Goal: Information Seeking & Learning: Learn about a topic

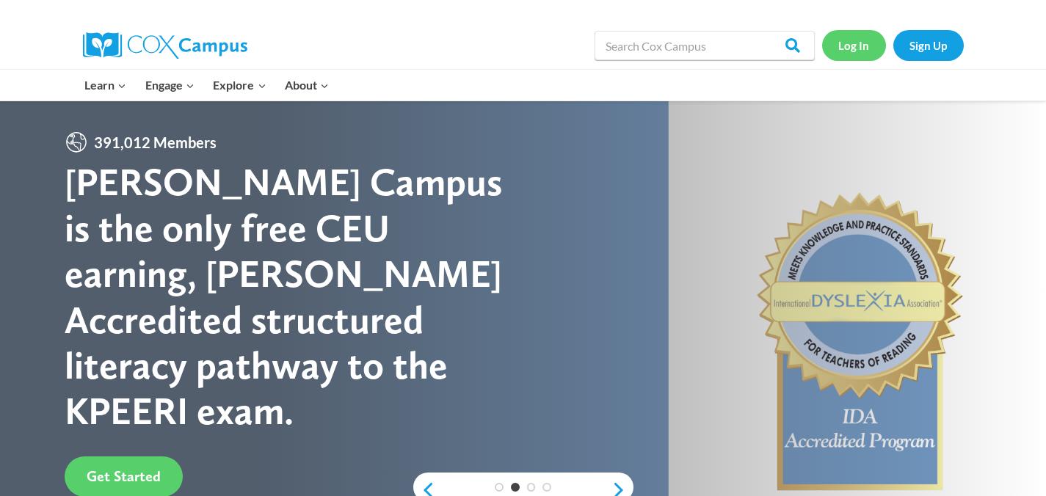
click at [861, 47] on link "Log In" at bounding box center [854, 45] width 64 height 30
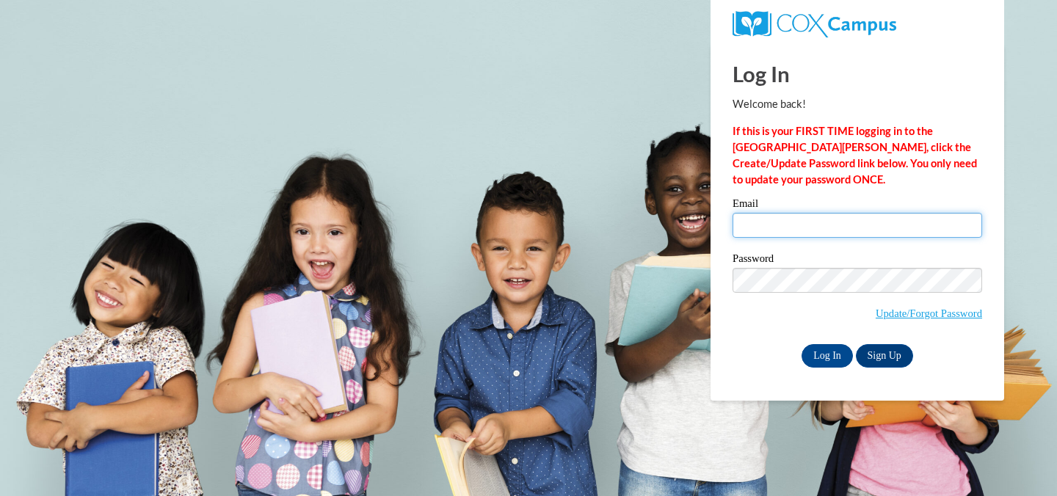
click at [825, 224] on input "Email" at bounding box center [856, 225] width 249 height 25
type input "cmeyer@sasd.net"
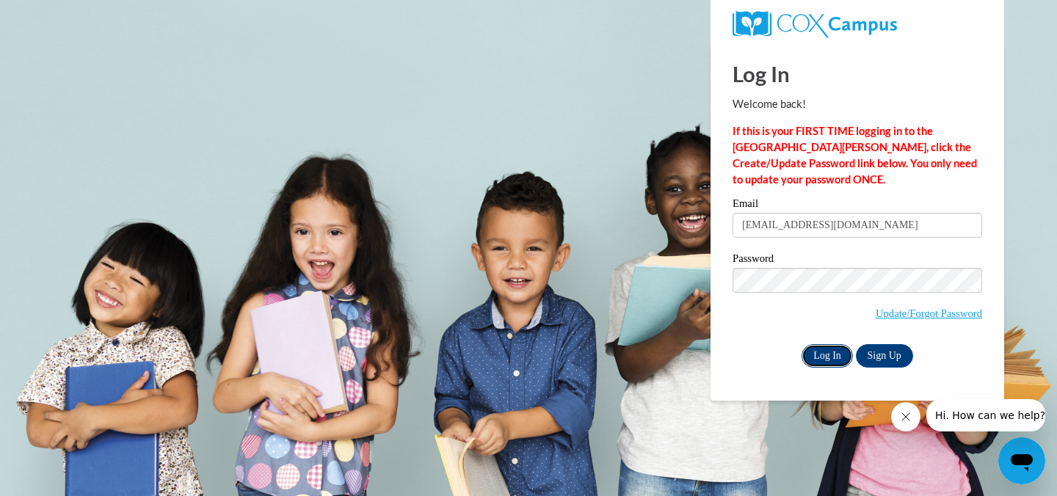
click at [832, 356] on input "Log In" at bounding box center [826, 355] width 51 height 23
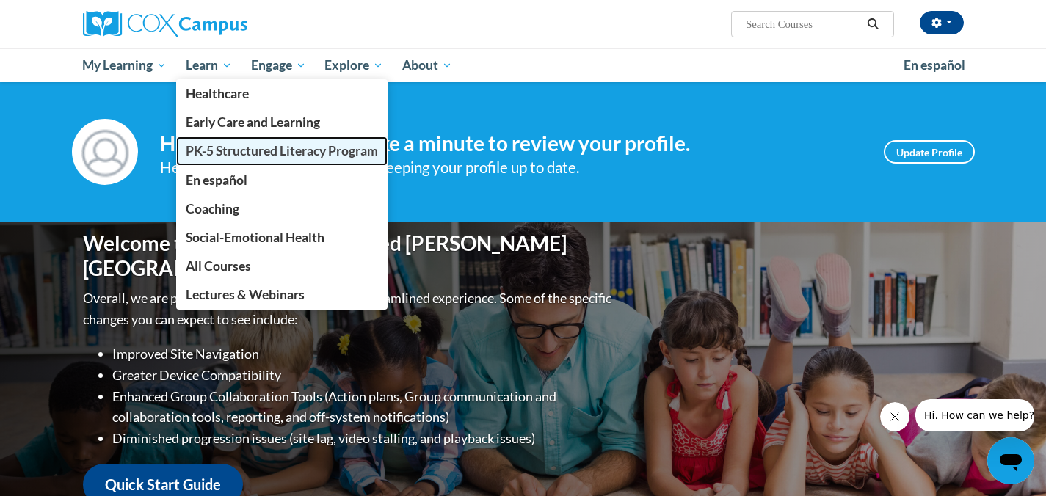
click at [240, 152] on span "PK-5 Structured Literacy Program" at bounding box center [282, 150] width 192 height 15
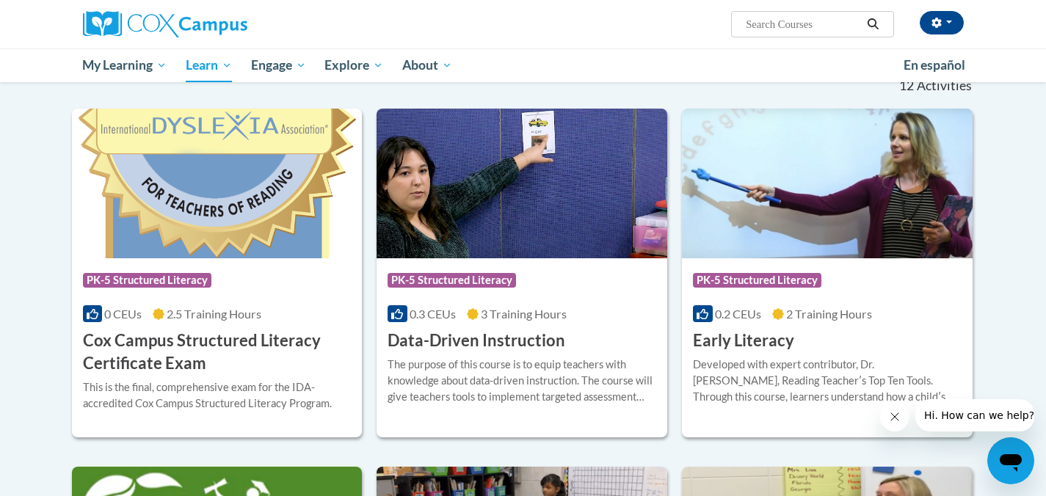
scroll to position [453, 0]
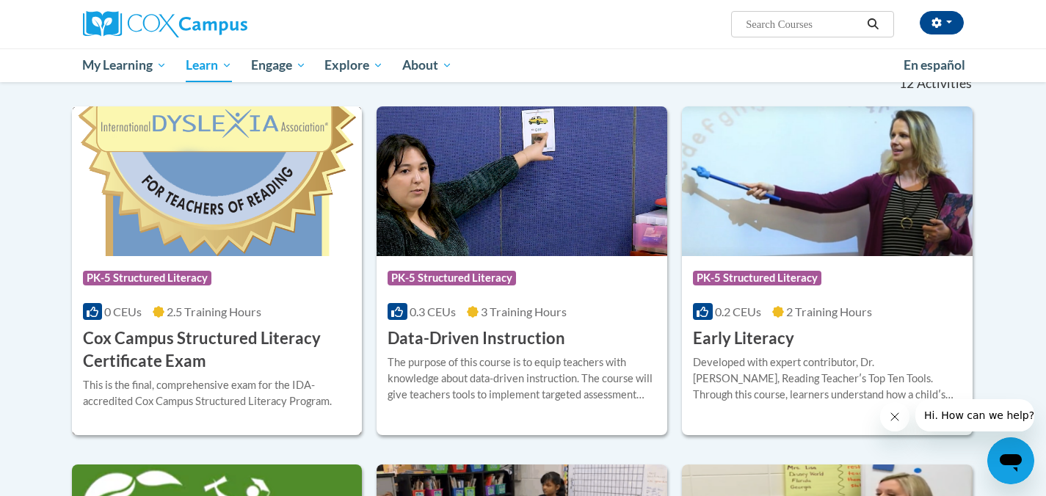
click at [227, 338] on h3 "Cox Campus Structured Literacy Certificate Exam" at bounding box center [217, 349] width 269 height 45
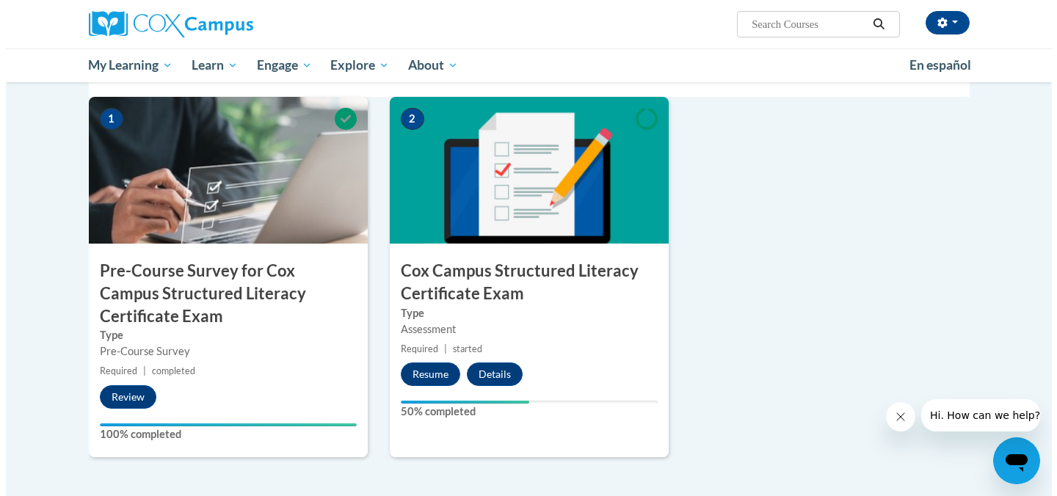
scroll to position [382, 0]
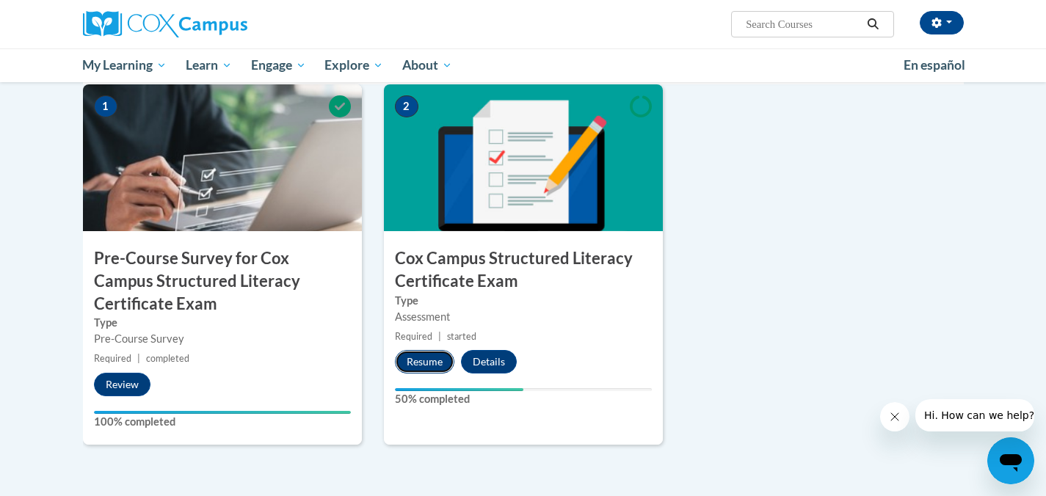
click at [423, 360] on button "Resume" at bounding box center [424, 361] width 59 height 23
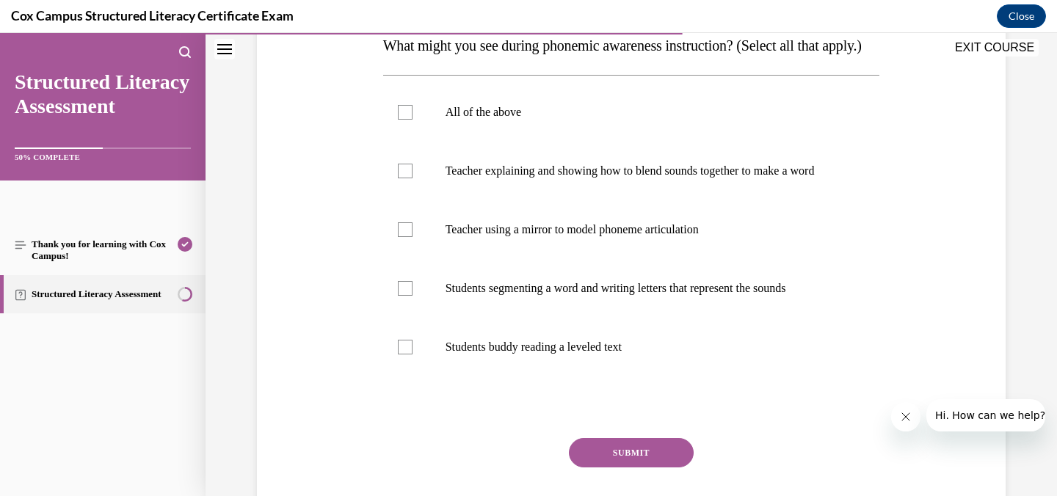
scroll to position [252, 0]
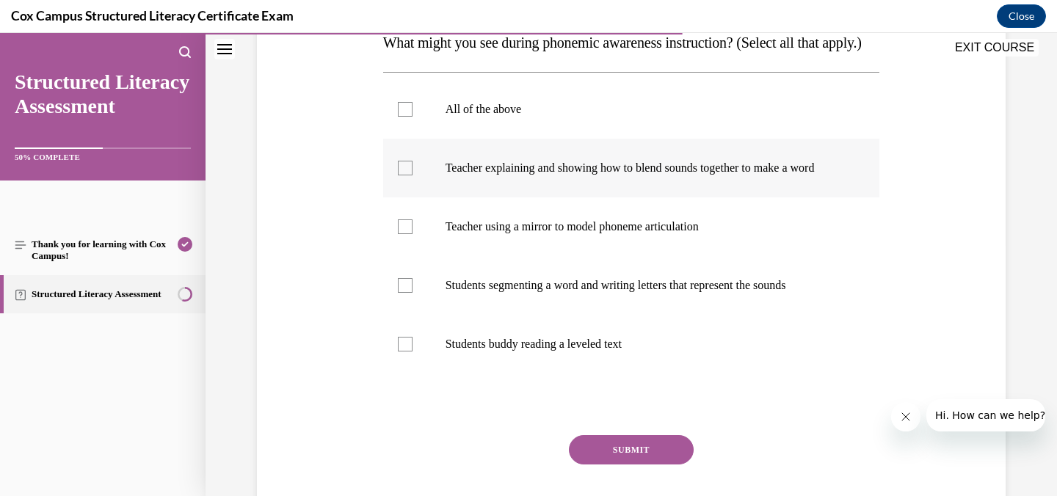
click at [405, 175] on div at bounding box center [405, 168] width 15 height 15
click at [405, 175] on input "Teacher explaining and showing how to blend sounds together to make a word" at bounding box center [405, 168] width 15 height 15
checkbox input "true"
click at [398, 234] on div at bounding box center [405, 226] width 15 height 15
click at [398, 234] on input "Teacher using a mirror to model phoneme articulation" at bounding box center [405, 226] width 15 height 15
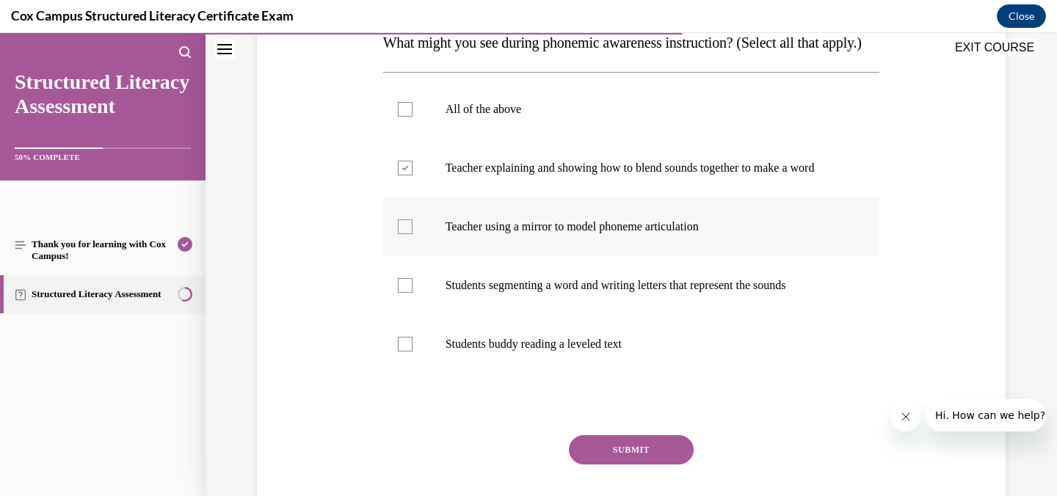
checkbox input "true"
click at [399, 293] on div at bounding box center [405, 285] width 15 height 15
click at [399, 293] on input "Students segmenting a word and writing letters that represent the sounds" at bounding box center [405, 285] width 15 height 15
checkbox input "true"
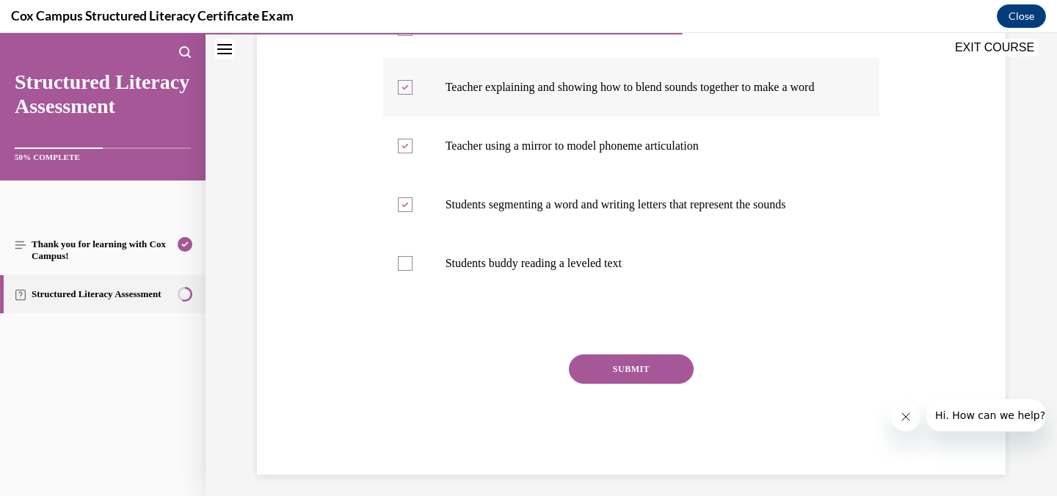
scroll to position [335, 0]
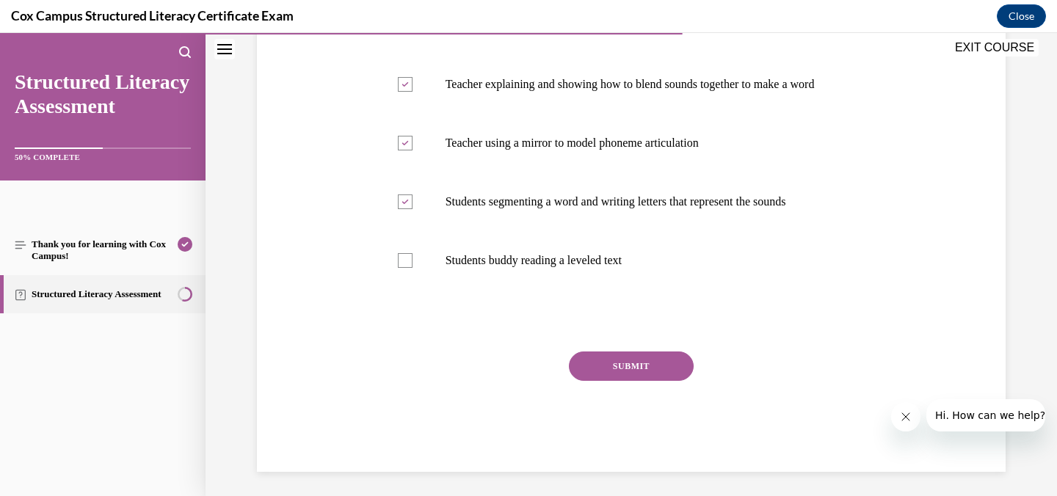
click at [649, 381] on button "SUBMIT" at bounding box center [631, 365] width 125 height 29
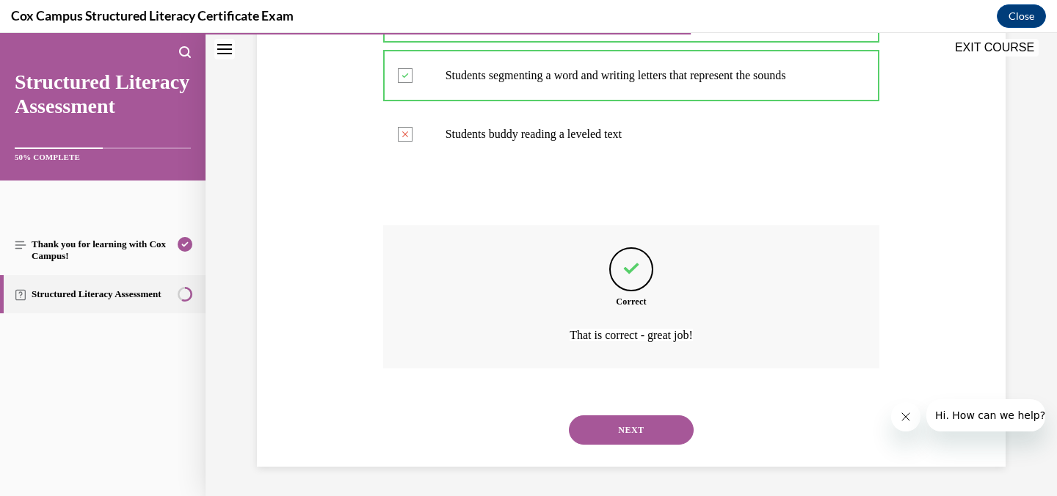
scroll to position [506, 0]
click at [632, 426] on button "NEXT" at bounding box center [631, 429] width 125 height 29
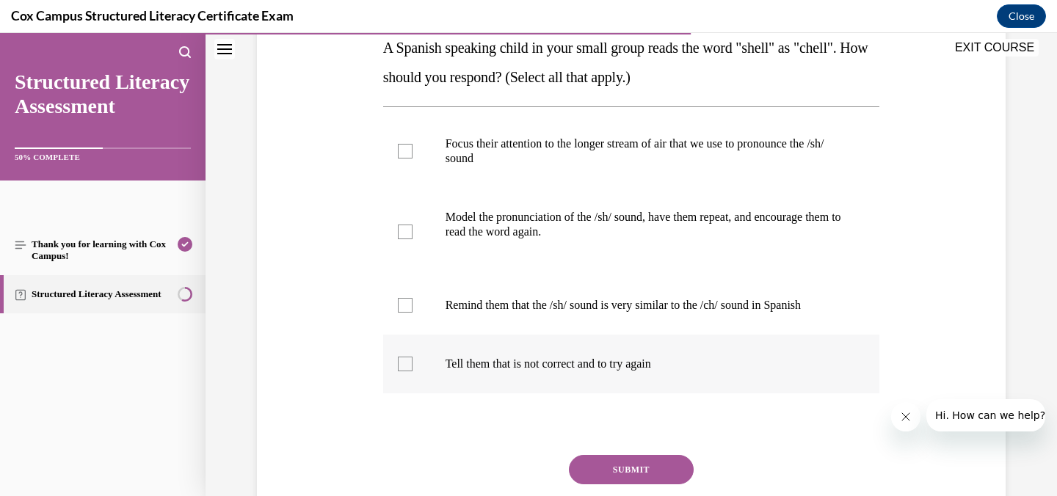
scroll to position [245, 0]
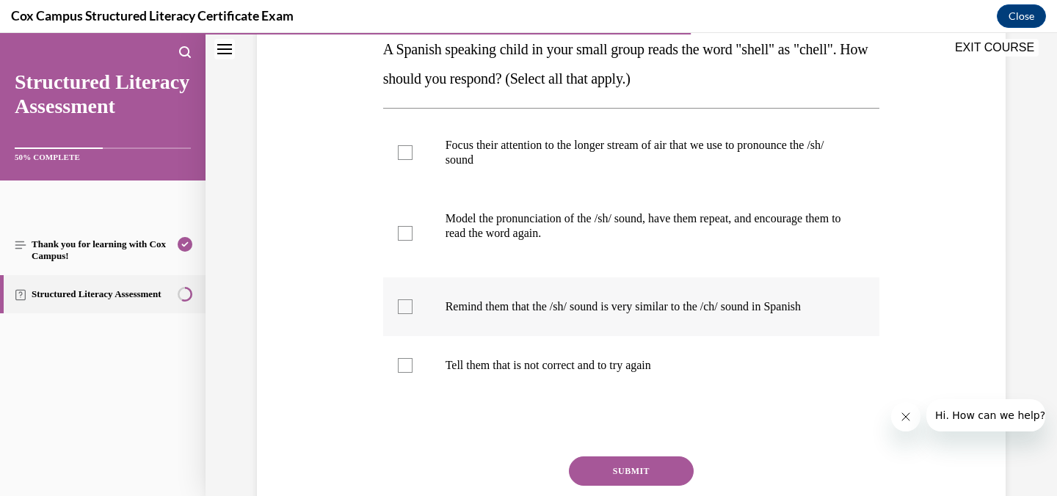
click at [401, 305] on div at bounding box center [405, 306] width 15 height 15
click at [401, 305] on input "Remind them that the /sh/ sound is very similar to the /ch/ sound in Spanish" at bounding box center [405, 306] width 15 height 15
checkbox input "true"
click at [398, 231] on div at bounding box center [405, 233] width 15 height 15
click at [398, 231] on input "Model the pronunciation of the /sh/ sound, have them repeat, and encourage them…" at bounding box center [405, 233] width 15 height 15
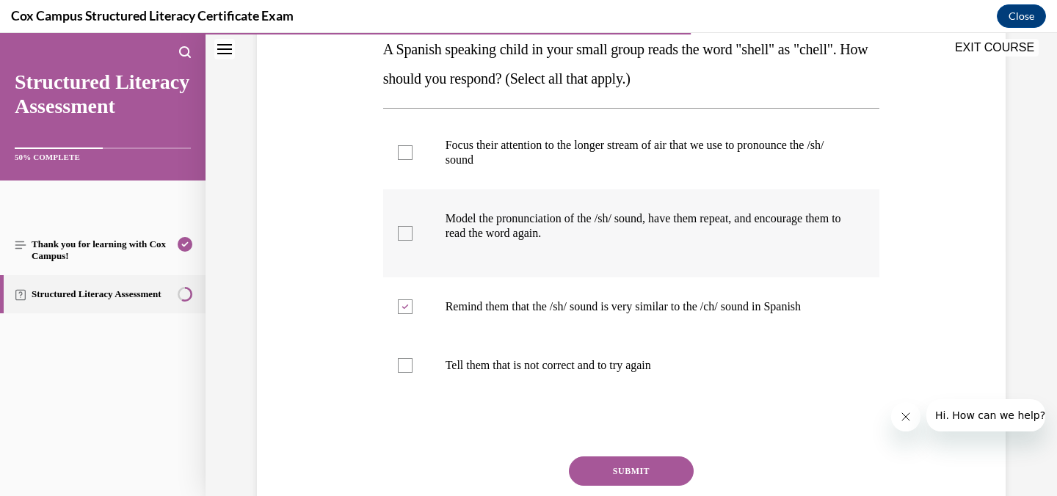
checkbox input "true"
click at [398, 153] on div at bounding box center [405, 152] width 15 height 15
click at [398, 153] on input "Focus their attention to the longer stream of air that we use to pronounce the …" at bounding box center [405, 152] width 15 height 15
checkbox input "true"
click at [621, 470] on button "SUBMIT" at bounding box center [631, 470] width 125 height 29
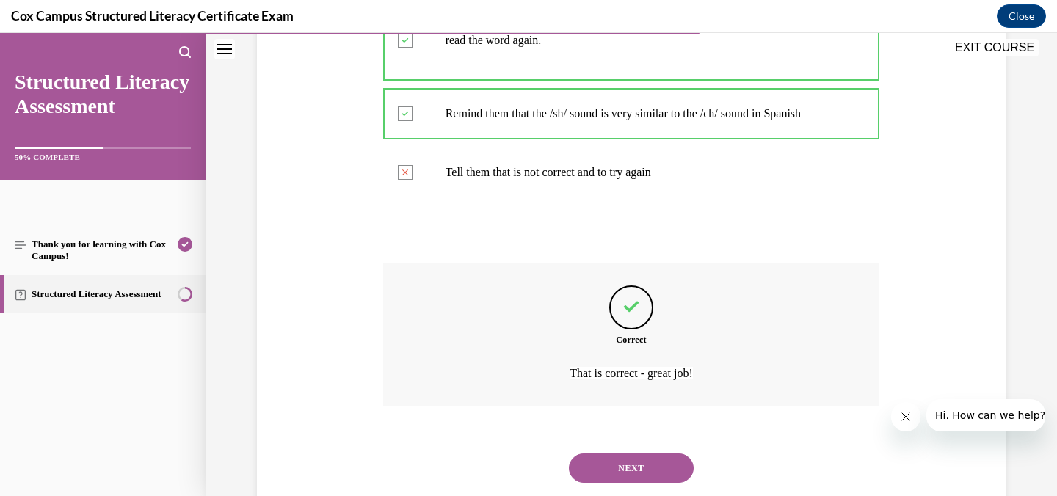
scroll to position [476, 0]
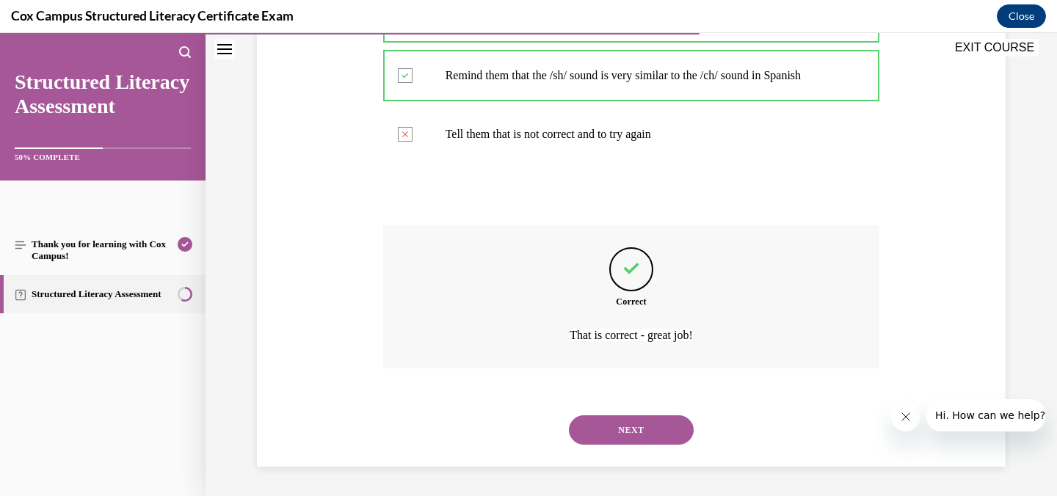
click at [633, 429] on button "NEXT" at bounding box center [631, 429] width 125 height 29
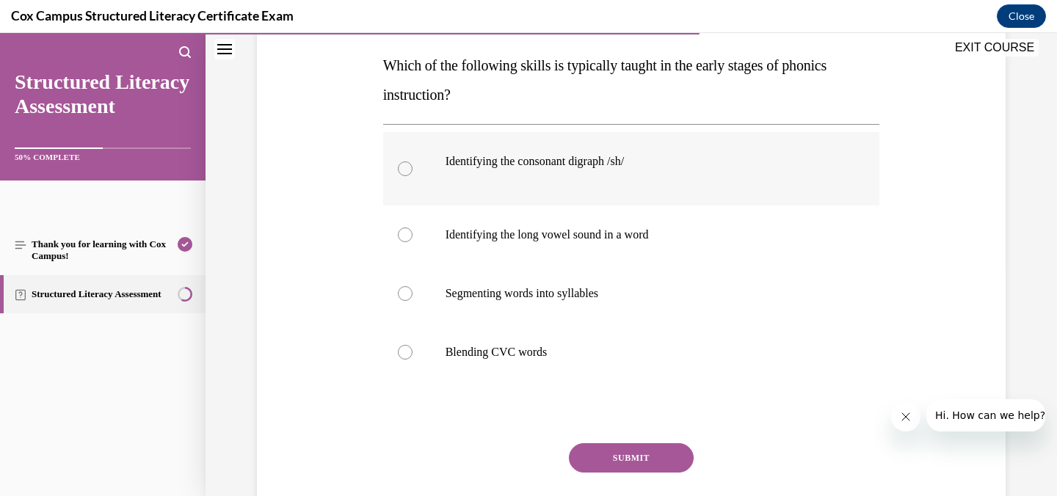
scroll to position [237, 0]
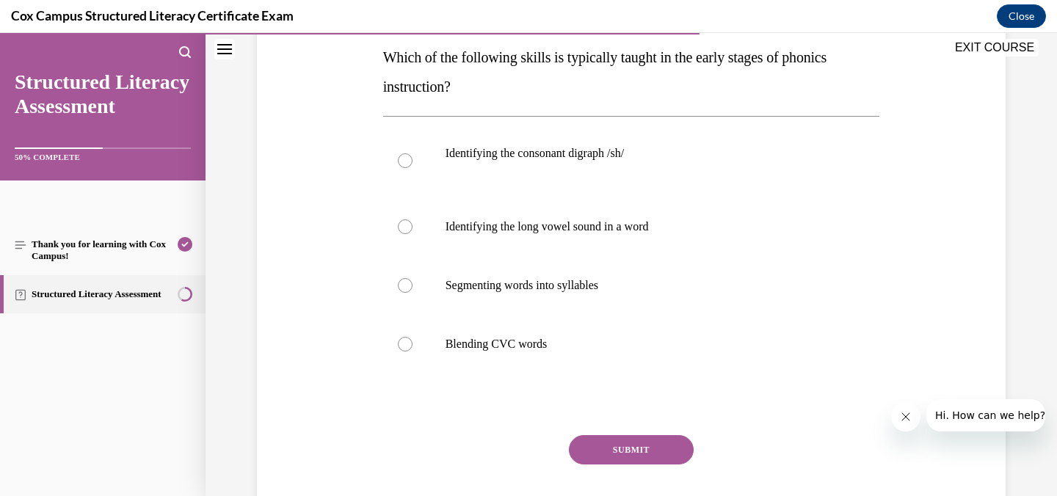
click at [620, 451] on button "SUBMIT" at bounding box center [631, 449] width 125 height 29
click at [398, 343] on div at bounding box center [405, 344] width 15 height 15
click at [398, 343] on input "Blending CVC words" at bounding box center [405, 344] width 15 height 15
radio input "true"
click at [624, 448] on button "SUBMIT" at bounding box center [631, 449] width 125 height 29
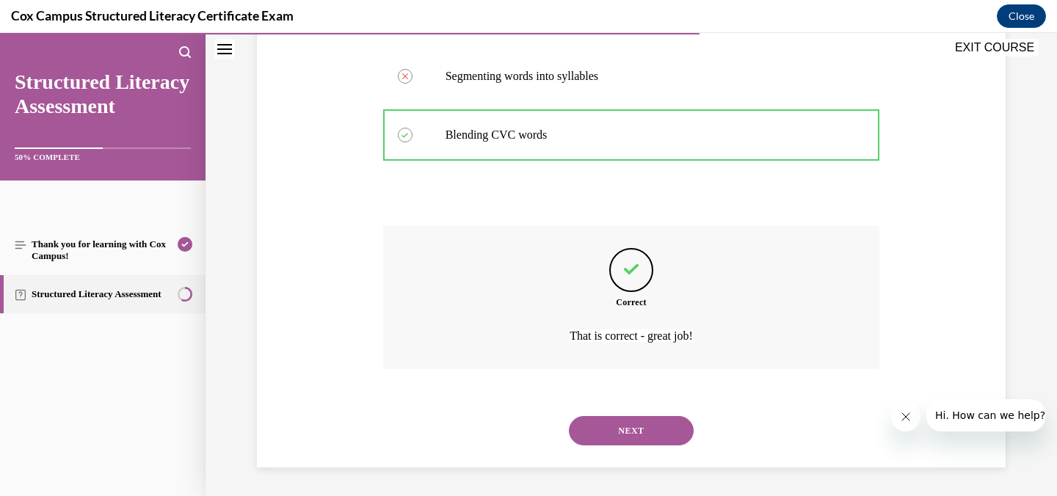
scroll to position [447, 0]
click at [623, 425] on button "NEXT" at bounding box center [631, 429] width 125 height 29
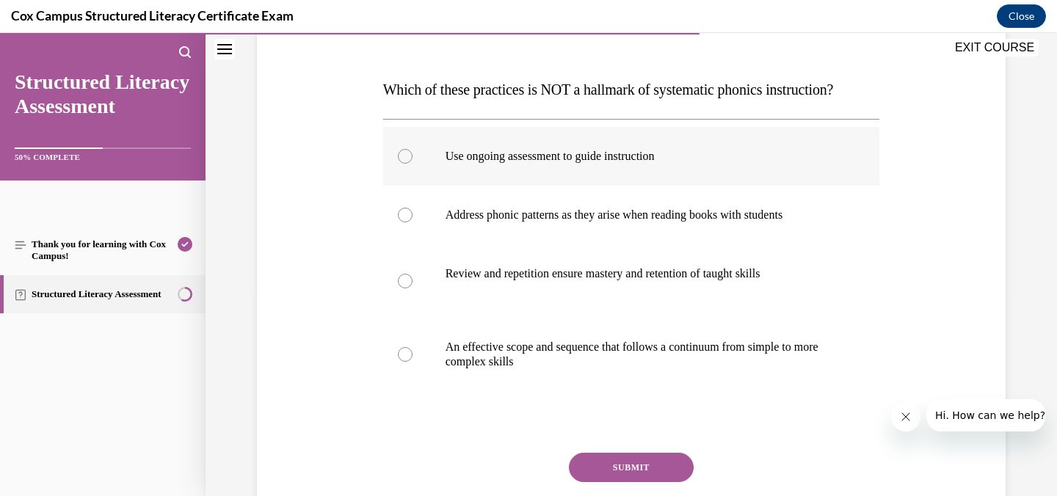
scroll to position [214, 0]
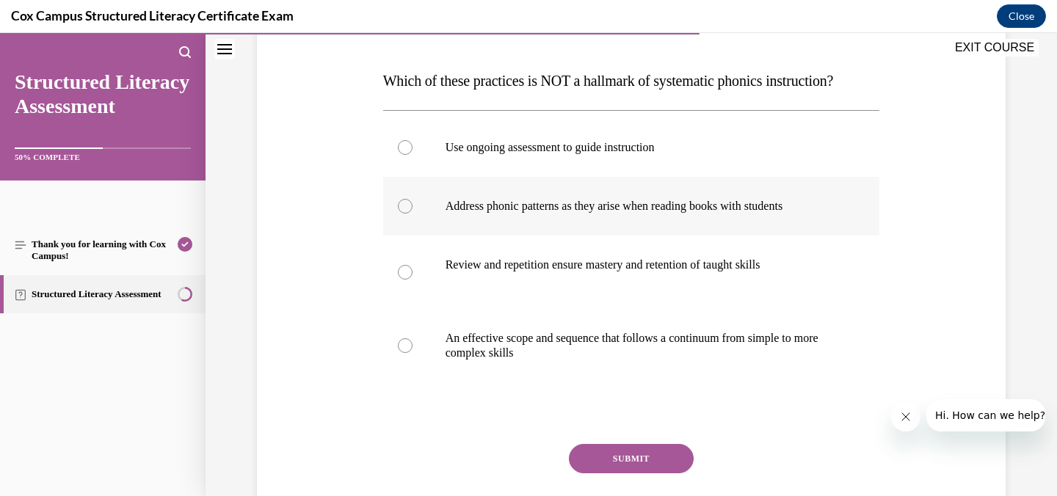
click at [399, 214] on div at bounding box center [405, 206] width 15 height 15
click at [399, 214] on input "Address phonic patterns as they arise when reading books with students" at bounding box center [405, 206] width 15 height 15
radio input "true"
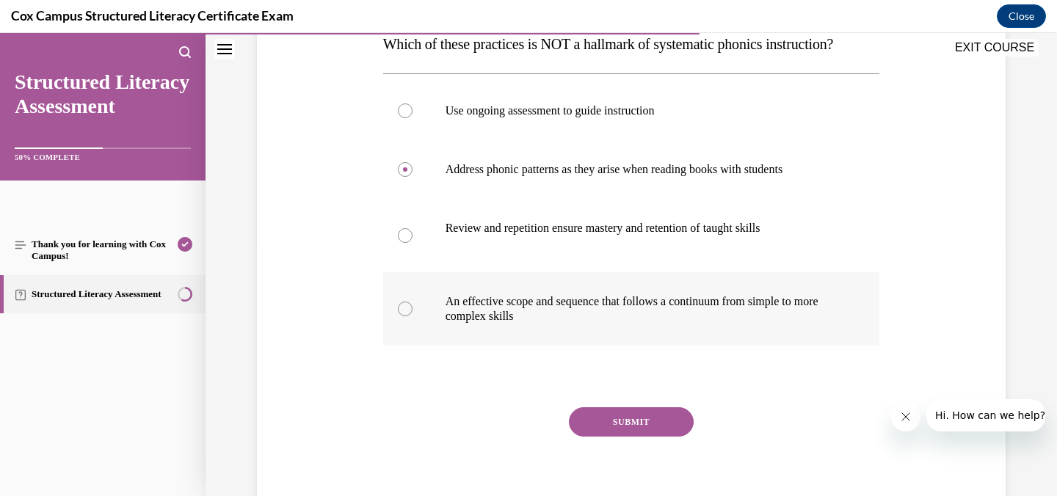
scroll to position [252, 0]
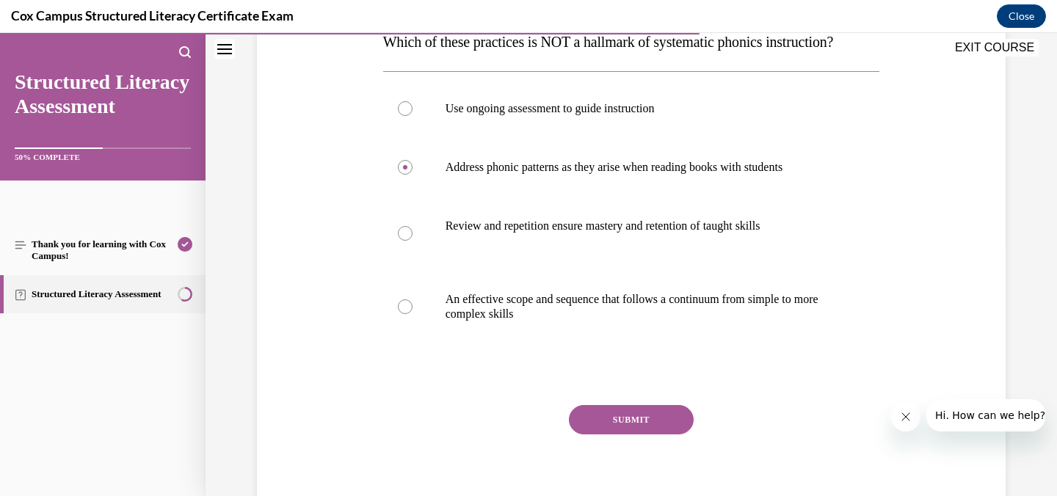
click at [611, 434] on button "SUBMIT" at bounding box center [631, 419] width 125 height 29
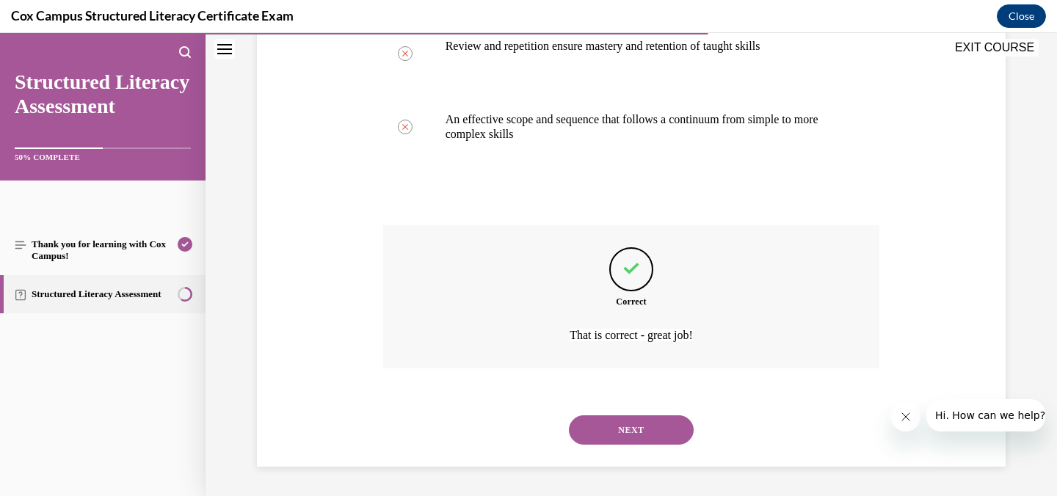
scroll to position [457, 0]
click at [615, 435] on button "NEXT" at bounding box center [631, 429] width 125 height 29
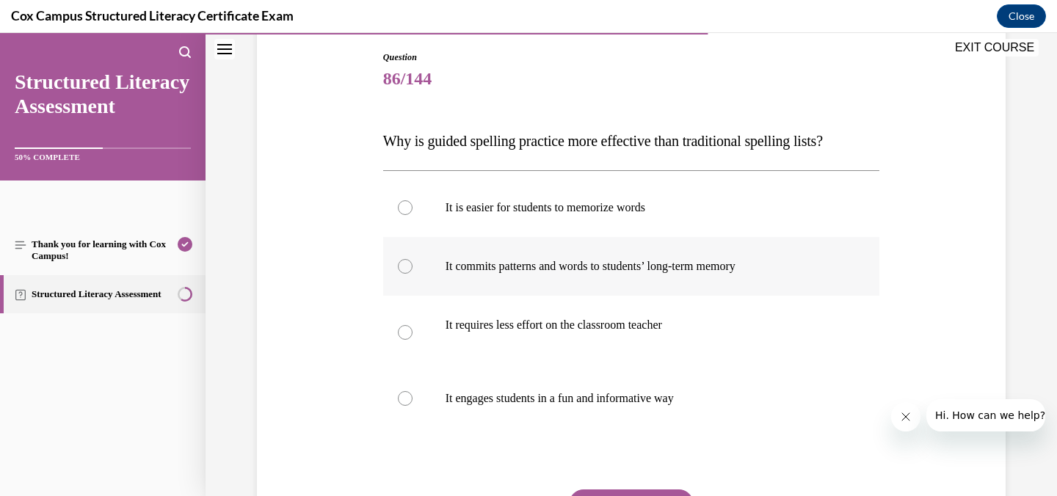
scroll to position [155, 0]
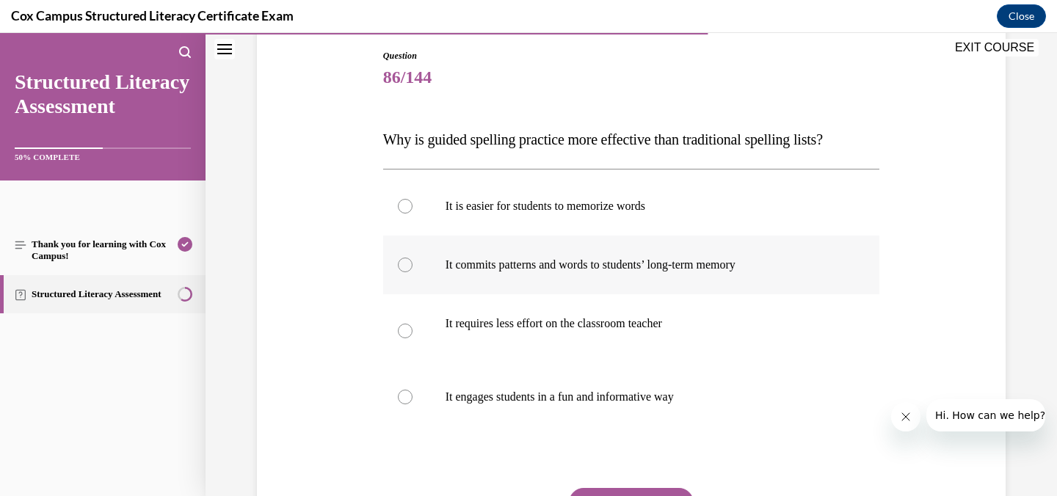
click at [400, 261] on div at bounding box center [405, 265] width 15 height 15
click at [400, 261] on input "It commits patterns and words to students’ long-term memory" at bounding box center [405, 265] width 15 height 15
radio input "true"
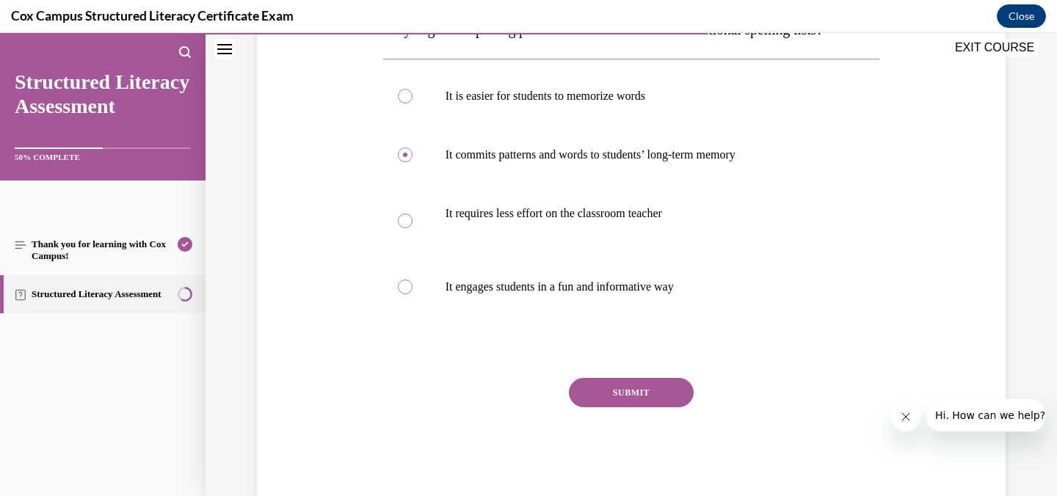
click at [641, 391] on button "SUBMIT" at bounding box center [631, 392] width 125 height 29
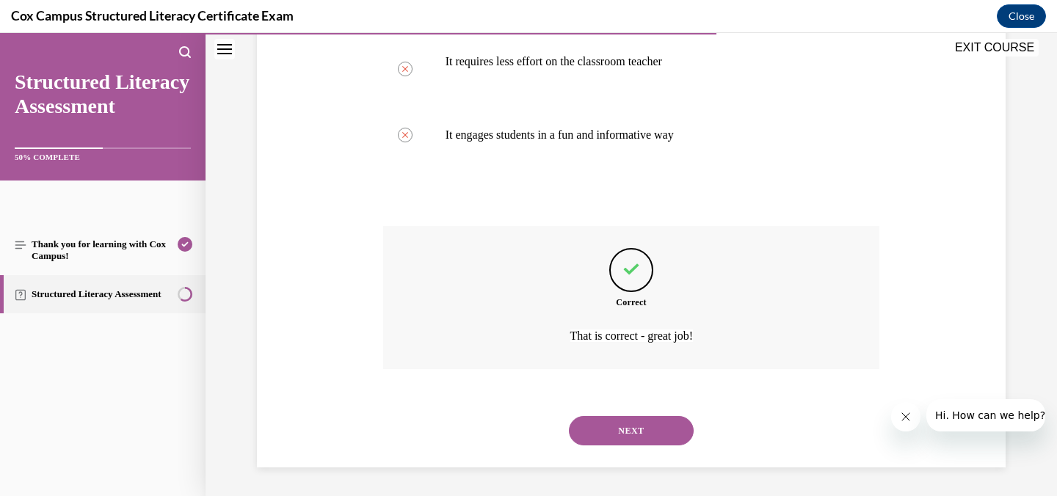
scroll to position [418, 0]
click at [624, 424] on button "NEXT" at bounding box center [631, 429] width 125 height 29
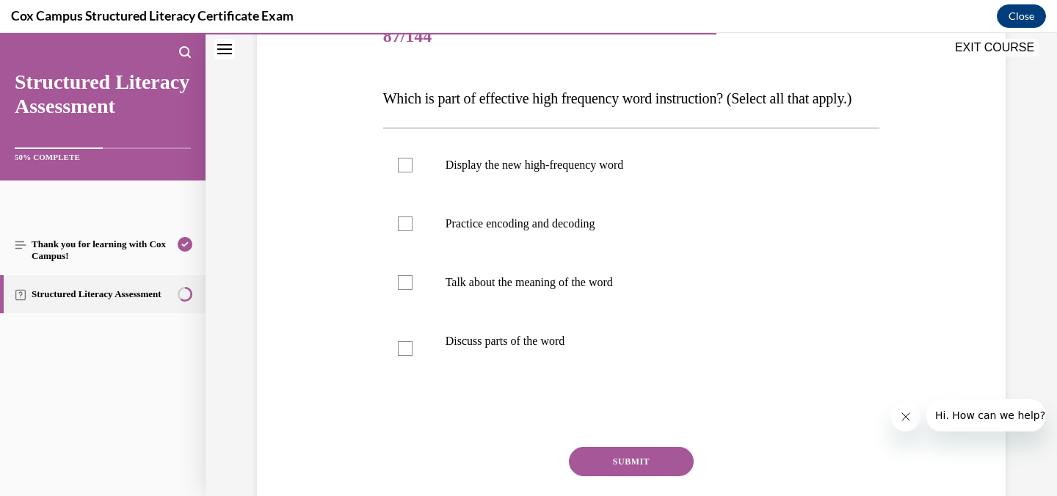
scroll to position [200, 0]
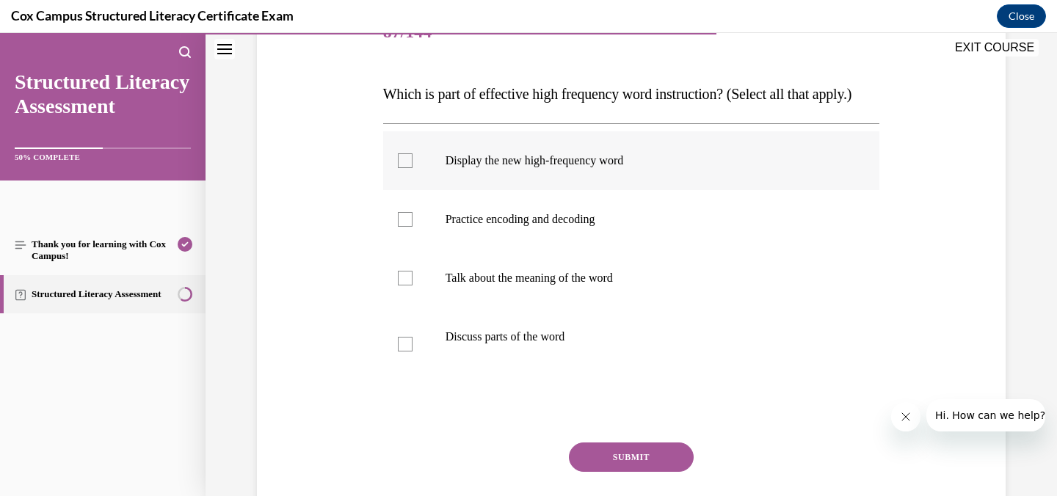
click at [399, 168] on div at bounding box center [405, 160] width 15 height 15
click at [399, 168] on input "Display the new high-frequency word" at bounding box center [405, 160] width 15 height 15
checkbox input "true"
click at [398, 227] on div at bounding box center [405, 219] width 15 height 15
click at [398, 227] on input "Practice encoding and decoding" at bounding box center [405, 219] width 15 height 15
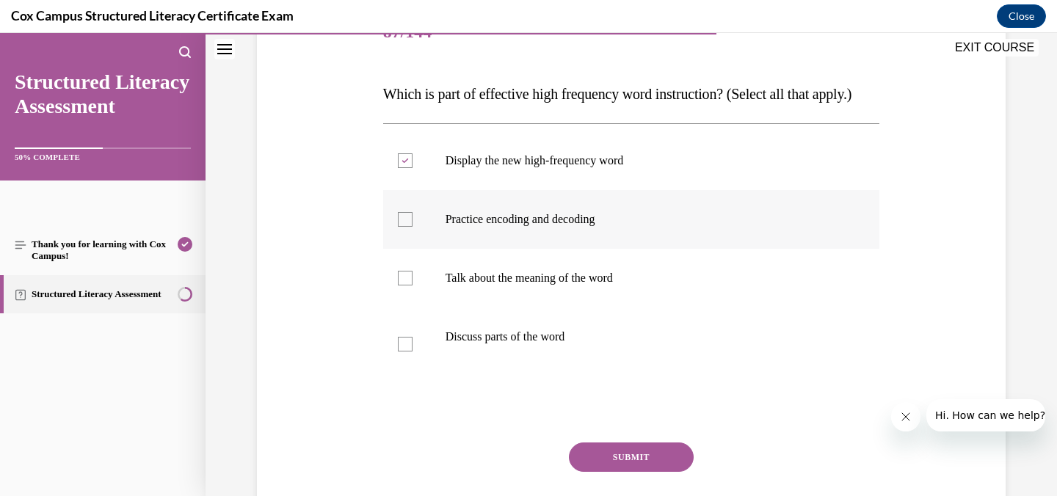
checkbox input "true"
click at [398, 285] on div at bounding box center [405, 278] width 15 height 15
click at [398, 285] on input "Talk about the meaning of the word" at bounding box center [405, 278] width 15 height 15
checkbox input "true"
click at [404, 351] on div at bounding box center [405, 344] width 15 height 15
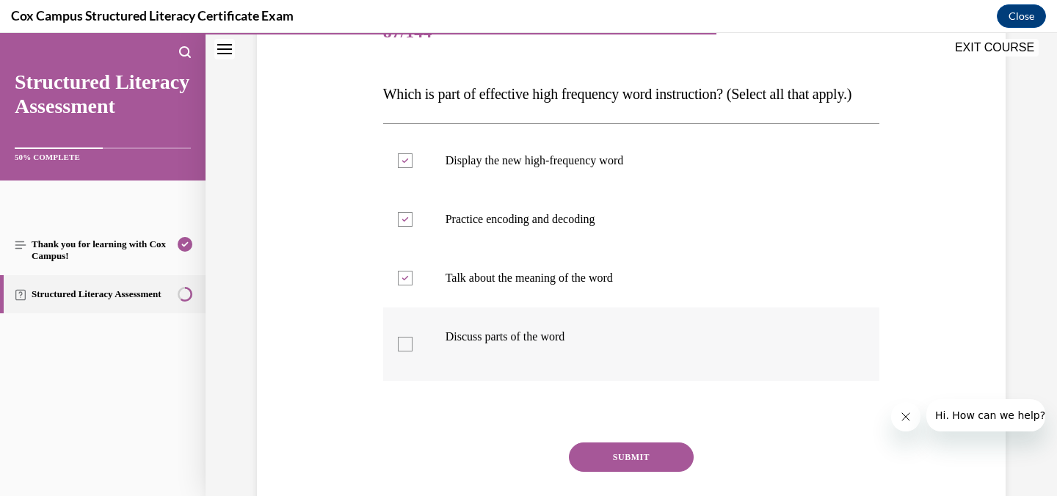
click at [404, 351] on input "Discuss parts of the word" at bounding box center [405, 344] width 15 height 15
checkbox input "true"
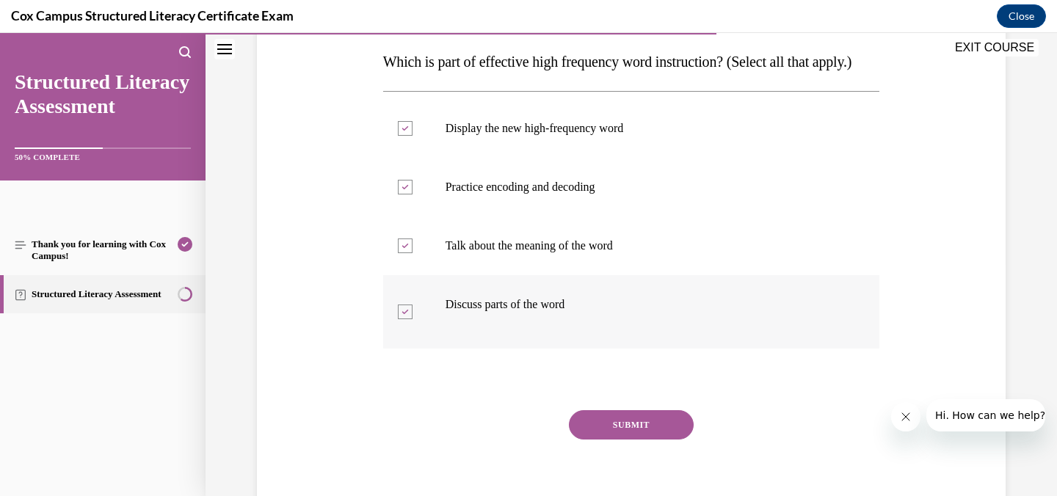
scroll to position [236, 0]
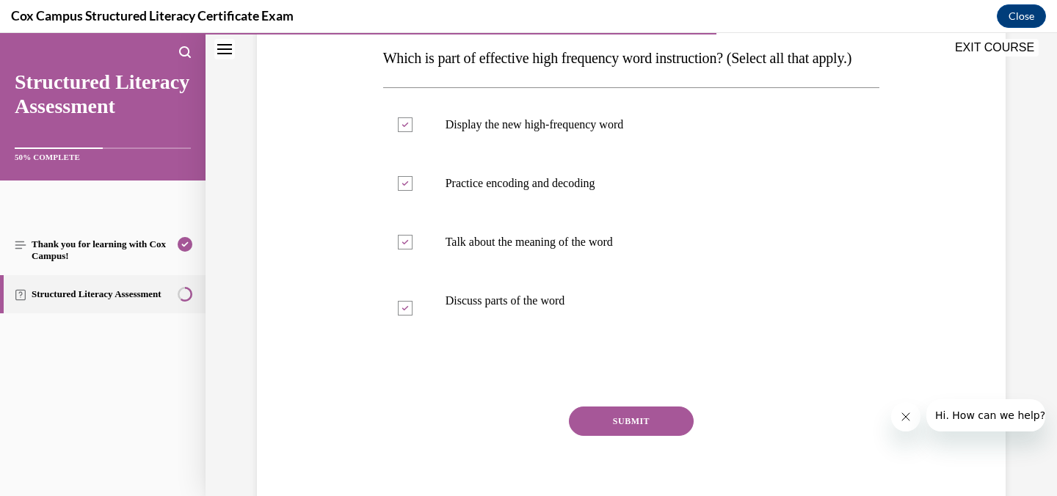
click at [624, 436] on button "SUBMIT" at bounding box center [631, 421] width 125 height 29
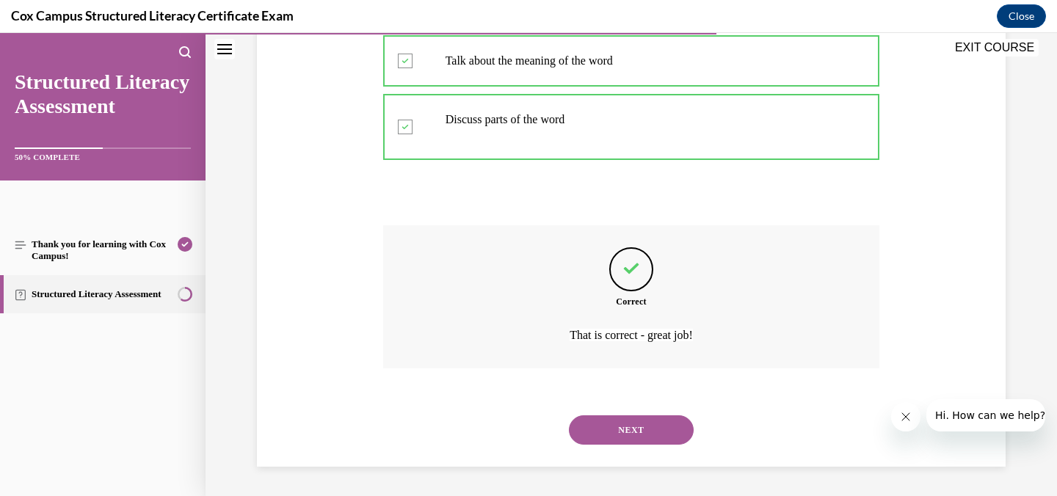
scroll to position [447, 0]
click at [626, 430] on button "NEXT" at bounding box center [631, 429] width 125 height 29
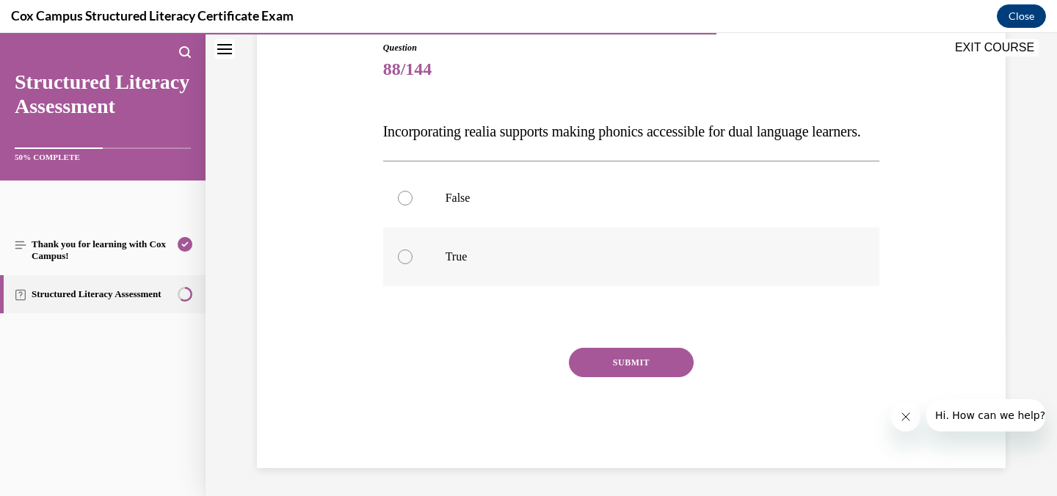
click at [403, 264] on div at bounding box center [405, 256] width 15 height 15
click at [403, 264] on input "True" at bounding box center [405, 256] width 15 height 15
radio input "true"
click at [640, 377] on button "SUBMIT" at bounding box center [631, 362] width 125 height 29
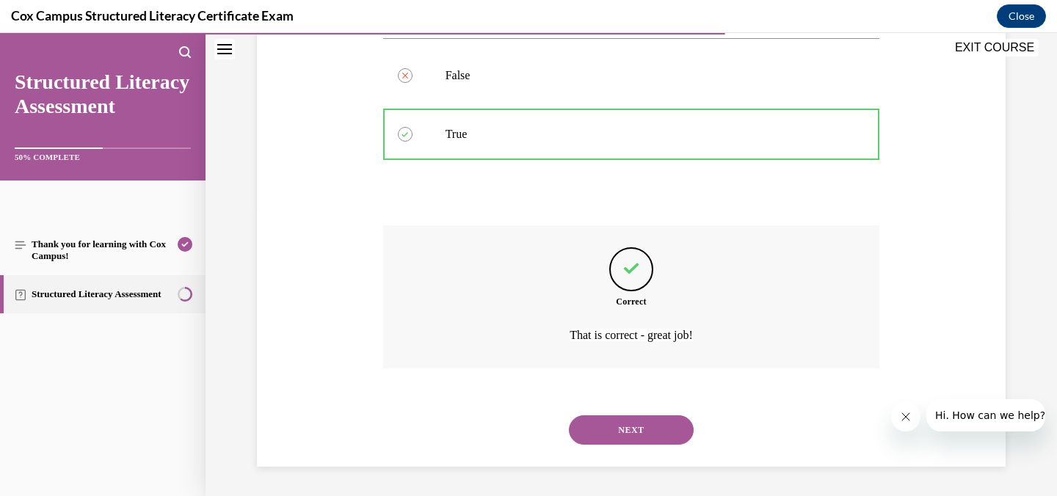
scroll to position [315, 0]
click at [632, 425] on button "NEXT" at bounding box center [631, 429] width 125 height 29
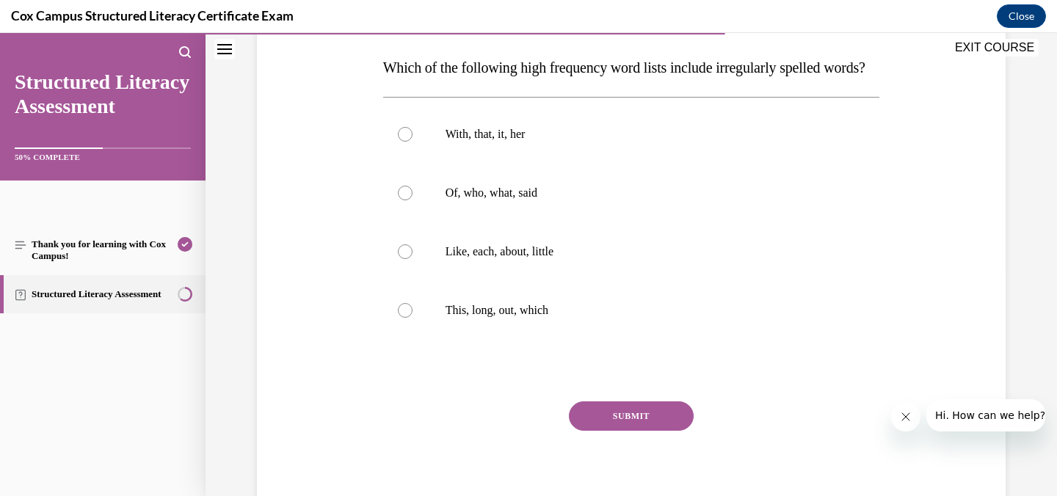
scroll to position [235, 0]
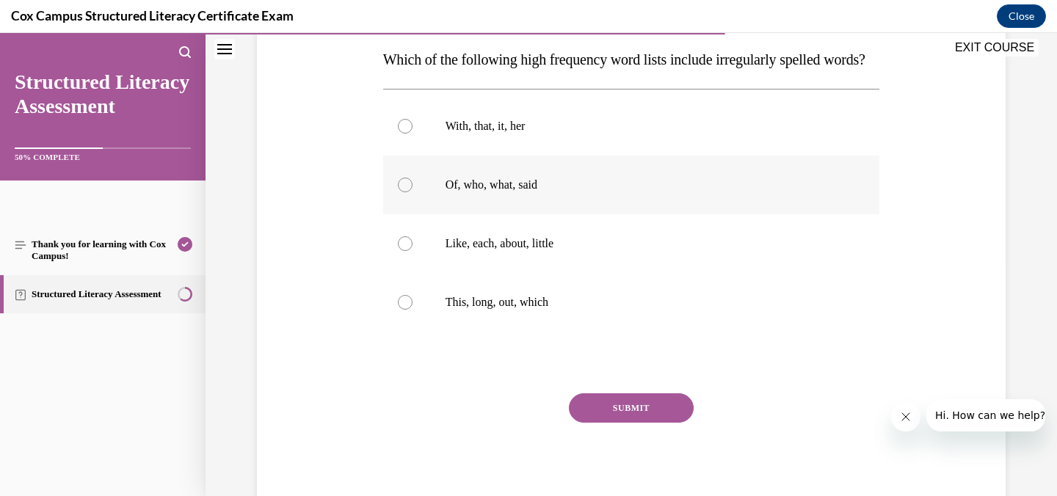
click at [402, 192] on div at bounding box center [405, 185] width 15 height 15
click at [402, 192] on input "Of, who, what, said" at bounding box center [405, 185] width 15 height 15
radio input "true"
click at [638, 423] on button "SUBMIT" at bounding box center [631, 407] width 125 height 29
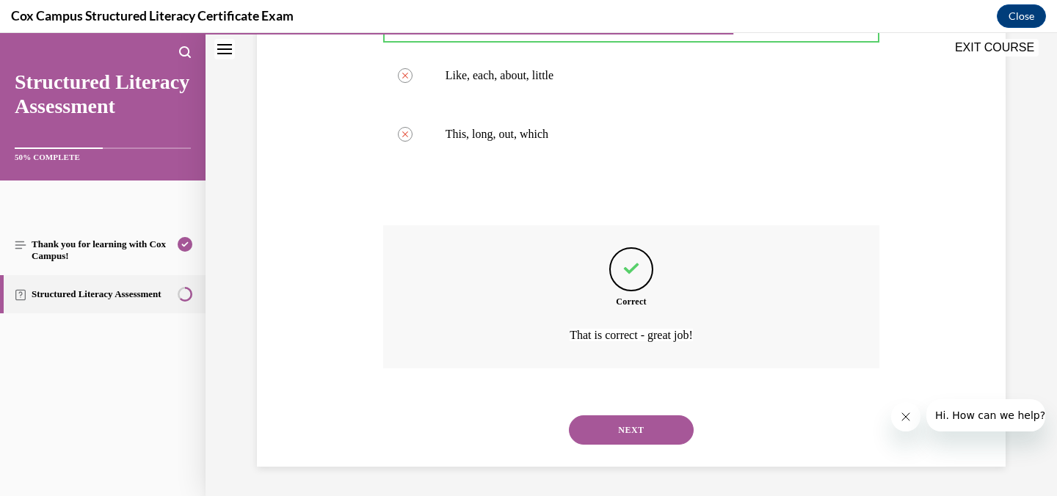
scroll to position [432, 0]
click at [616, 428] on button "NEXT" at bounding box center [631, 429] width 125 height 29
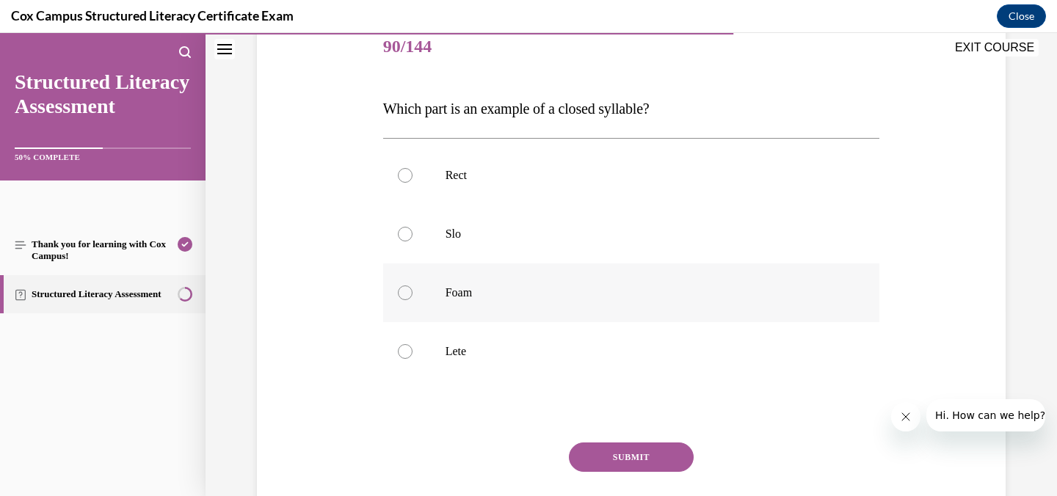
scroll to position [188, 0]
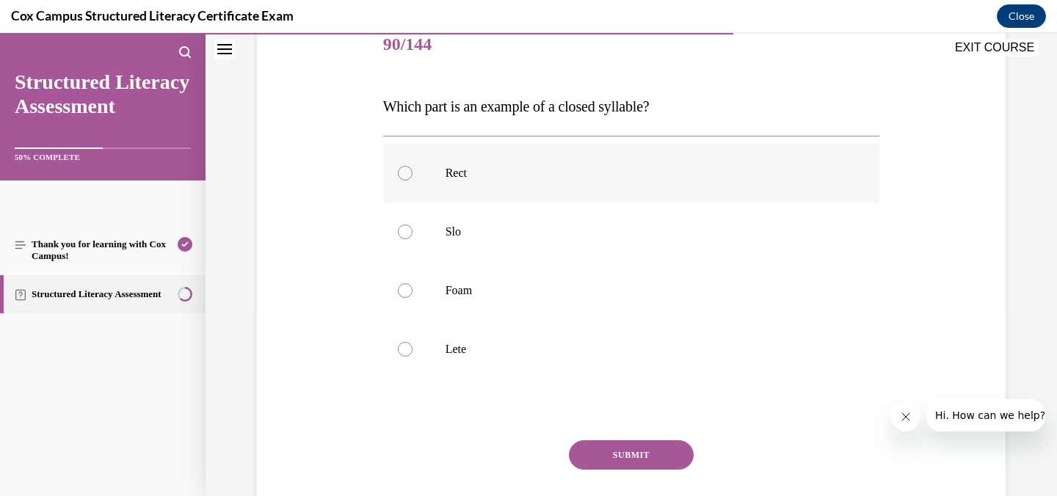
click at [403, 173] on div at bounding box center [405, 173] width 15 height 15
click at [403, 173] on input "Rect" at bounding box center [405, 173] width 15 height 15
radio input "true"
click at [629, 457] on button "SUBMIT" at bounding box center [631, 454] width 125 height 29
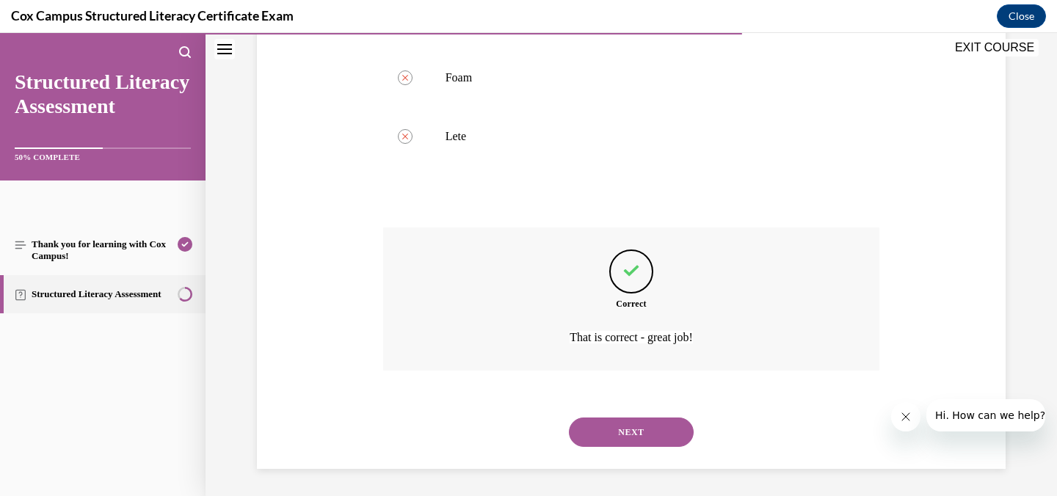
scroll to position [403, 0]
click at [627, 431] on button "NEXT" at bounding box center [631, 429] width 125 height 29
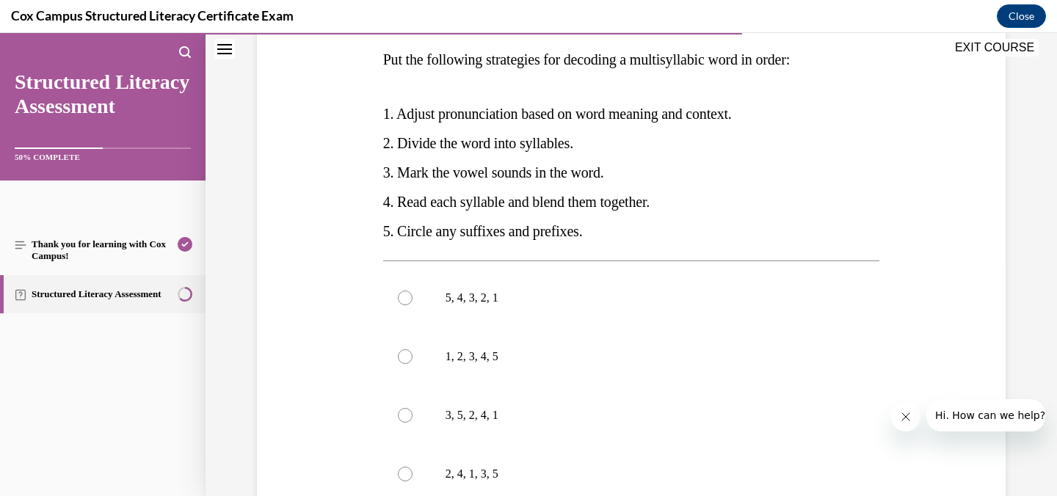
scroll to position [233, 0]
click at [399, 416] on div at bounding box center [405, 416] width 15 height 15
click at [399, 416] on input "3, 5, 2, 4, 1" at bounding box center [405, 416] width 15 height 15
radio input "true"
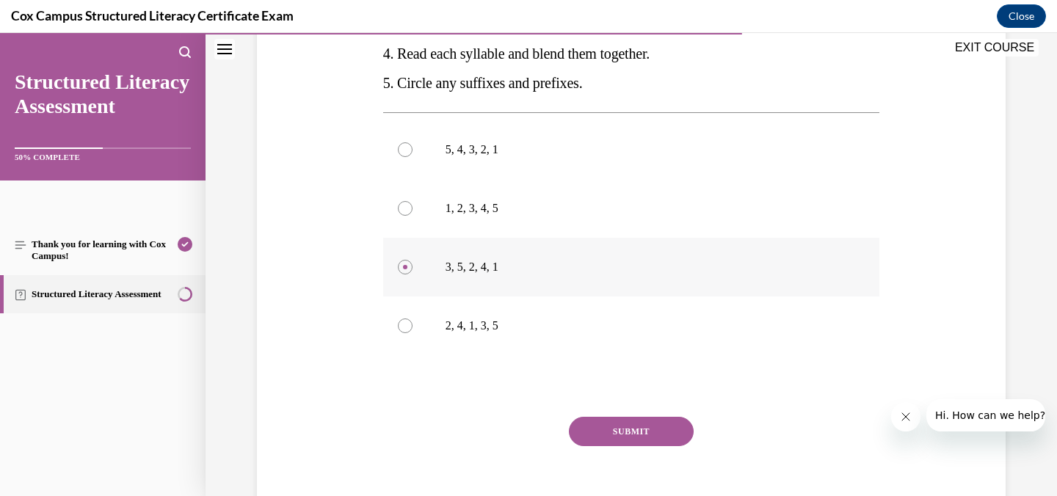
scroll to position [431, 0]
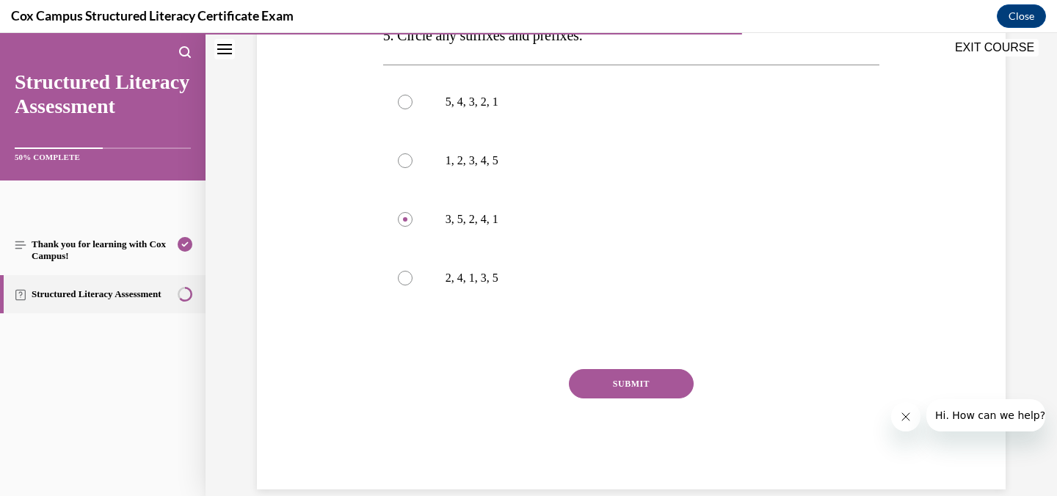
click at [591, 378] on button "SUBMIT" at bounding box center [631, 383] width 125 height 29
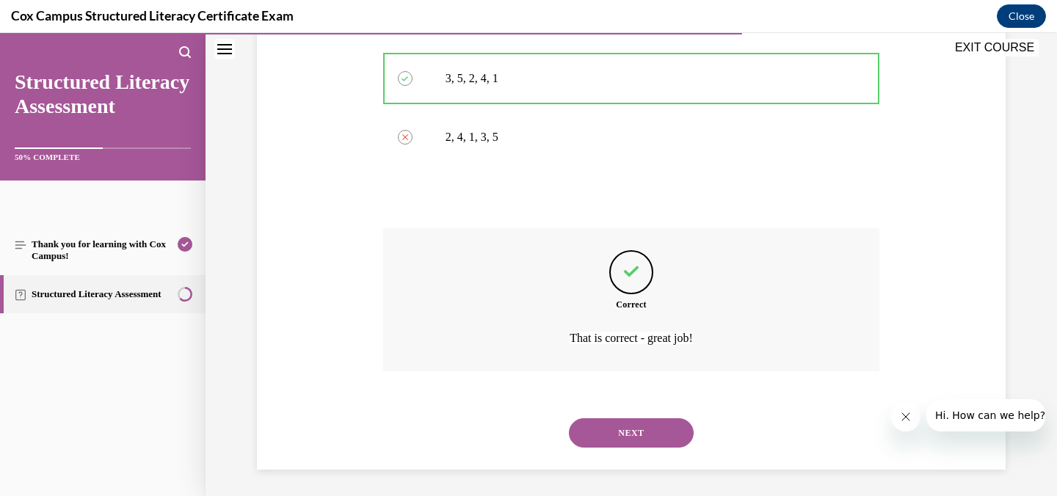
scroll to position [575, 0]
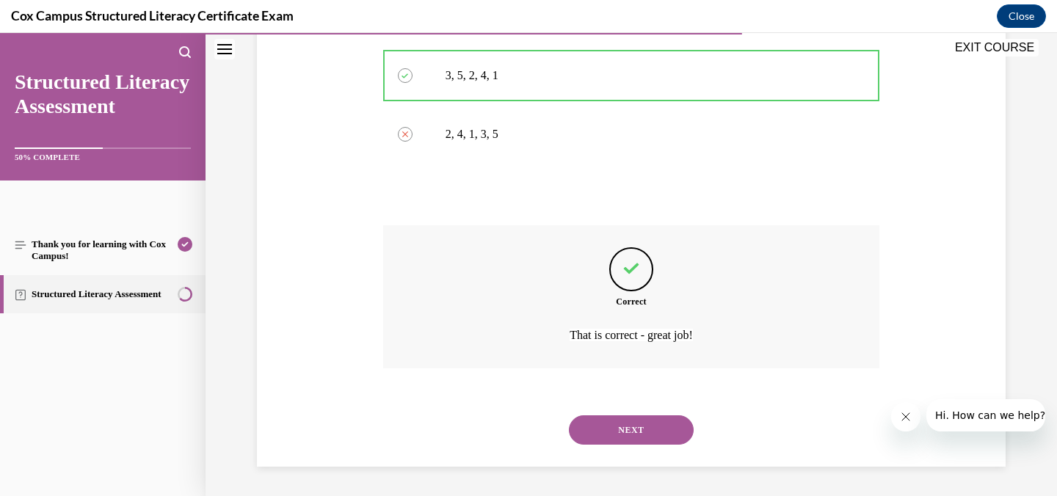
click at [660, 429] on button "NEXT" at bounding box center [631, 429] width 125 height 29
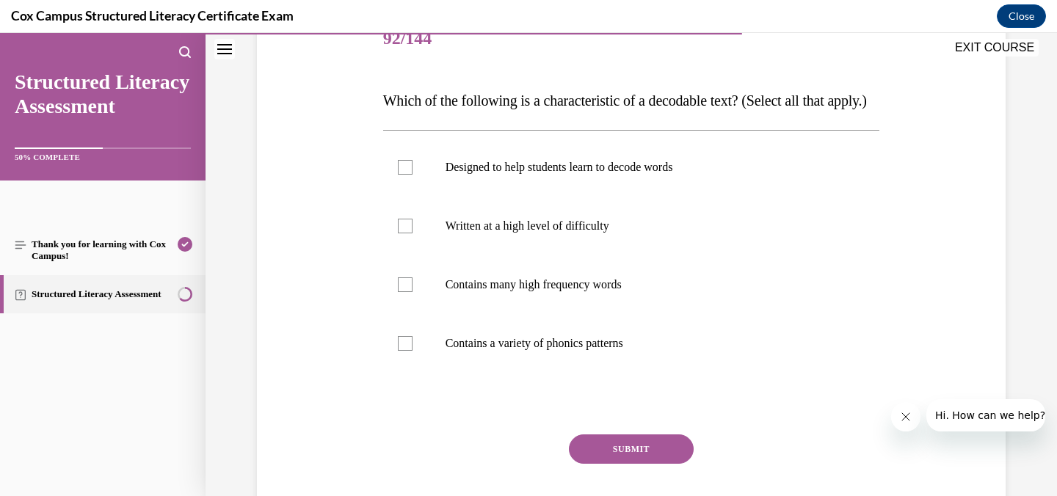
scroll to position [204, 0]
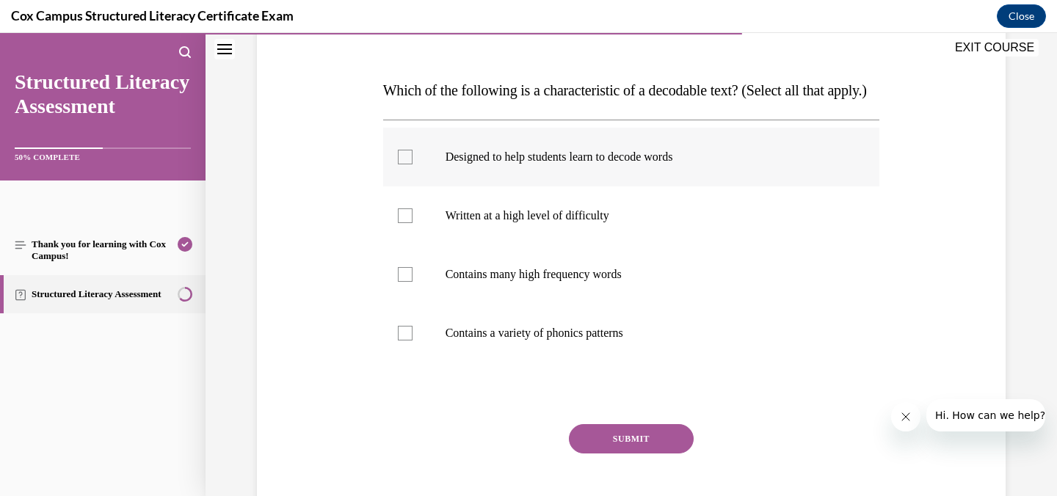
click at [398, 164] on div at bounding box center [405, 157] width 15 height 15
click at [398, 164] on input "Designed to help students learn to decode words" at bounding box center [405, 157] width 15 height 15
checkbox input "true"
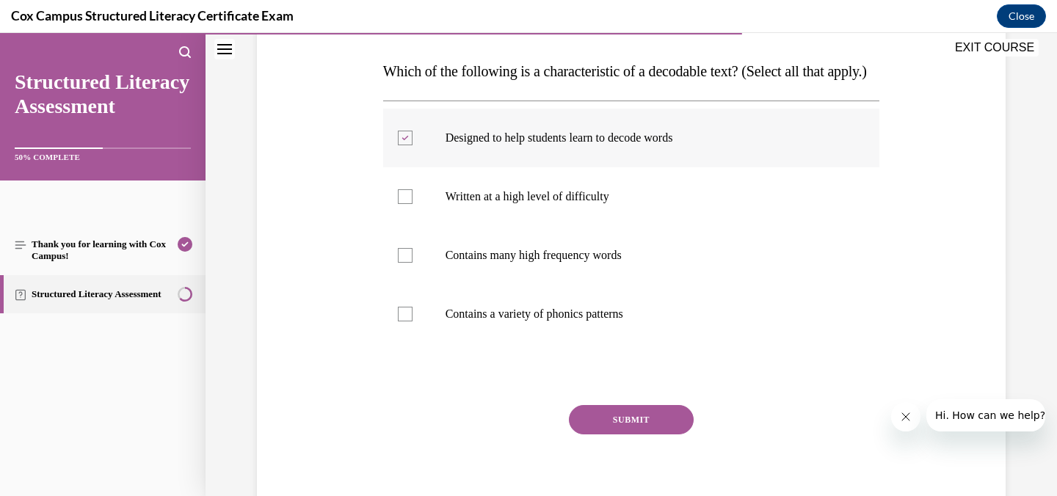
scroll to position [224, 0]
click at [629, 434] on button "SUBMIT" at bounding box center [631, 418] width 125 height 29
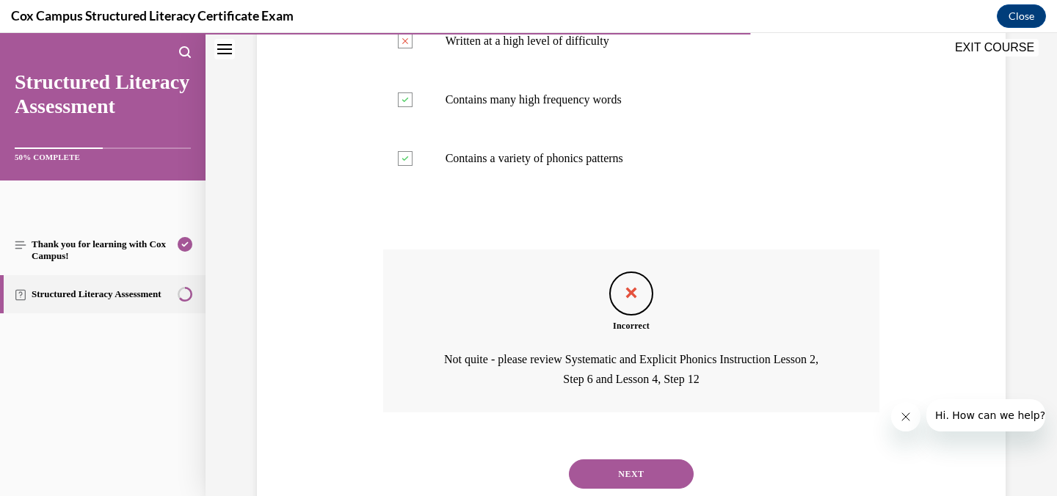
scroll to position [452, 0]
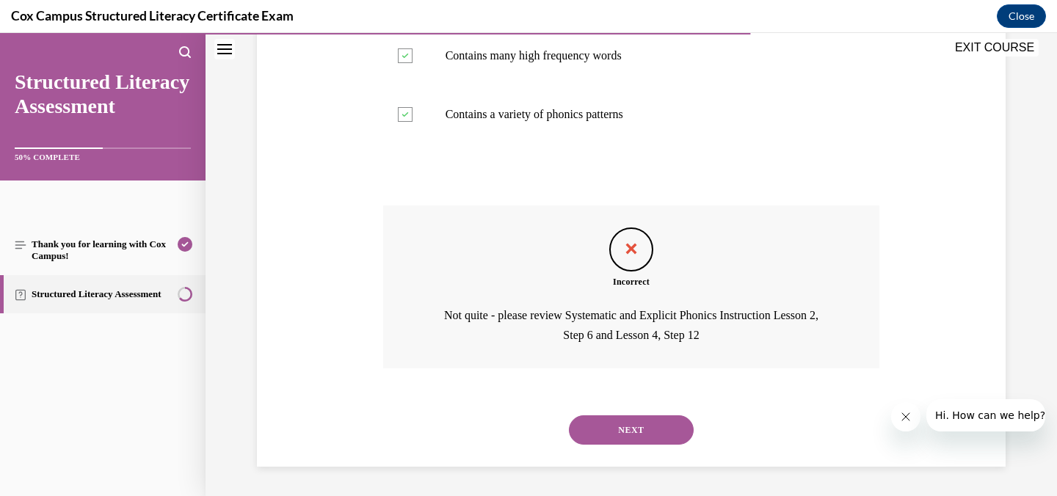
click at [624, 425] on button "NEXT" at bounding box center [631, 429] width 125 height 29
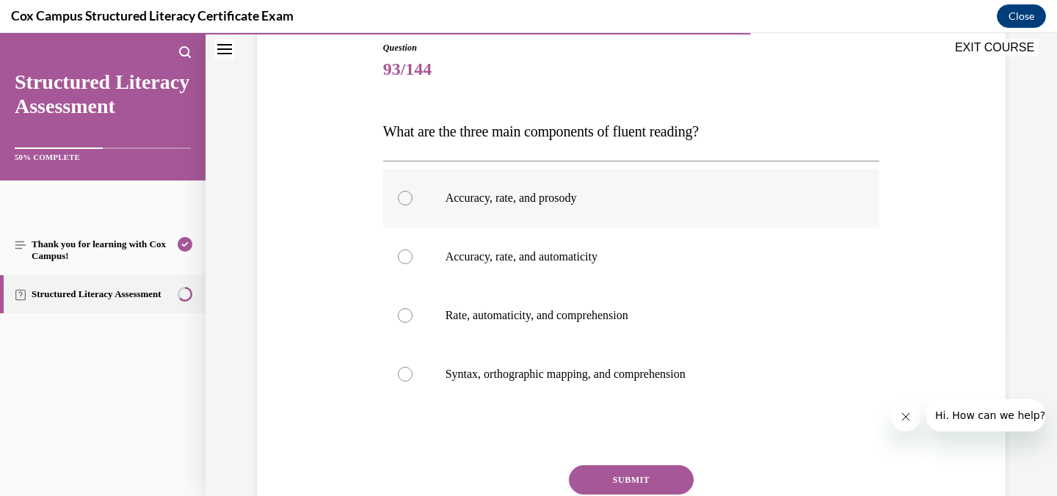
scroll to position [180, 0]
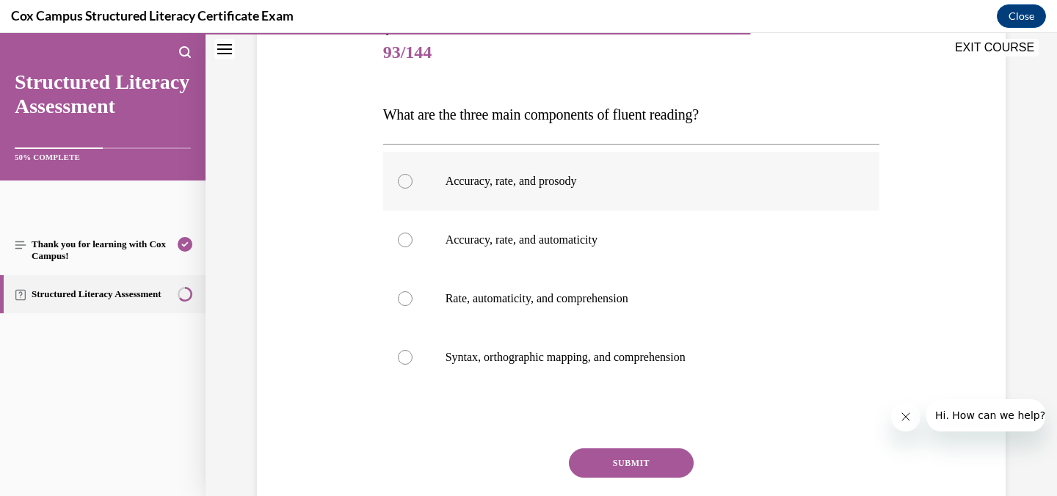
click at [398, 178] on div at bounding box center [405, 181] width 15 height 15
click at [398, 178] on input "Accuracy, rate, and prosody" at bounding box center [405, 181] width 15 height 15
radio input "true"
click at [635, 459] on button "SUBMIT" at bounding box center [631, 462] width 125 height 29
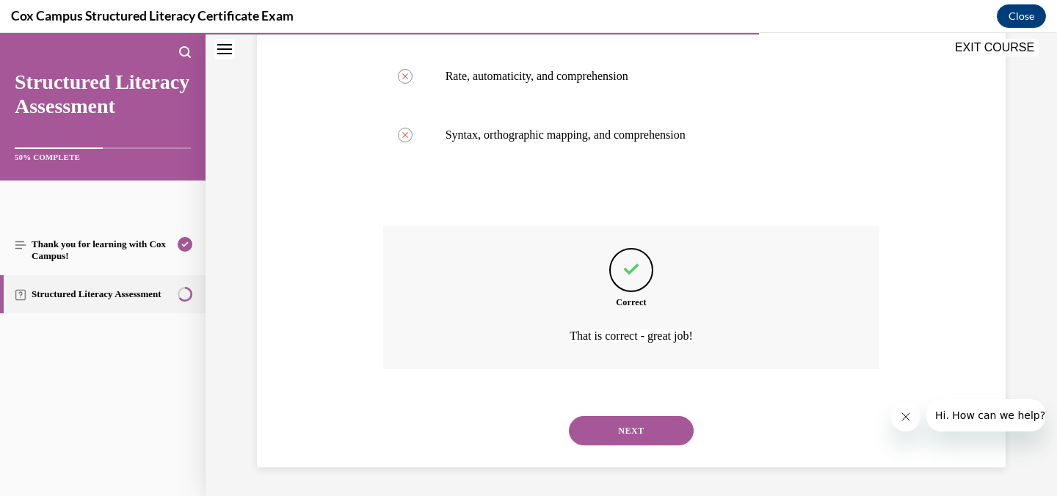
scroll to position [403, 0]
click at [624, 431] on button "NEXT" at bounding box center [631, 429] width 125 height 29
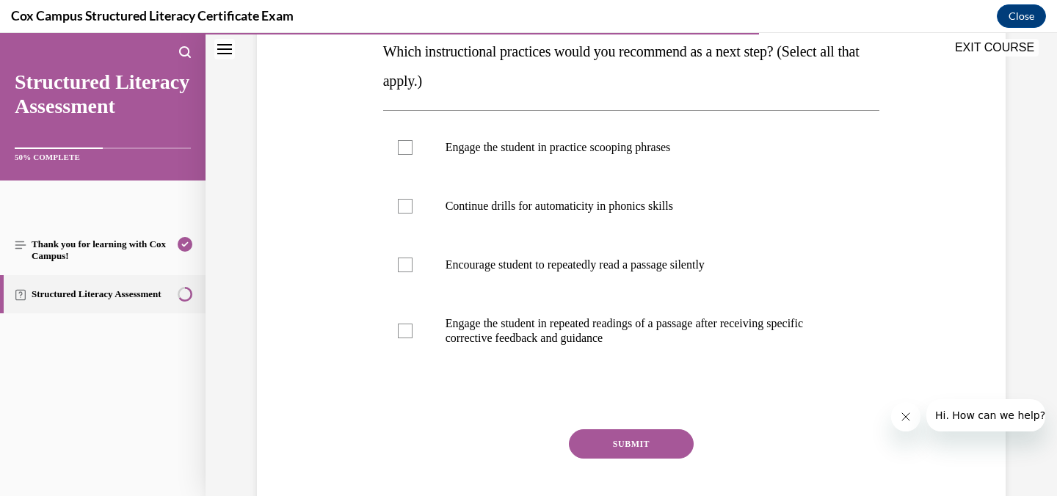
scroll to position [335, 0]
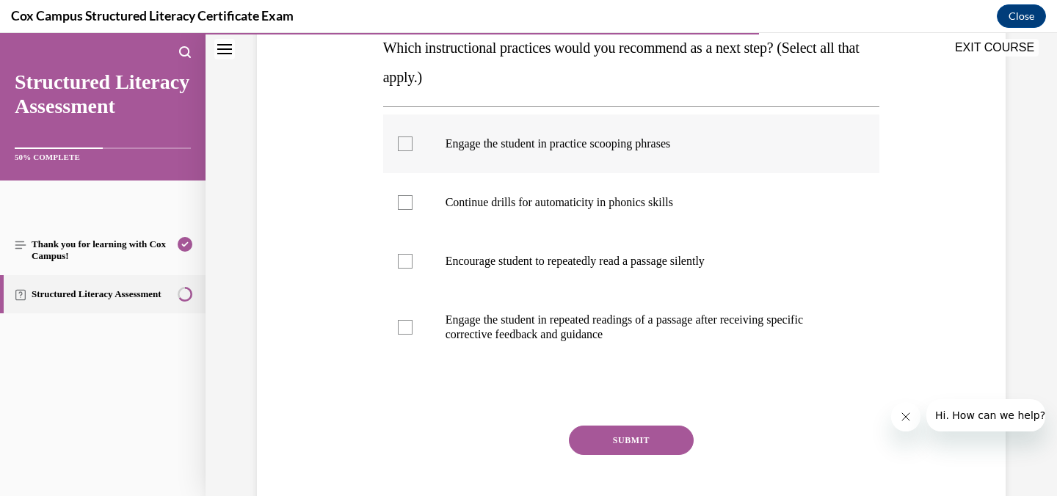
click at [401, 143] on div at bounding box center [405, 143] width 15 height 15
click at [401, 143] on input "Engage the student in practice scooping phrases" at bounding box center [405, 143] width 15 height 15
checkbox input "true"
click at [398, 261] on div at bounding box center [405, 261] width 15 height 15
click at [398, 261] on input "Encourage student to repeatedly read a passage silently" at bounding box center [405, 261] width 15 height 15
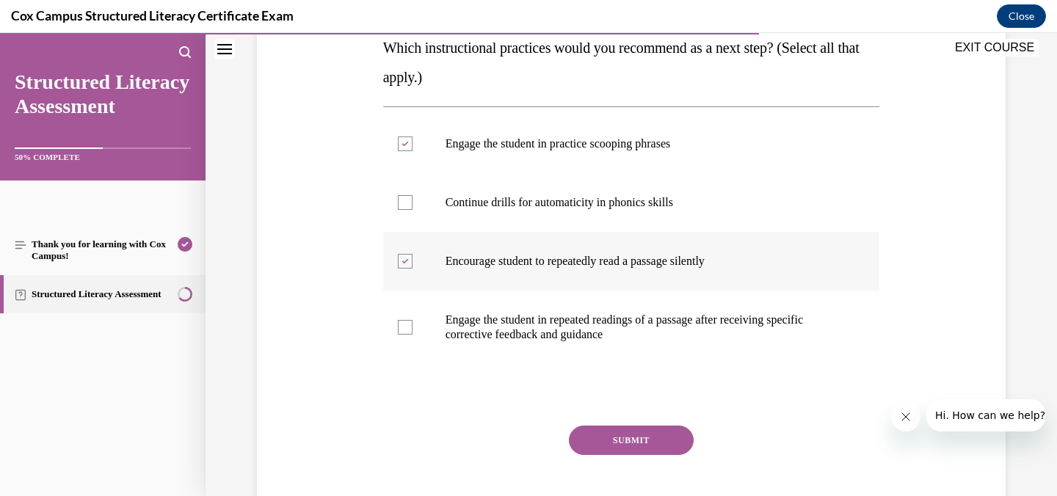
click at [401, 260] on icon at bounding box center [404, 261] width 7 height 5
click at [401, 260] on input "Encourage student to repeatedly read a passage silently" at bounding box center [405, 261] width 15 height 15
checkbox input "false"
click at [398, 328] on div at bounding box center [405, 327] width 15 height 15
click at [398, 328] on input "Engage the student in repeated readings of a passage after receiving specific c…" at bounding box center [405, 327] width 15 height 15
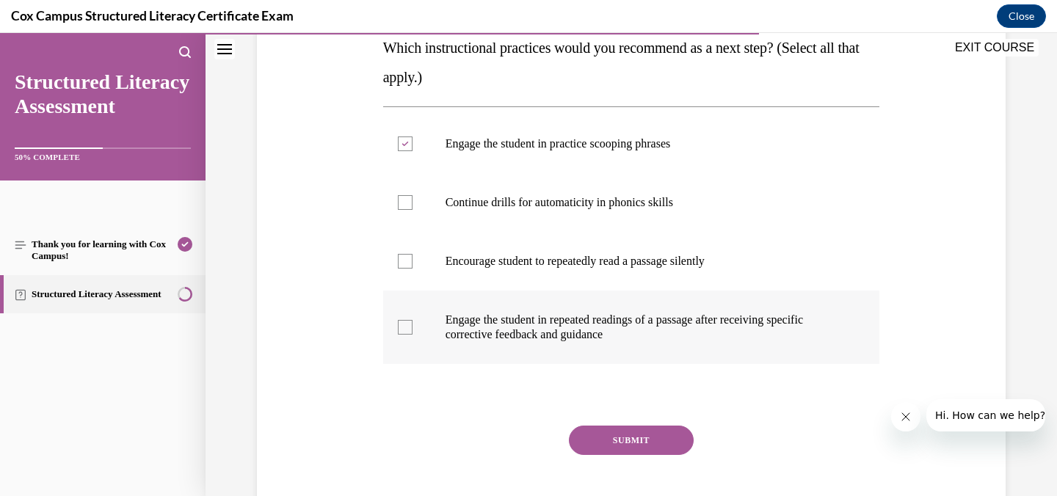
checkbox input "true"
click at [621, 440] on button "SUBMIT" at bounding box center [631, 440] width 125 height 29
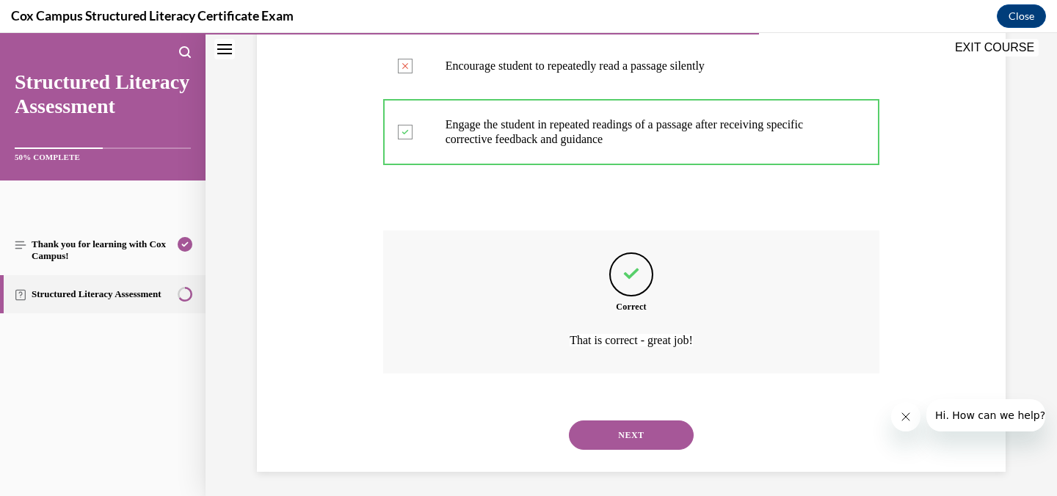
scroll to position [535, 0]
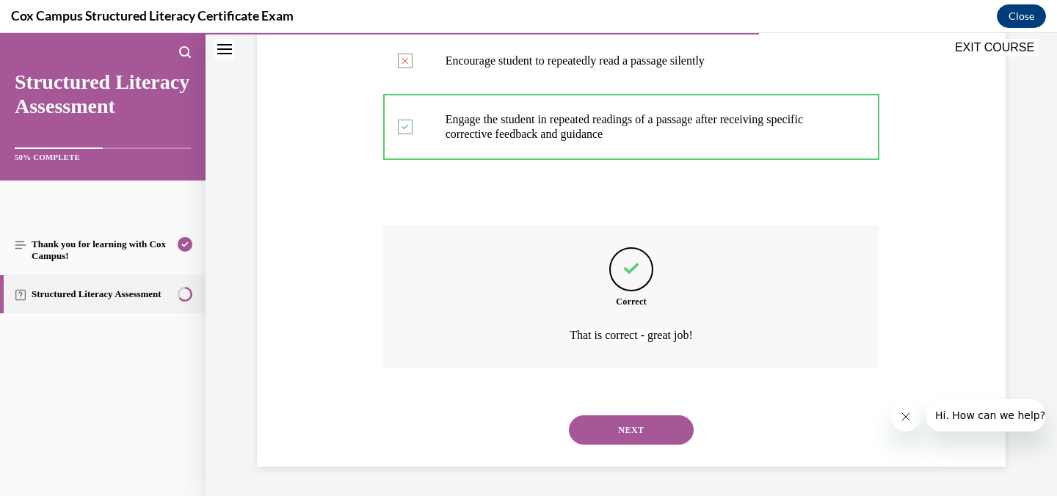
click at [624, 429] on button "NEXT" at bounding box center [631, 429] width 125 height 29
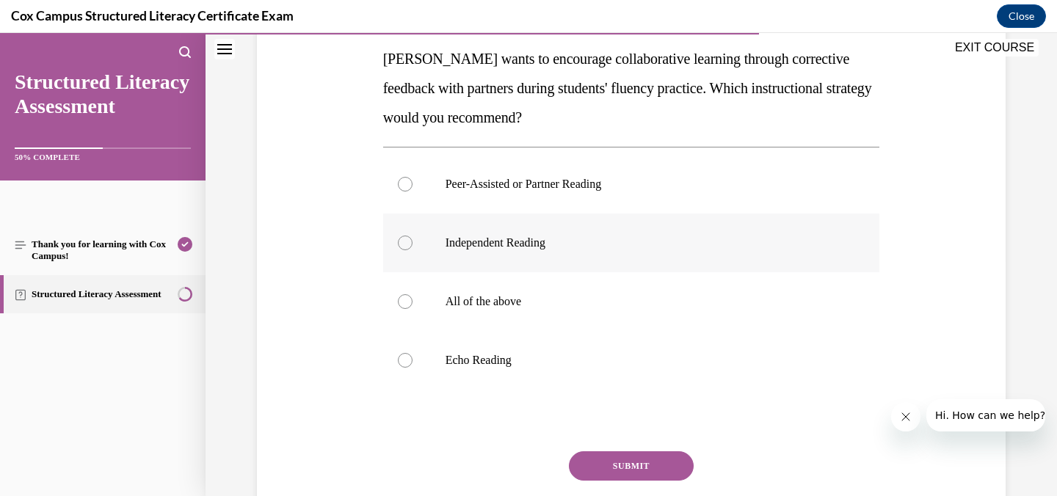
scroll to position [235, 0]
click at [401, 184] on div at bounding box center [405, 185] width 15 height 15
click at [401, 184] on input "Peer-Assisted or Partner Reading" at bounding box center [405, 185] width 15 height 15
radio input "true"
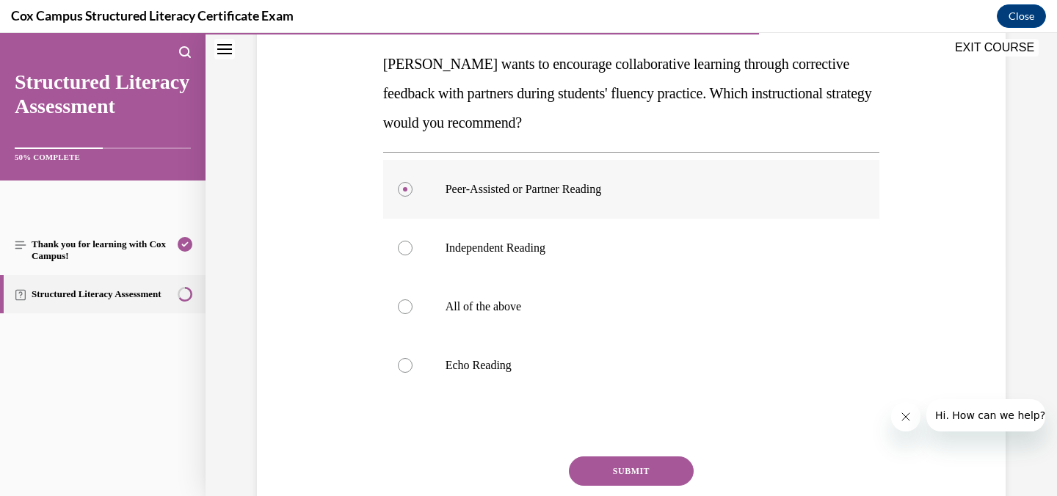
scroll to position [233, 0]
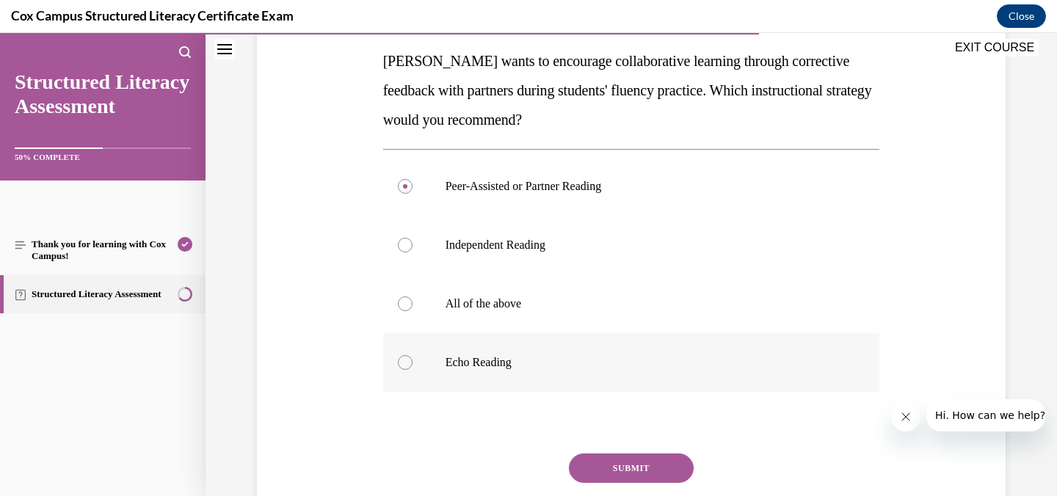
click at [398, 357] on div at bounding box center [405, 362] width 15 height 15
click at [398, 357] on input "Echo Reading" at bounding box center [405, 362] width 15 height 15
radio input "true"
click at [400, 184] on div at bounding box center [405, 186] width 15 height 15
click at [400, 184] on input "Peer-Assisted or Partner Reading" at bounding box center [405, 186] width 15 height 15
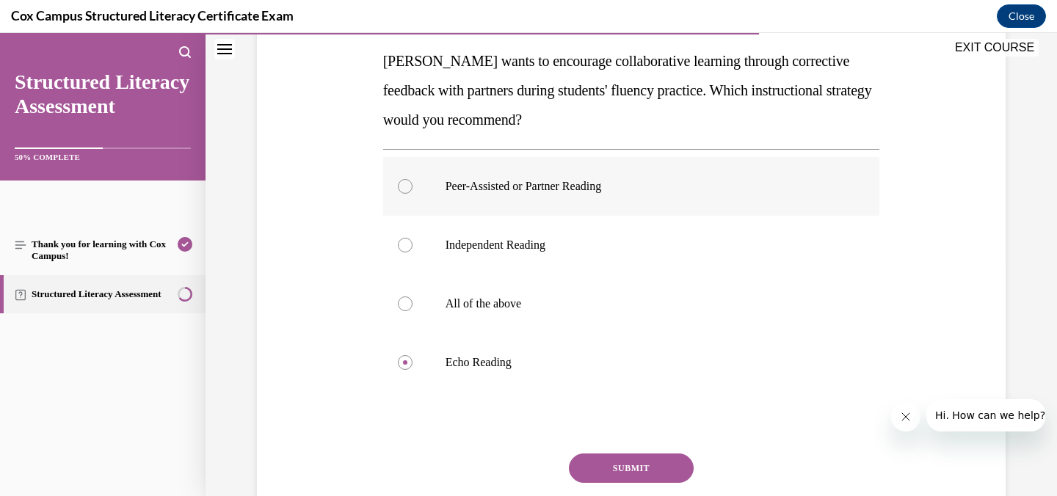
radio input "true"
click at [621, 462] on button "SUBMIT" at bounding box center [631, 467] width 125 height 29
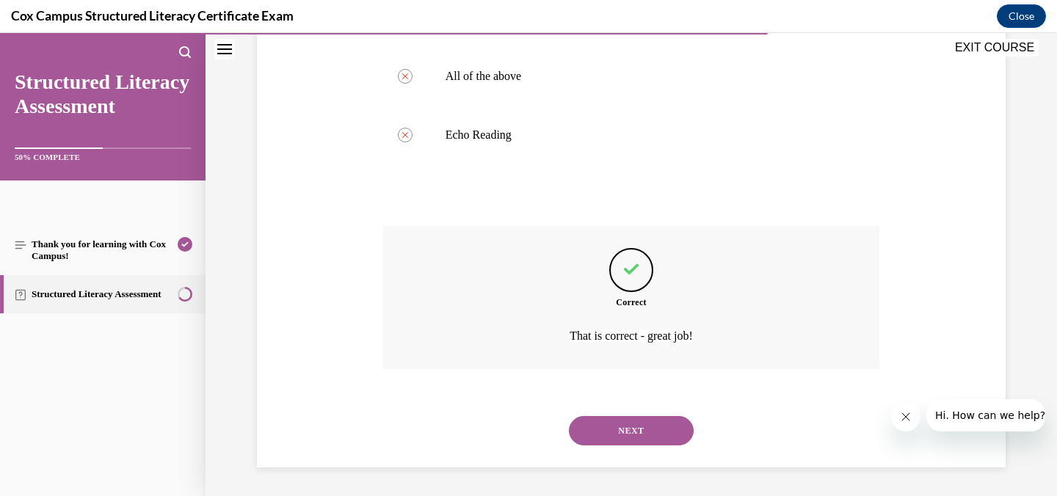
scroll to position [462, 0]
click at [624, 428] on button "NEXT" at bounding box center [631, 429] width 125 height 29
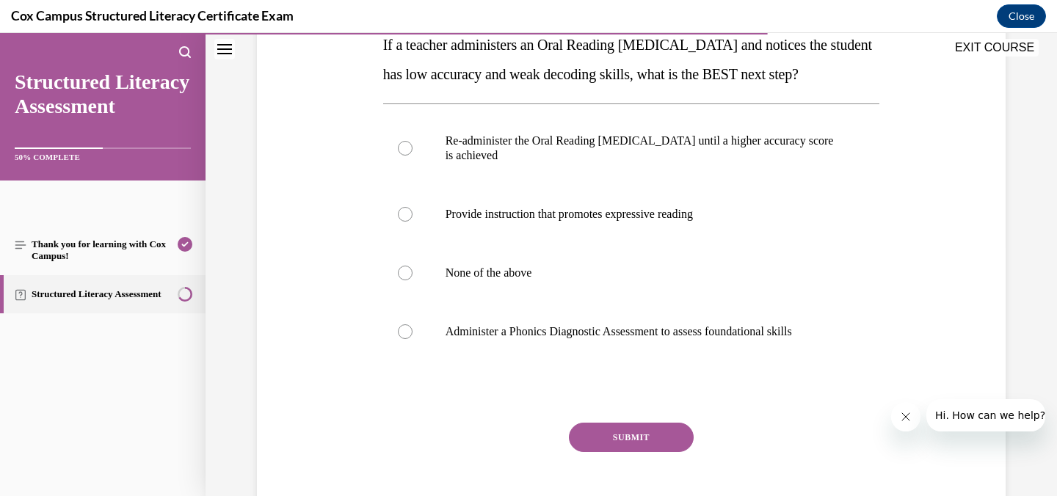
scroll to position [251, 0]
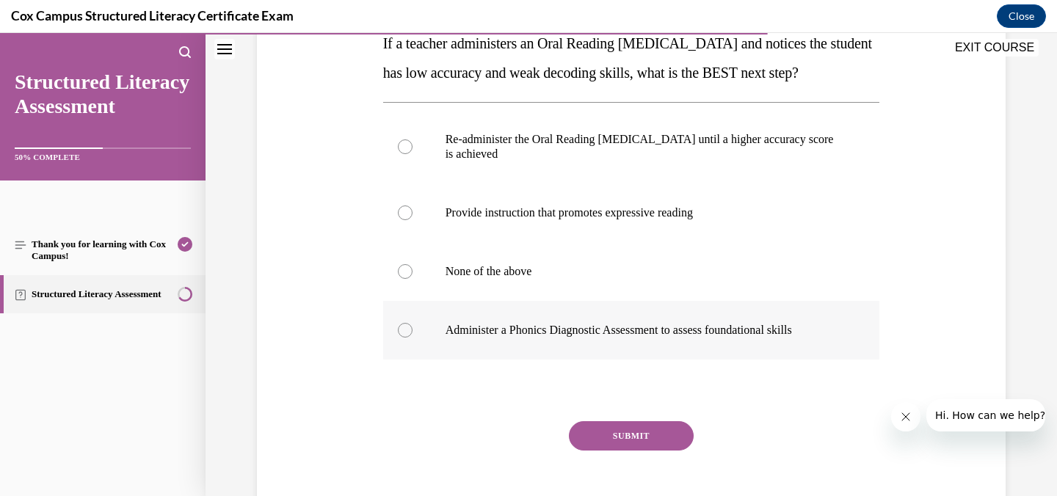
click at [398, 338] on div at bounding box center [405, 330] width 15 height 15
click at [398, 338] on input "Administer a Phonics Diagnostic Assessment to assess foundational skills" at bounding box center [405, 330] width 15 height 15
radio input "true"
click at [618, 451] on button "SUBMIT" at bounding box center [631, 435] width 125 height 29
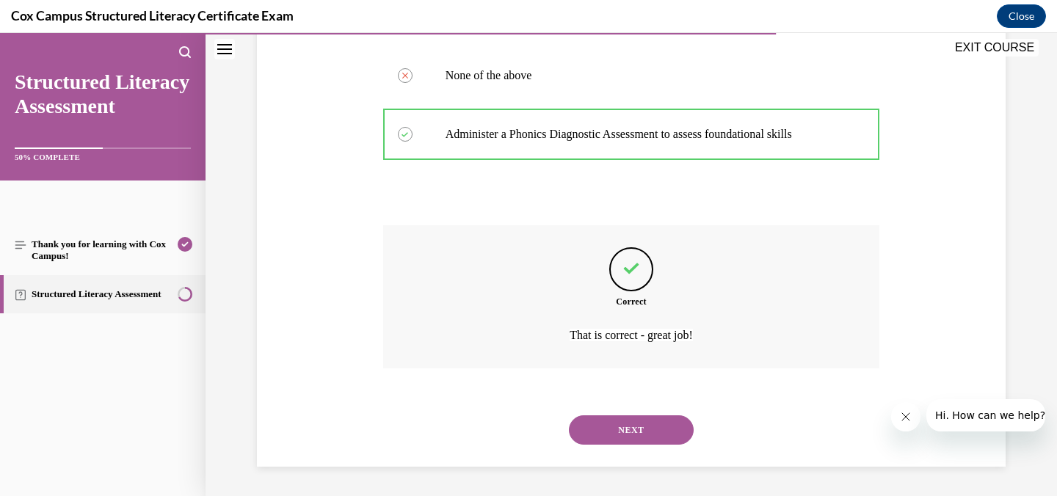
scroll to position [476, 0]
click at [625, 428] on button "NEXT" at bounding box center [631, 429] width 125 height 29
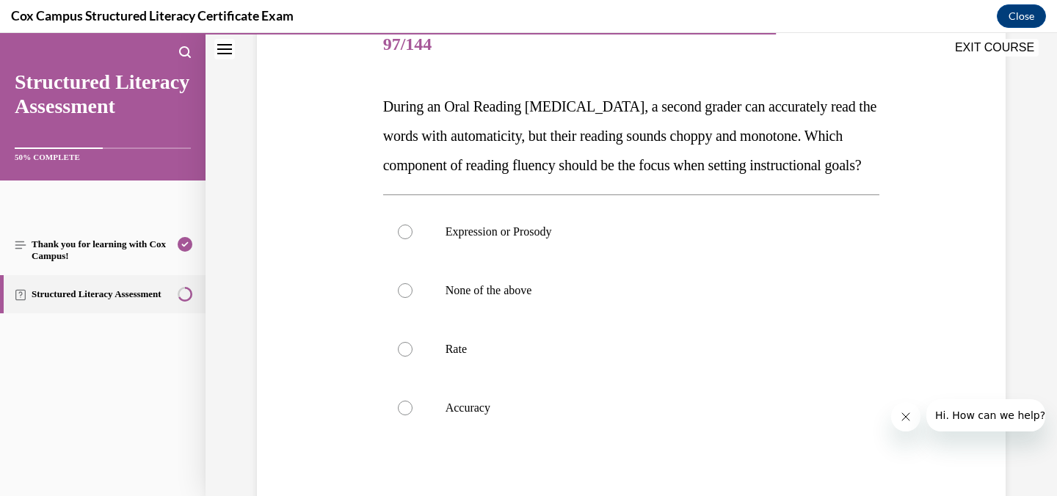
scroll to position [186, 0]
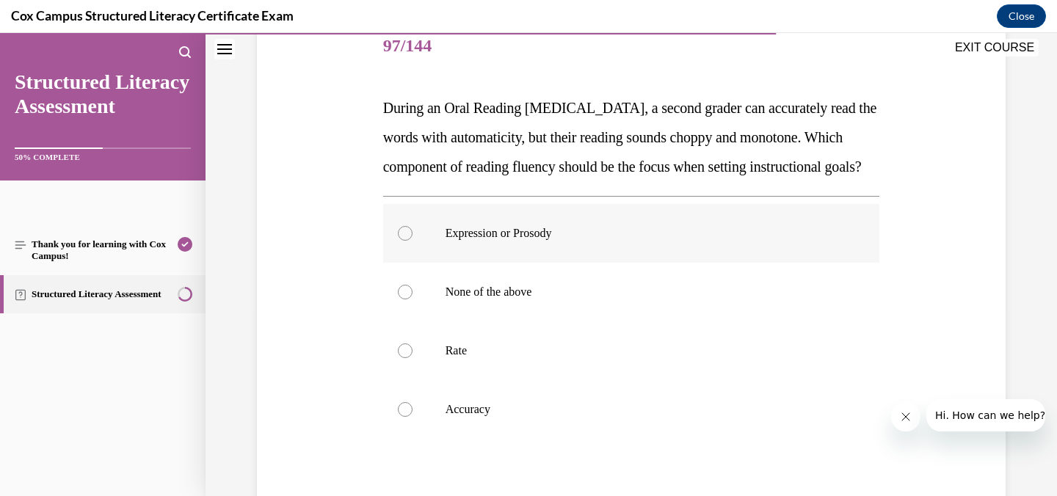
click at [401, 241] on div at bounding box center [405, 233] width 15 height 15
click at [401, 241] on input "Expression or Prosody" at bounding box center [405, 233] width 15 height 15
radio input "true"
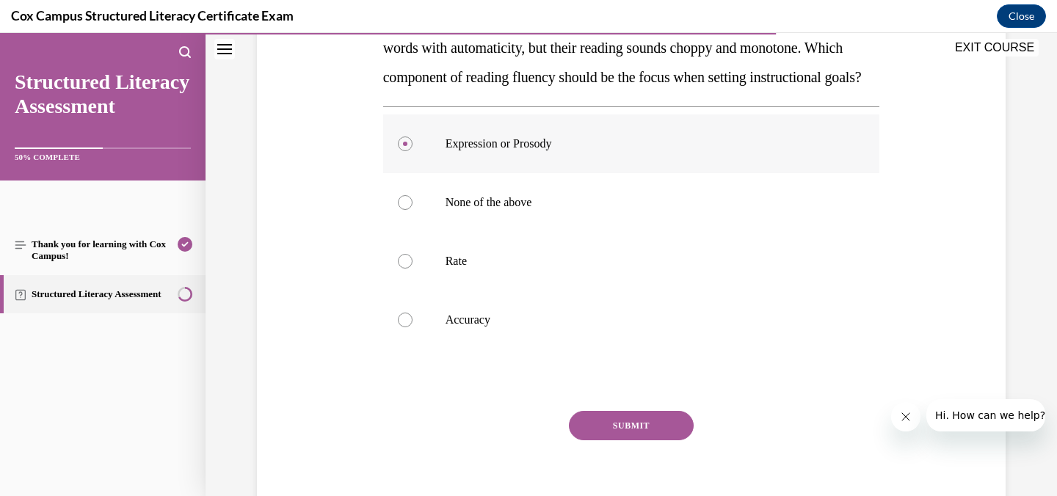
scroll to position [280, 0]
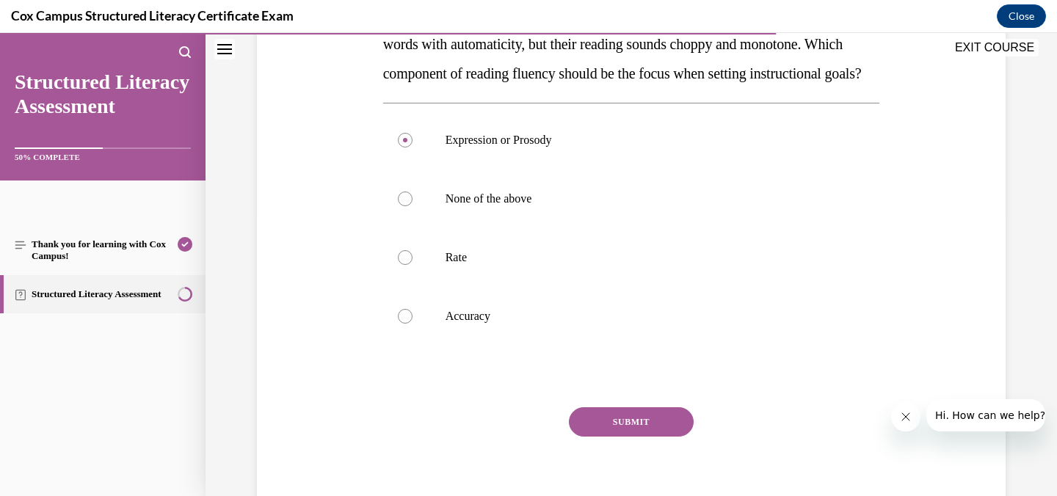
click at [630, 437] on button "SUBMIT" at bounding box center [631, 421] width 125 height 29
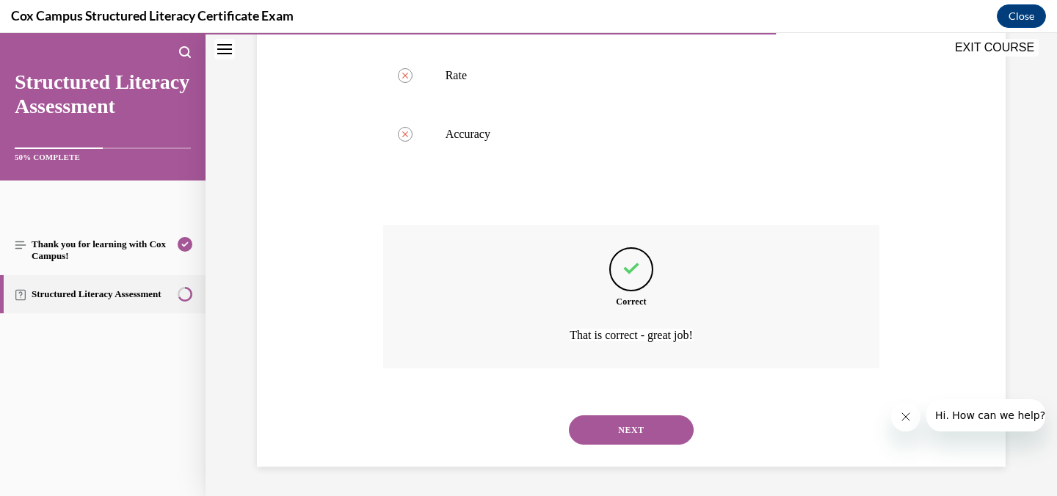
scroll to position [491, 0]
click at [635, 429] on button "NEXT" at bounding box center [631, 429] width 125 height 29
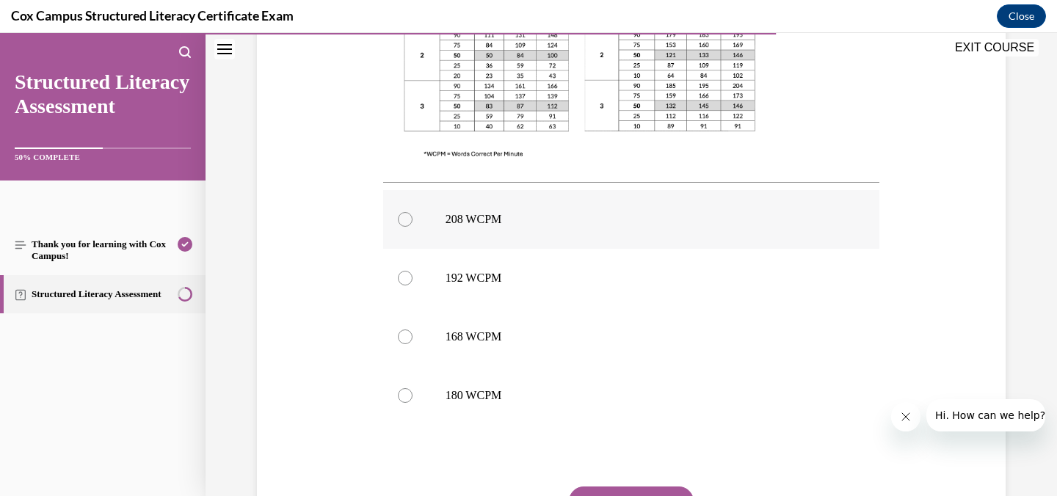
scroll to position [558, 0]
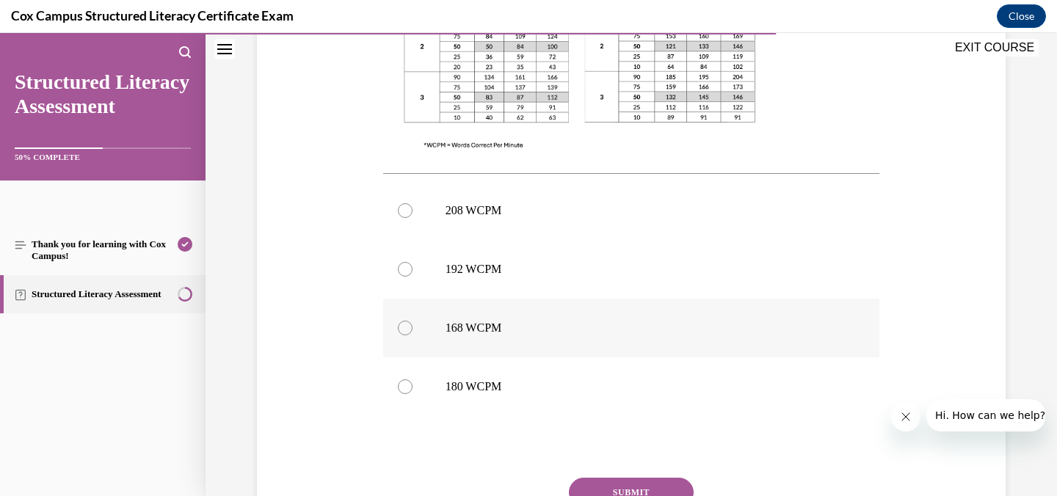
click at [401, 325] on div at bounding box center [405, 328] width 15 height 15
click at [401, 325] on input "168 WCPM" at bounding box center [405, 328] width 15 height 15
radio input "true"
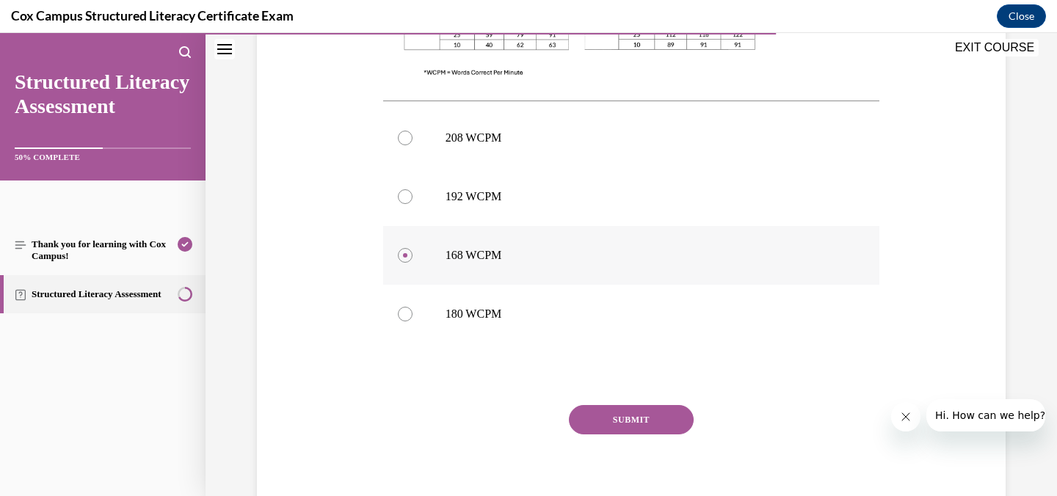
scroll to position [651, 0]
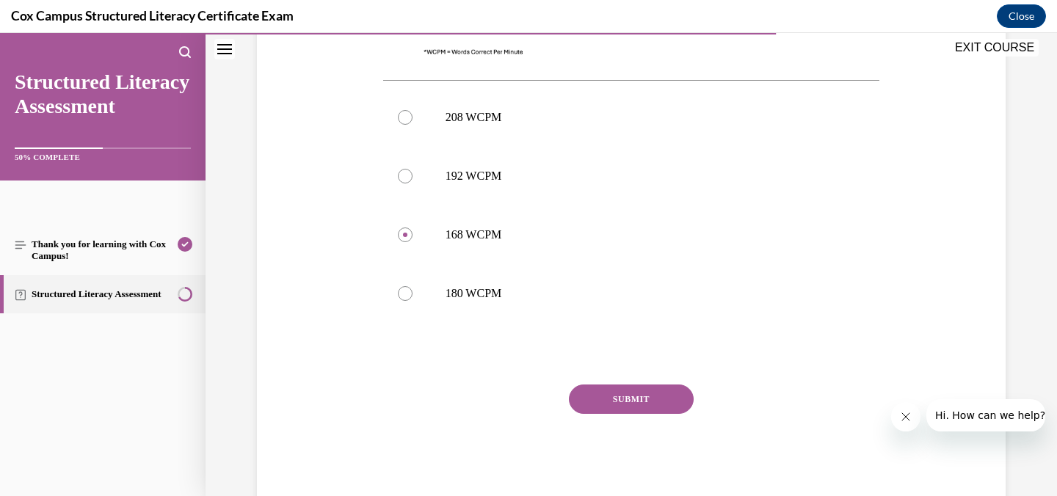
click at [642, 401] on button "SUBMIT" at bounding box center [631, 398] width 125 height 29
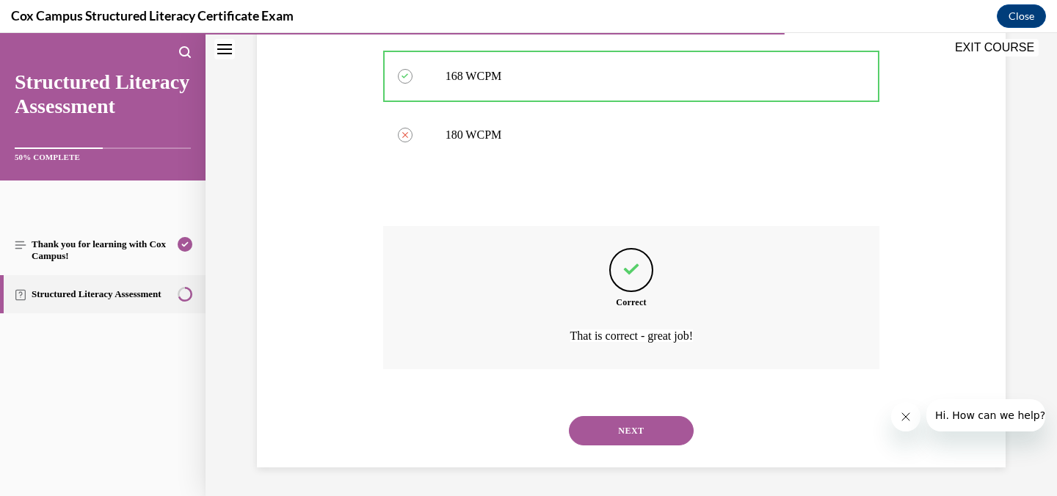
scroll to position [810, 0]
click at [627, 429] on button "NEXT" at bounding box center [631, 429] width 125 height 29
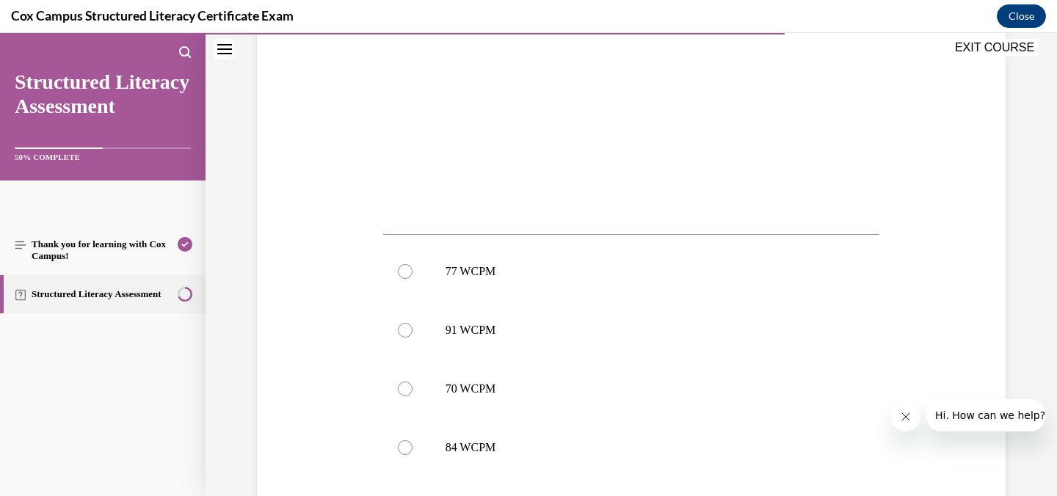
scroll to position [468, 0]
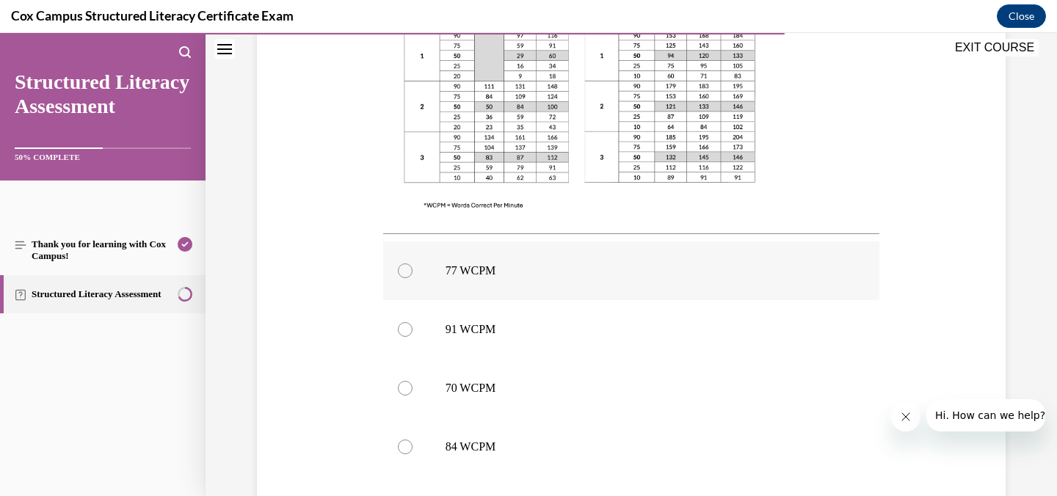
click at [398, 271] on div at bounding box center [405, 270] width 15 height 15
click at [398, 271] on input "77 WCPM" at bounding box center [405, 270] width 15 height 15
radio input "true"
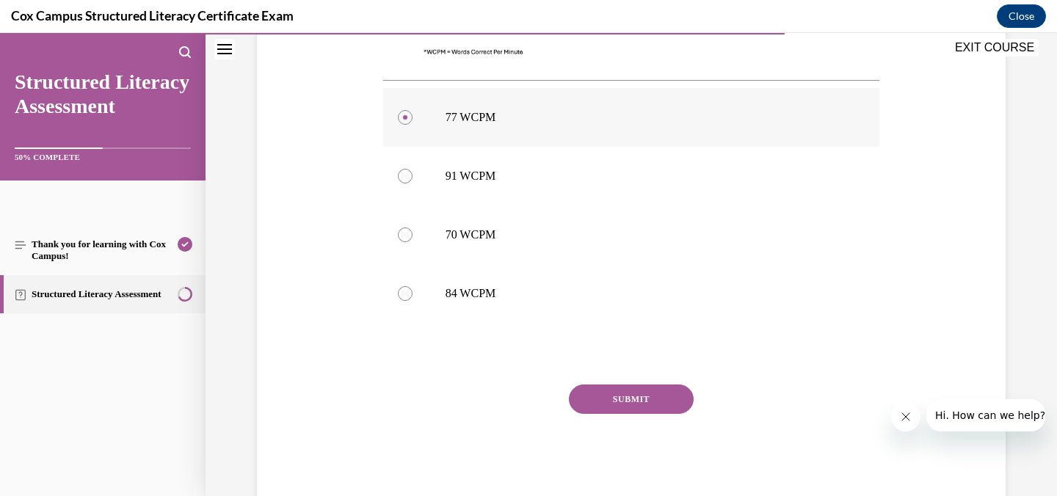
scroll to position [624, 0]
click at [633, 393] on button "SUBMIT" at bounding box center [631, 396] width 125 height 29
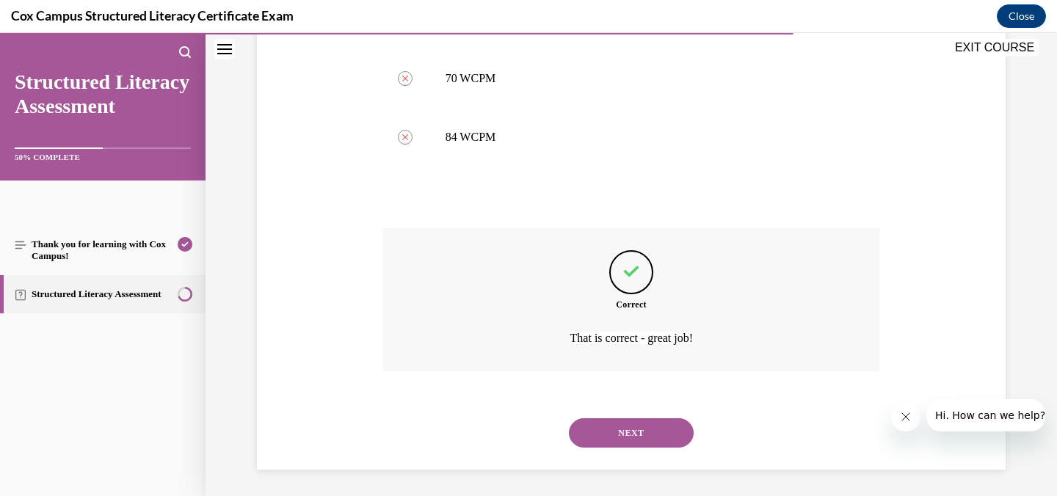
scroll to position [781, 0]
click at [629, 427] on button "NEXT" at bounding box center [631, 429] width 125 height 29
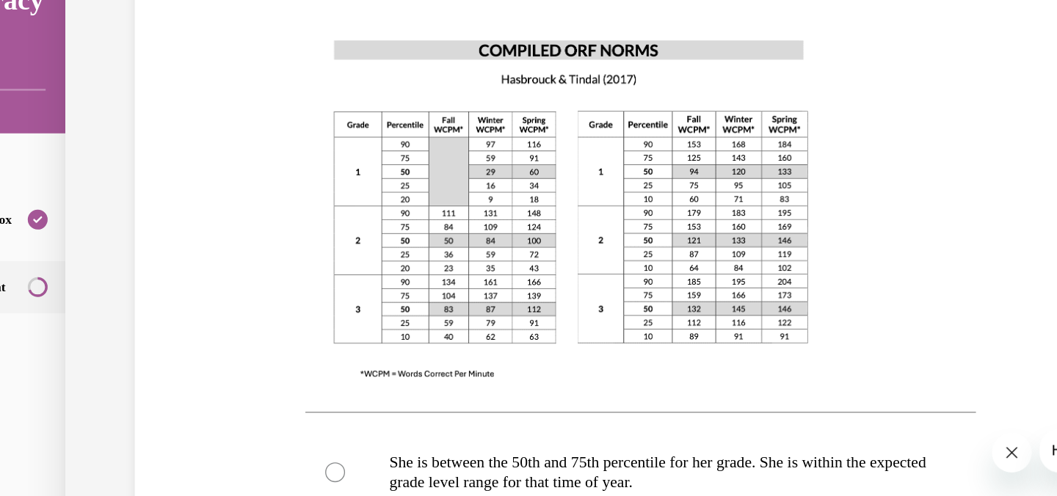
scroll to position [374, 0]
click at [344, 178] on img at bounding box center [367, 137] width 393 height 279
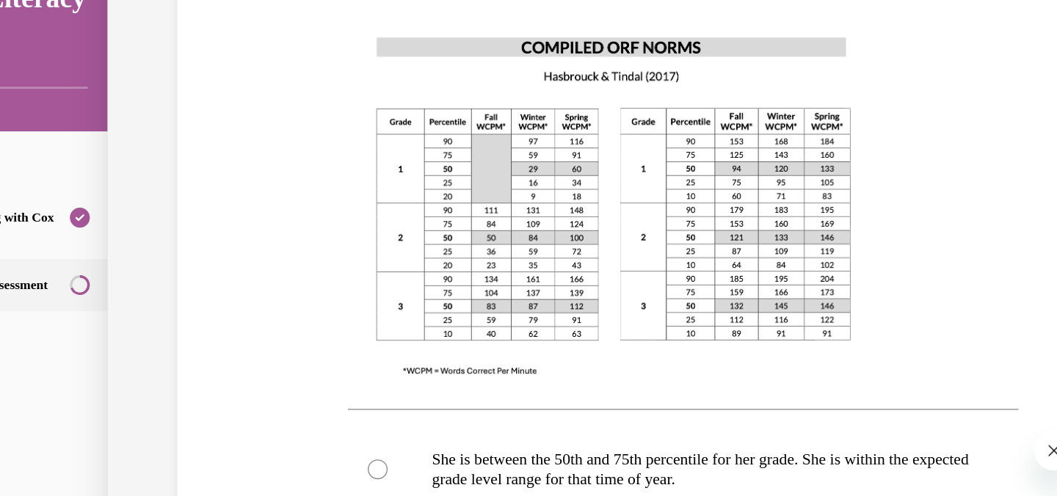
click at [438, 163] on img at bounding box center [410, 135] width 393 height 279
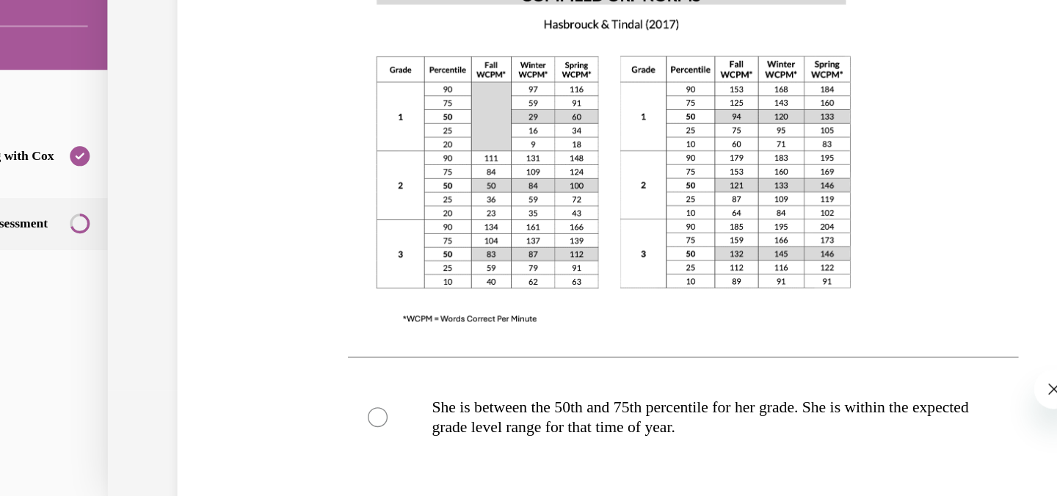
scroll to position [368, 0]
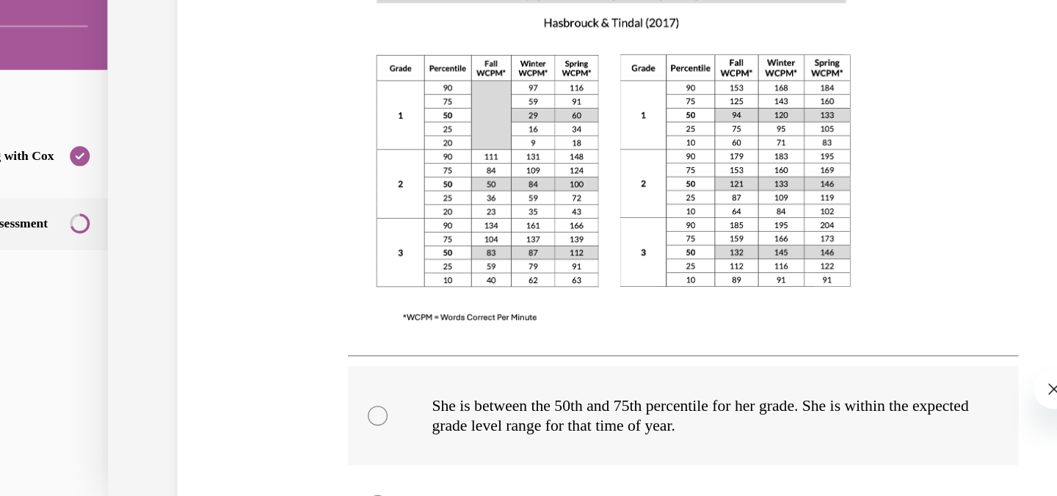
click at [229, 274] on div at bounding box center [235, 274] width 15 height 15
click at [229, 274] on input "She is between the 50th and 75th percentile for her grade. She is within the ex…" at bounding box center [235, 274] width 15 height 15
radio input "true"
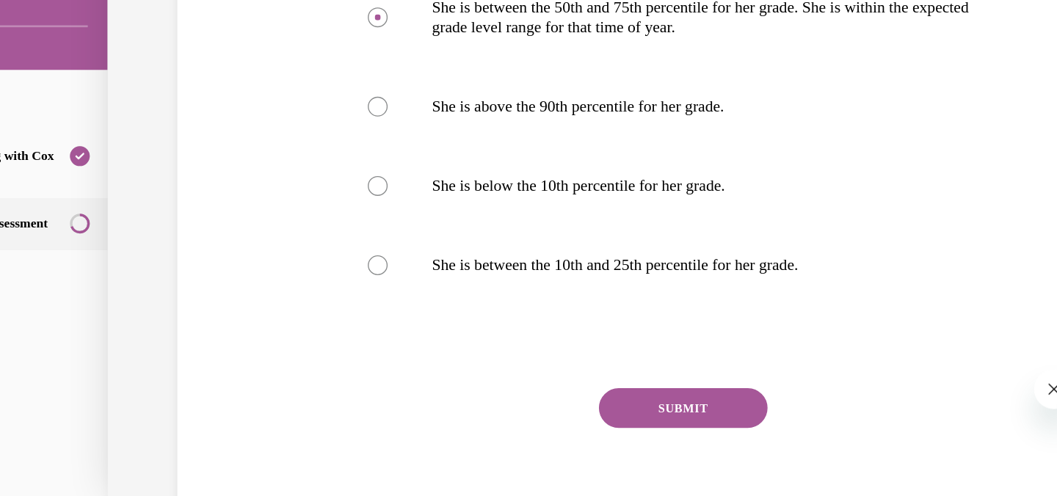
scroll to position [665, 0]
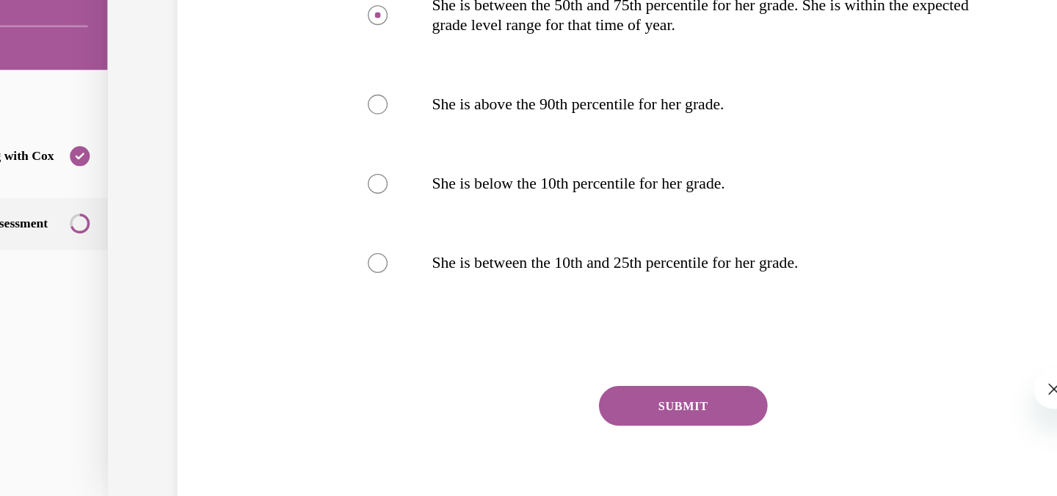
click at [455, 266] on button "SUBMIT" at bounding box center [461, 266] width 125 height 29
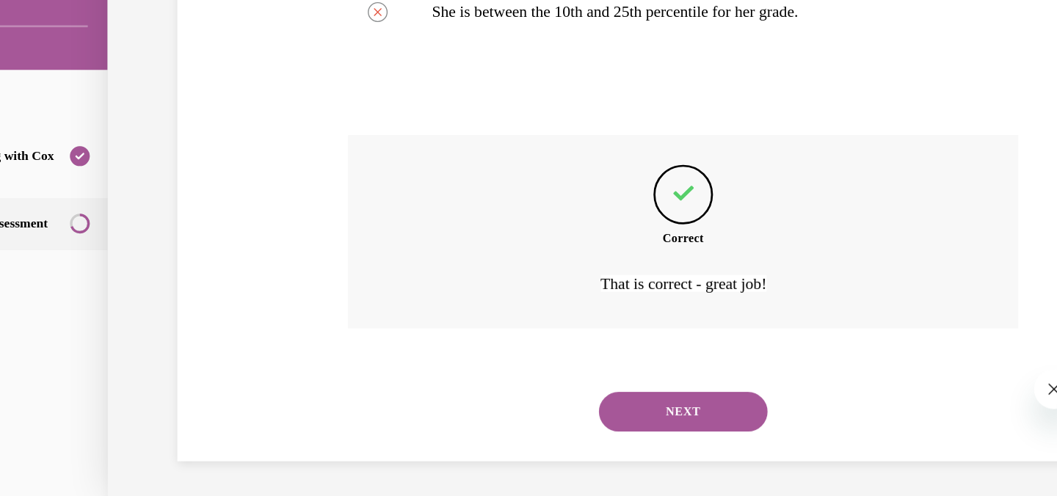
scroll to position [854, 0]
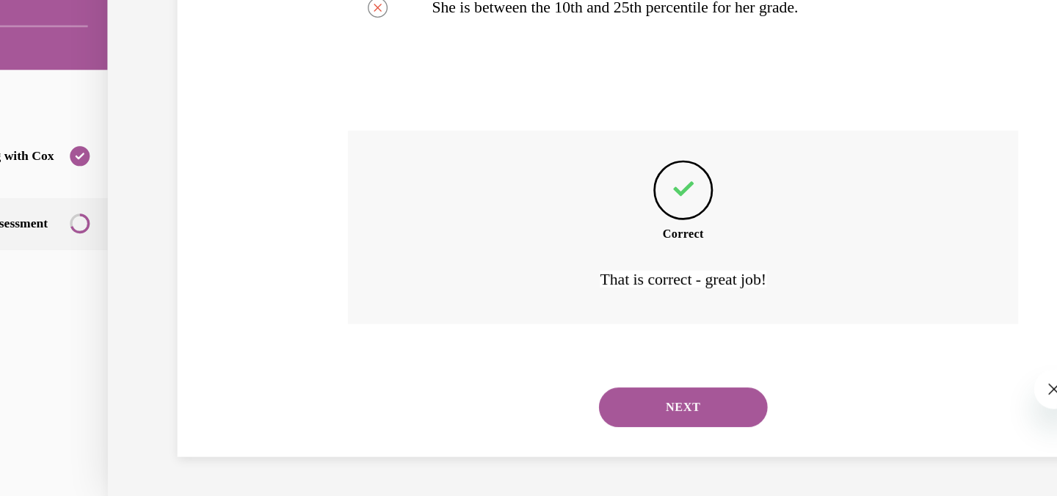
click at [455, 265] on button "NEXT" at bounding box center [461, 267] width 125 height 29
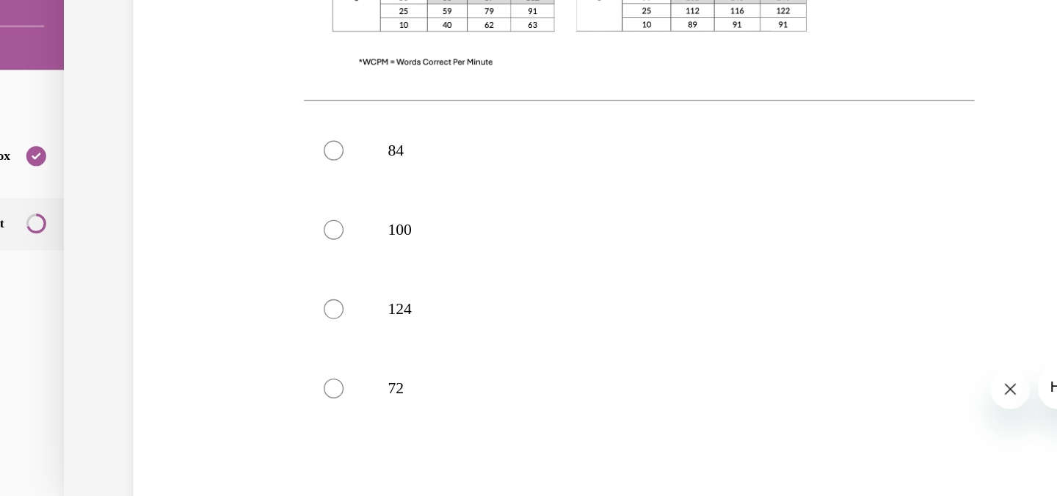
scroll to position [533, 0]
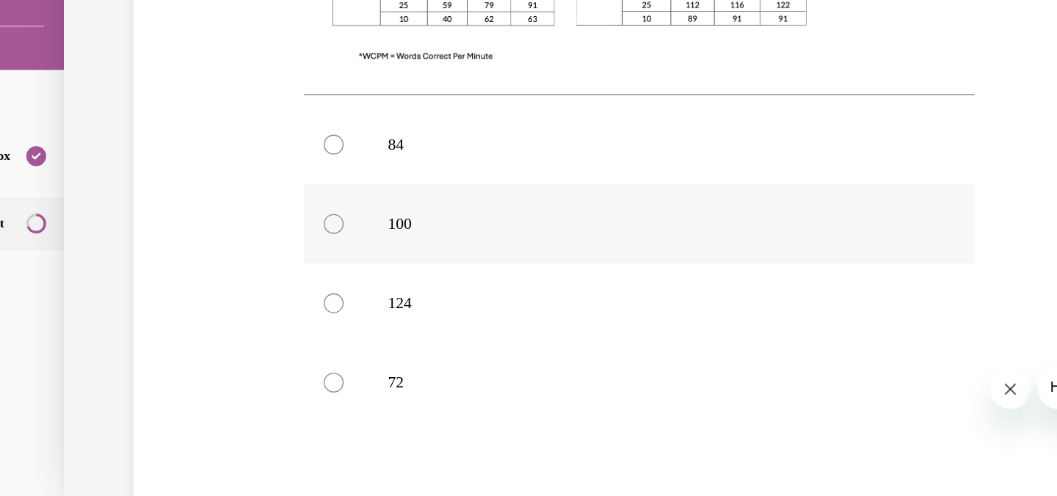
click at [184, 125] on div at bounding box center [191, 132] width 15 height 15
click at [184, 125] on input "100" at bounding box center [191, 132] width 15 height 15
radio input "true"
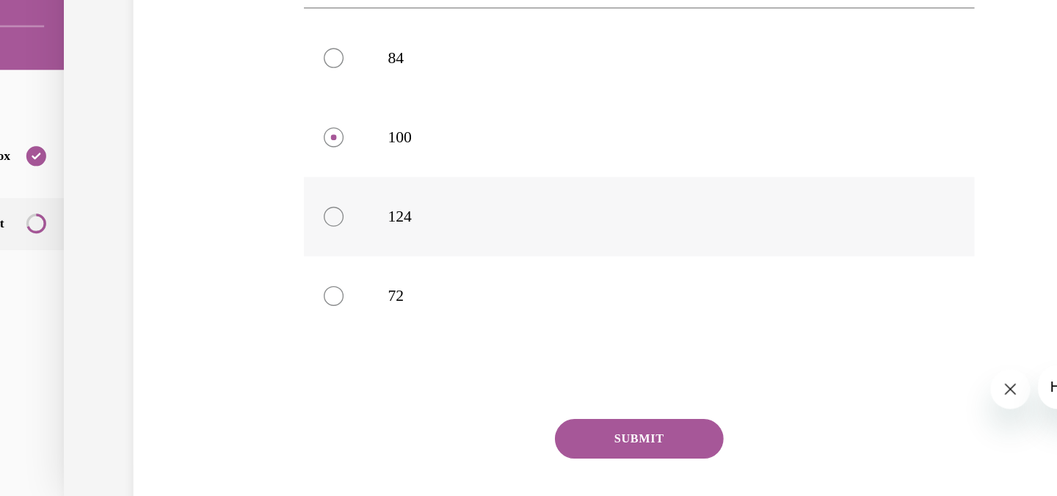
scroll to position [619, 0]
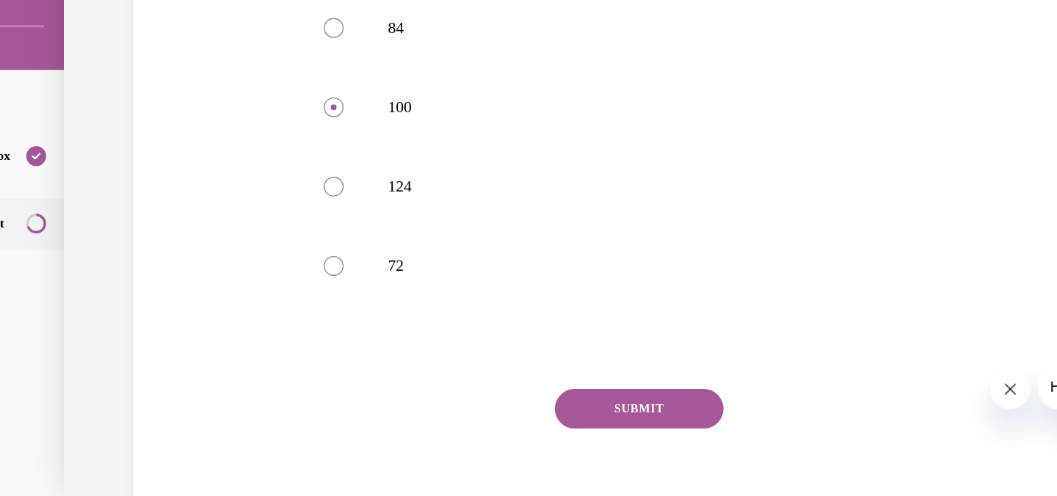
click at [415, 255] on button "SUBMIT" at bounding box center [417, 269] width 125 height 29
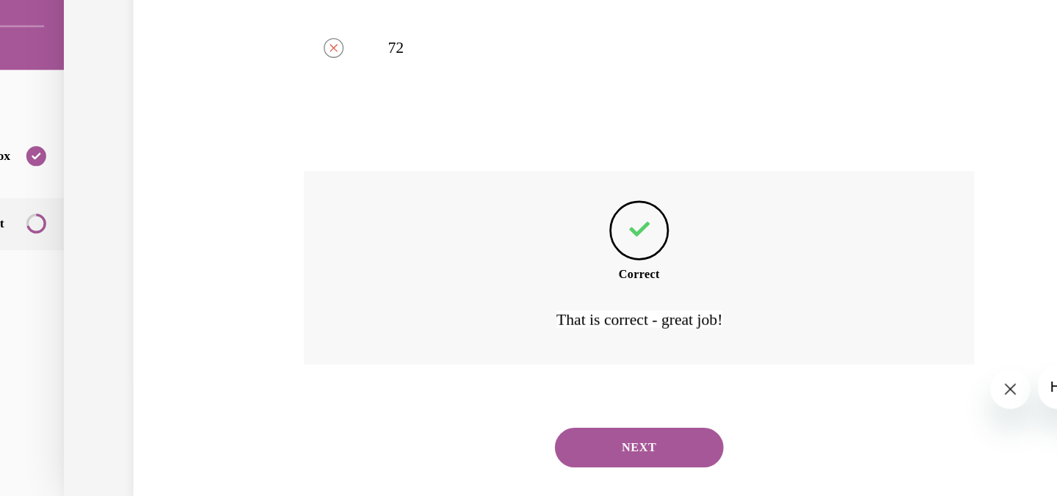
scroll to position [781, 0]
click at [412, 282] on button "NEXT" at bounding box center [417, 296] width 125 height 29
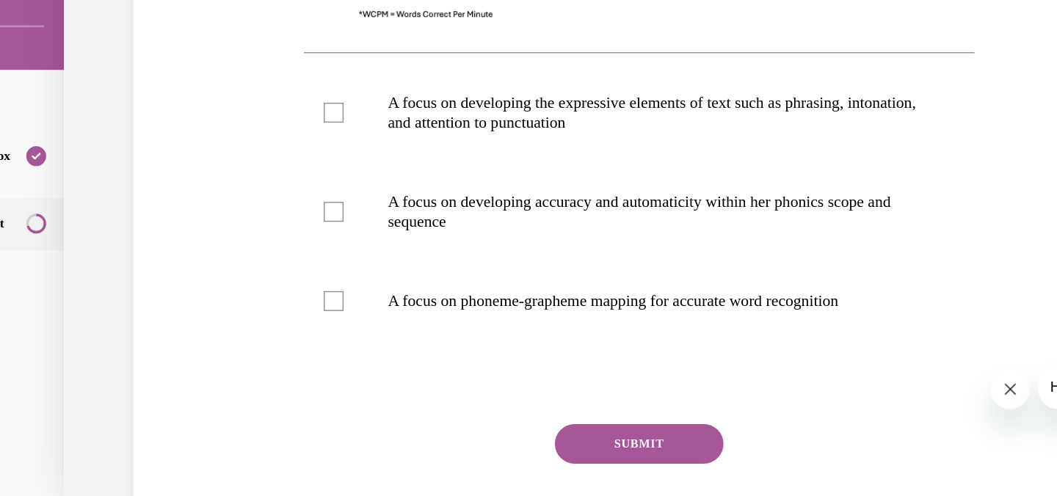
scroll to position [536, 0]
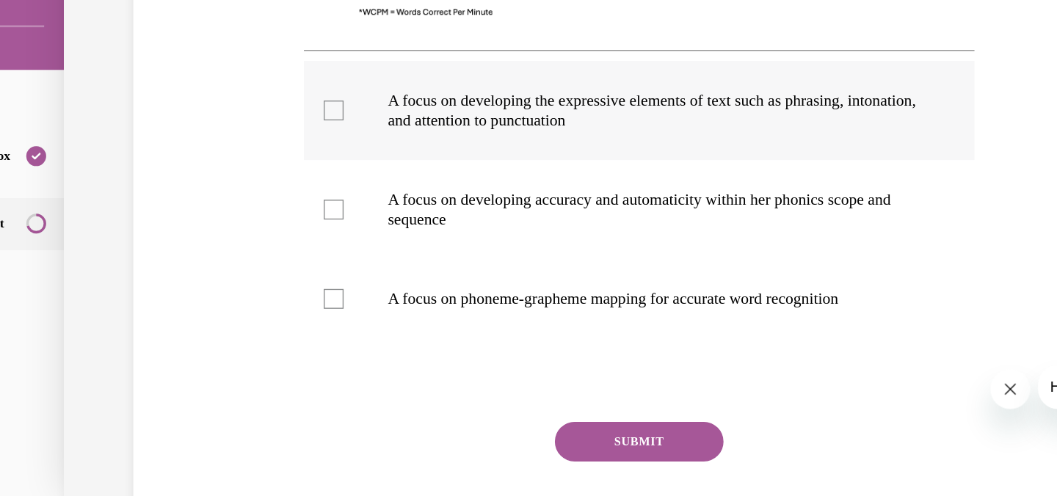
click at [186, 46] on div at bounding box center [191, 48] width 15 height 15
click at [186, 46] on input "A focus on developing the expressive elements of text such as phrasing, intonat…" at bounding box center [191, 48] width 15 height 15
checkbox input "true"
click at [420, 294] on button "SUBMIT" at bounding box center [417, 293] width 125 height 29
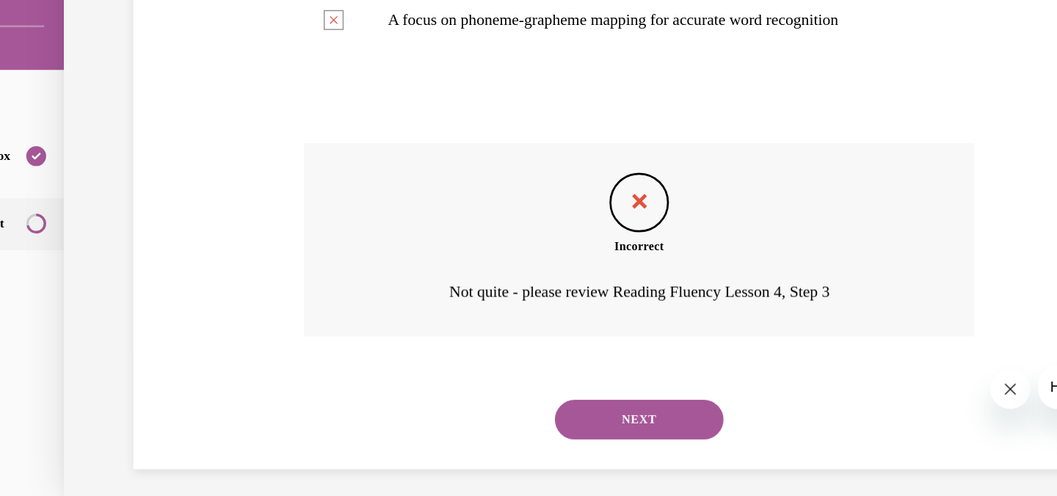
scroll to position [751, 0]
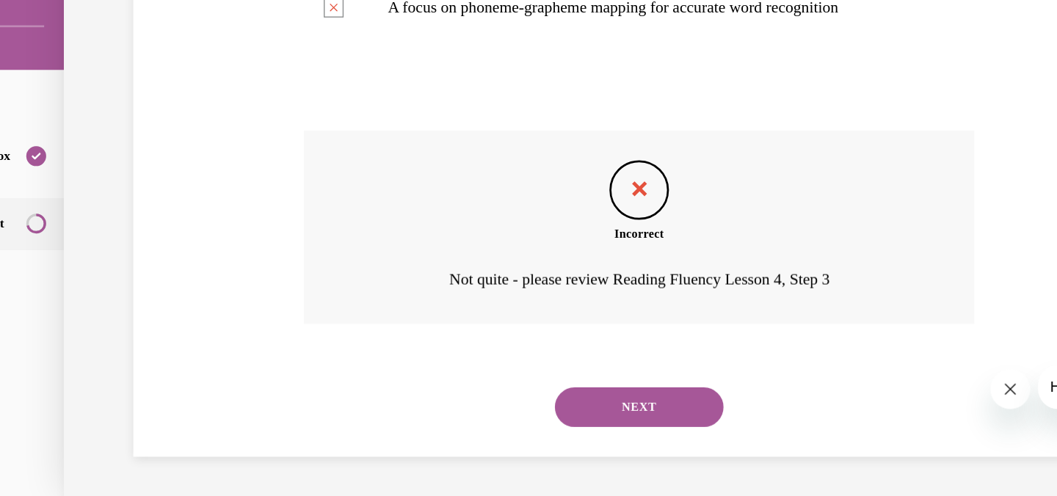
click at [420, 263] on button "NEXT" at bounding box center [417, 267] width 125 height 29
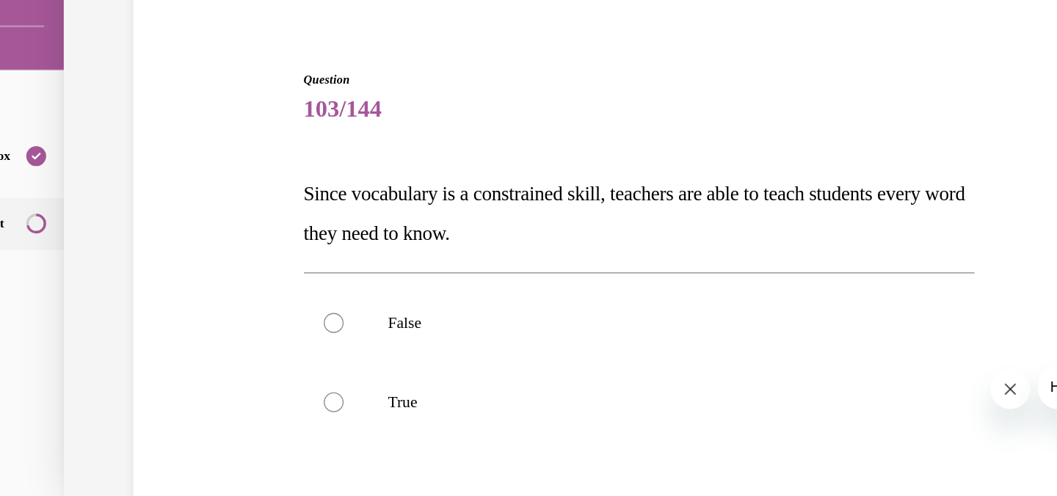
scroll to position [21, 0]
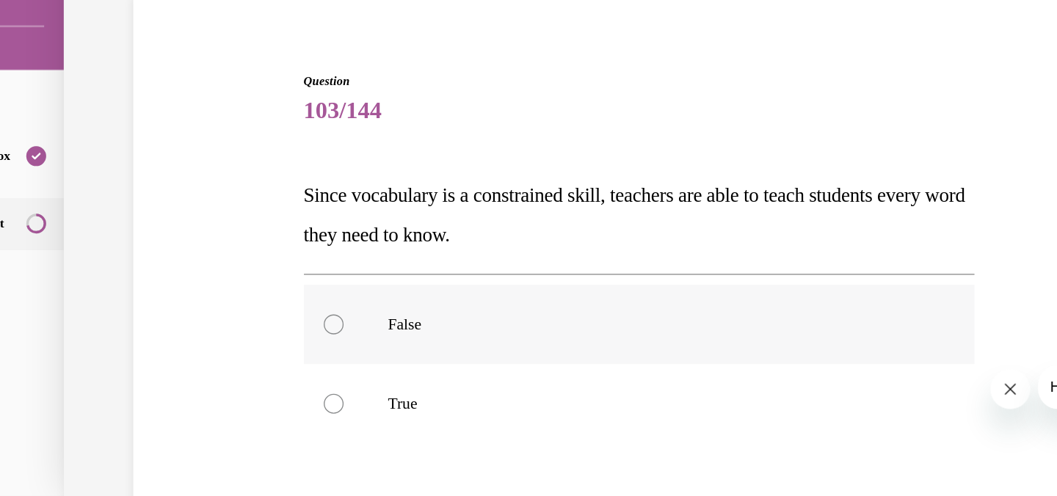
click at [188, 205] on div at bounding box center [191, 207] width 15 height 15
click at [188, 205] on input "False" at bounding box center [191, 207] width 15 height 15
radio input "true"
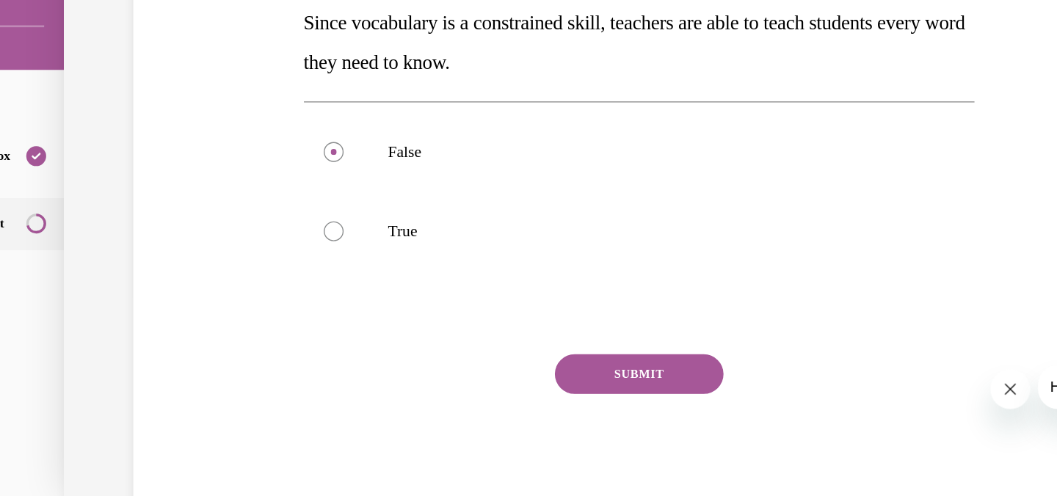
click at [394, 242] on button "SUBMIT" at bounding box center [417, 243] width 125 height 29
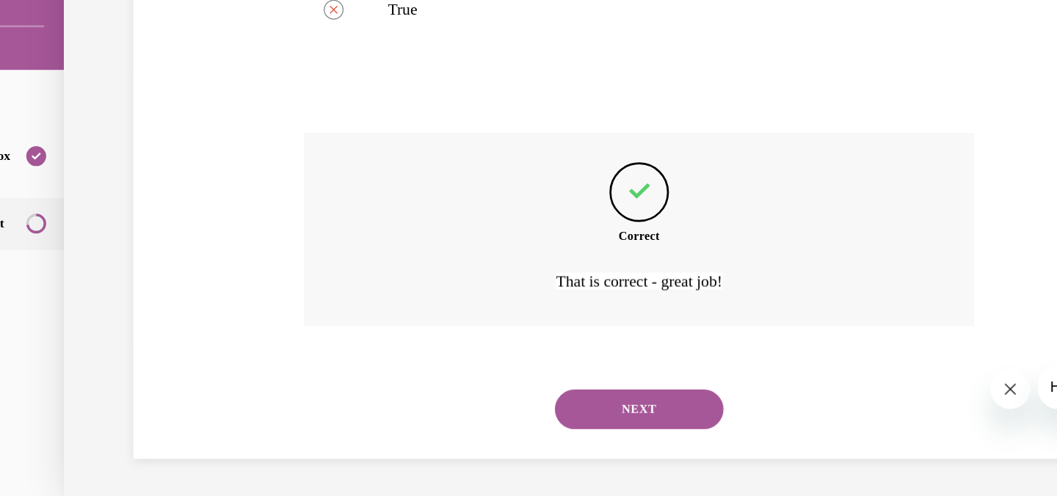
scroll to position [315, 0]
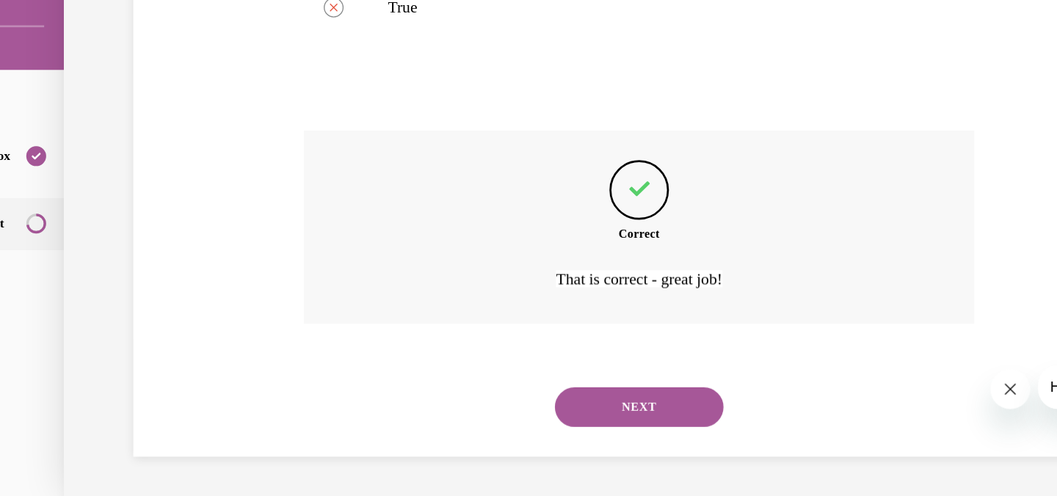
click at [404, 267] on button "NEXT" at bounding box center [417, 267] width 125 height 29
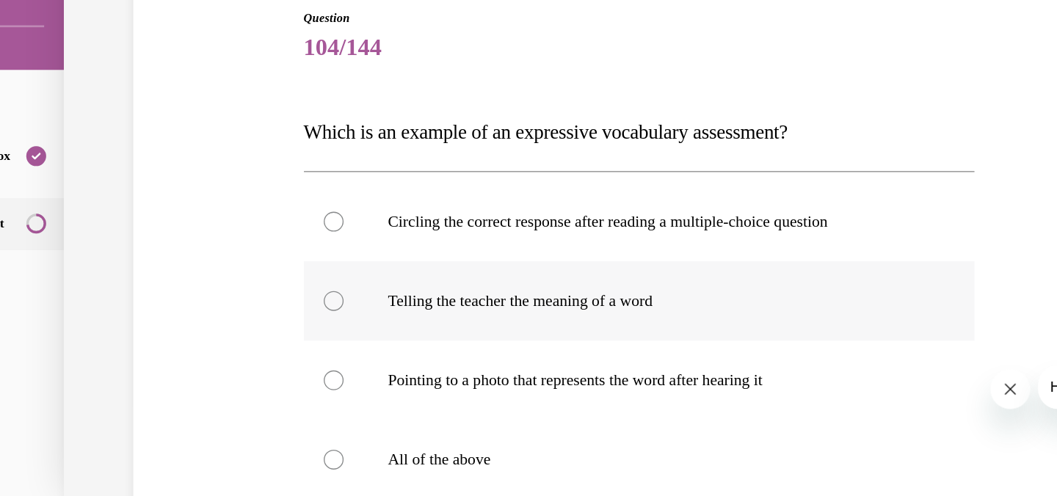
scroll to position [76, 0]
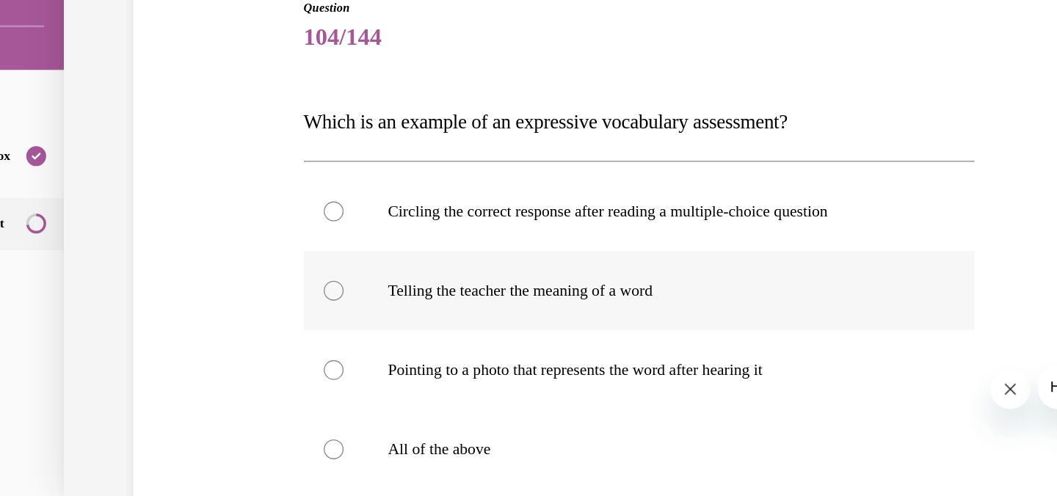
click at [184, 181] on div at bounding box center [191, 182] width 15 height 15
click at [184, 181] on input "Telling the teacher the meaning of a word" at bounding box center [191, 182] width 15 height 15
radio input "true"
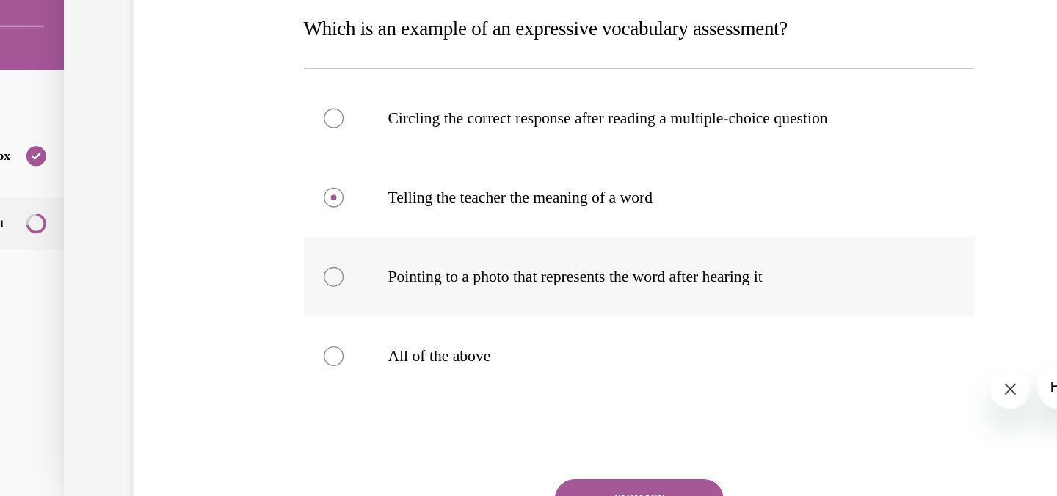
scroll to position [146, 0]
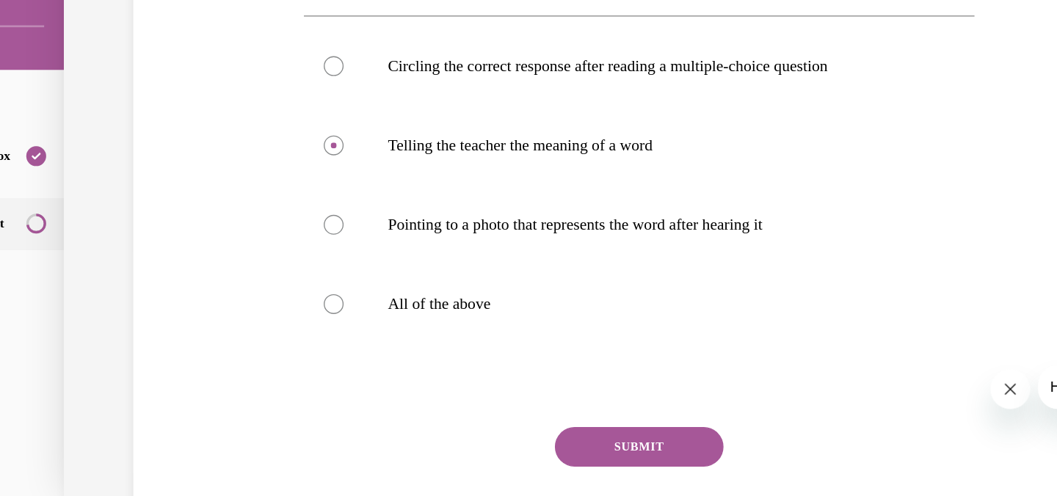
click at [402, 297] on button "SUBMIT" at bounding box center [417, 296] width 125 height 29
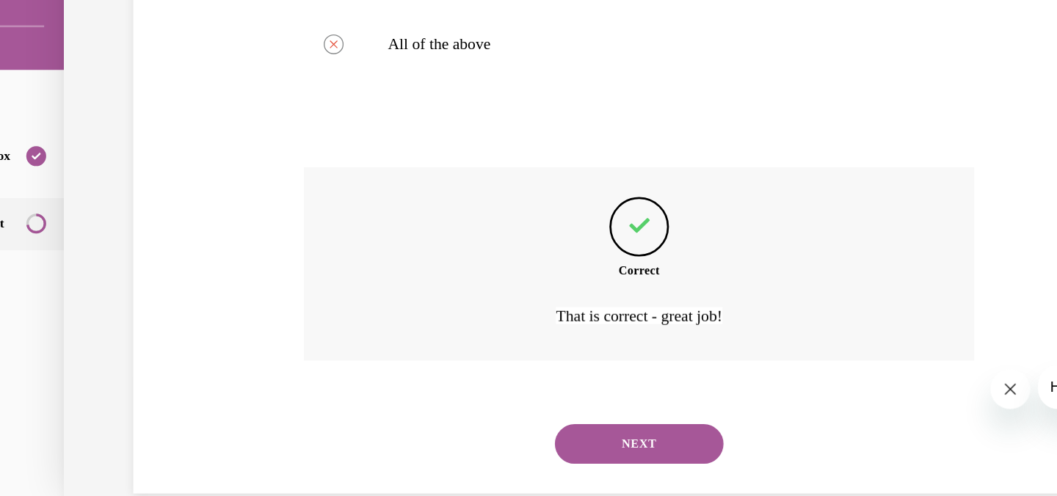
scroll to position [384, 0]
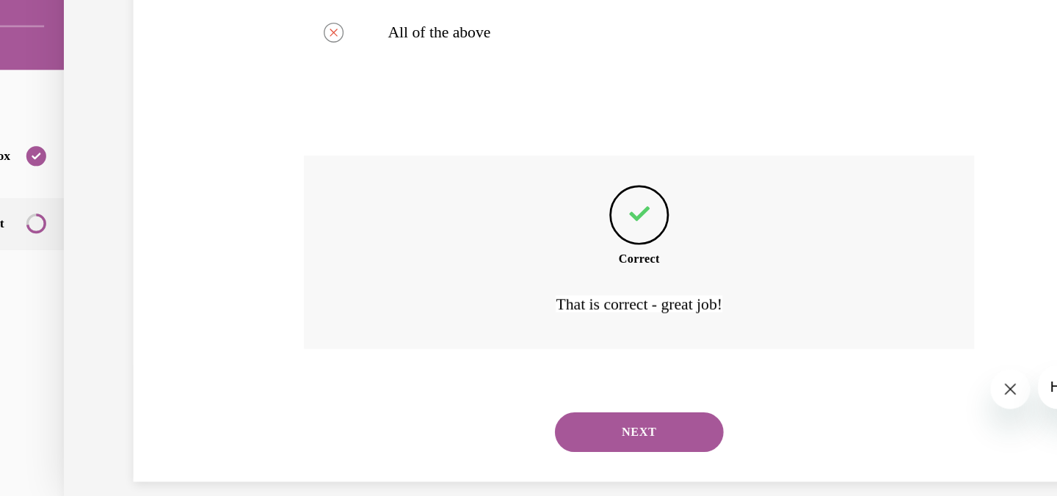
click at [418, 284] on button "NEXT" at bounding box center [417, 285] width 125 height 29
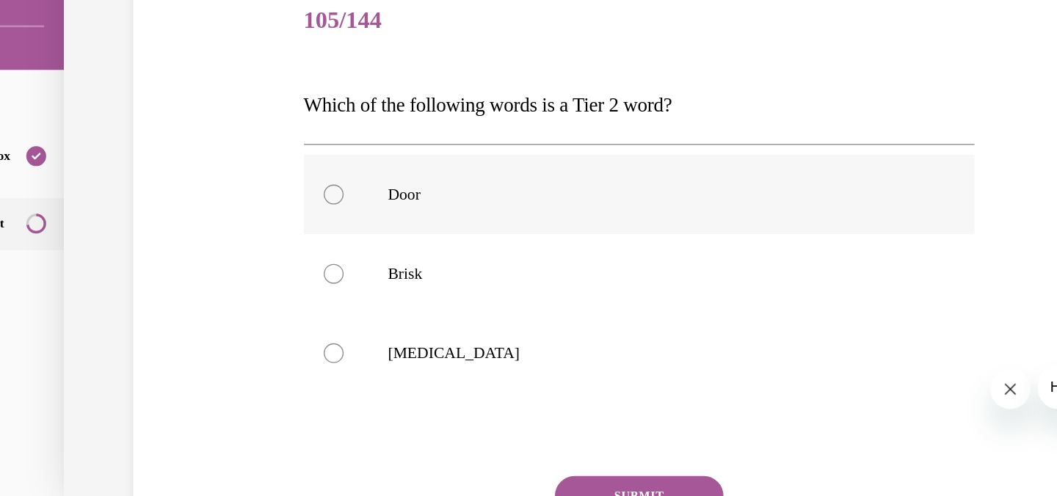
scroll to position [87, 0]
click at [187, 172] on div at bounding box center [191, 170] width 15 height 15
click at [187, 172] on input "Brisk" at bounding box center [191, 170] width 15 height 15
radio input "true"
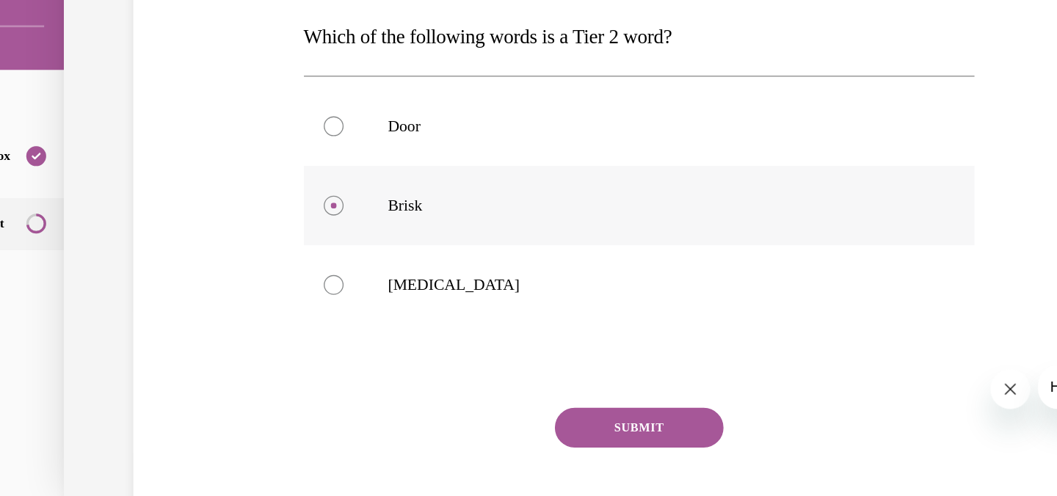
scroll to position [169, 0]
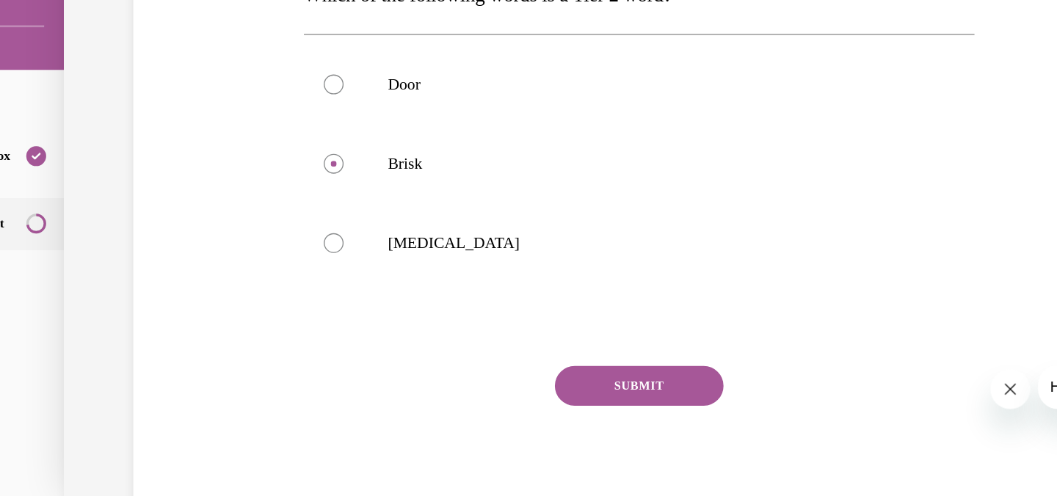
click at [390, 252] on button "SUBMIT" at bounding box center [417, 252] width 125 height 29
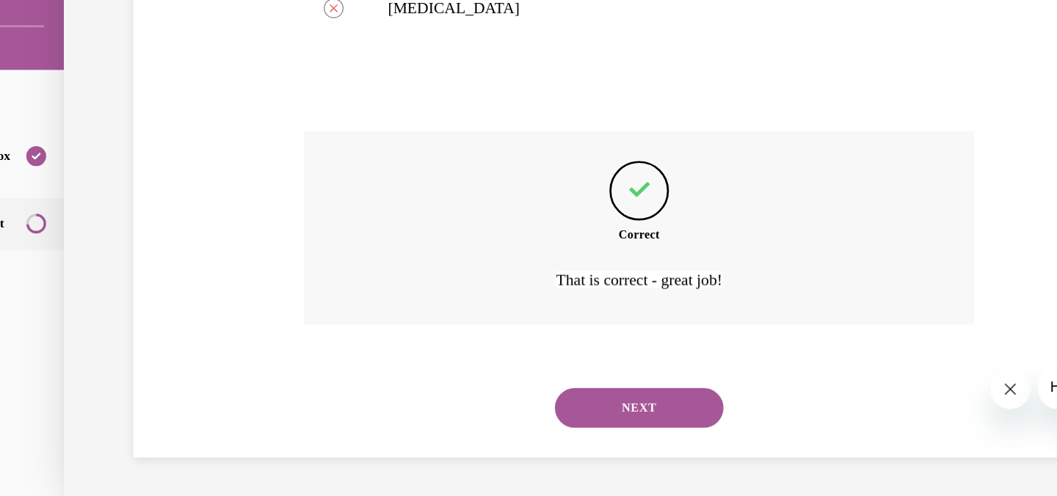
scroll to position [344, 0]
click at [398, 271] on button "NEXT" at bounding box center [417, 267] width 125 height 29
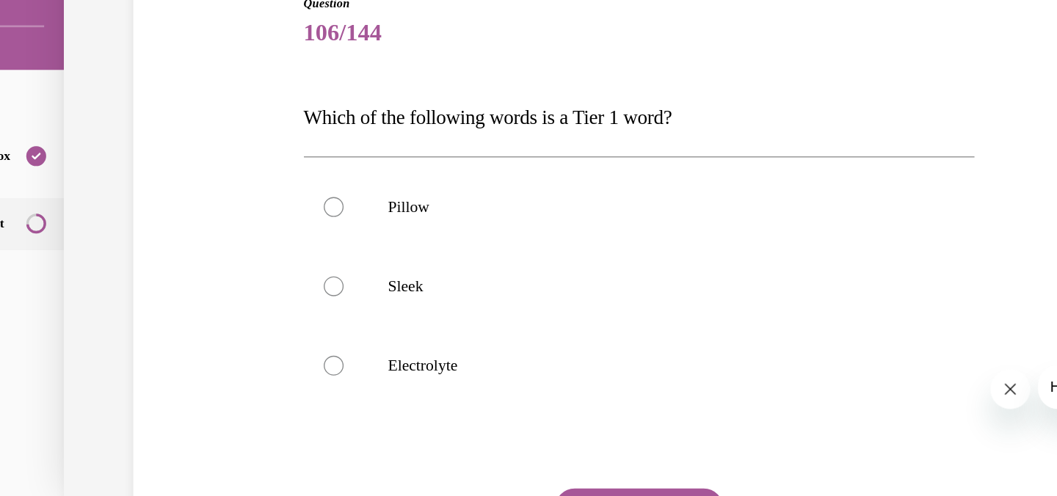
scroll to position [81, 0]
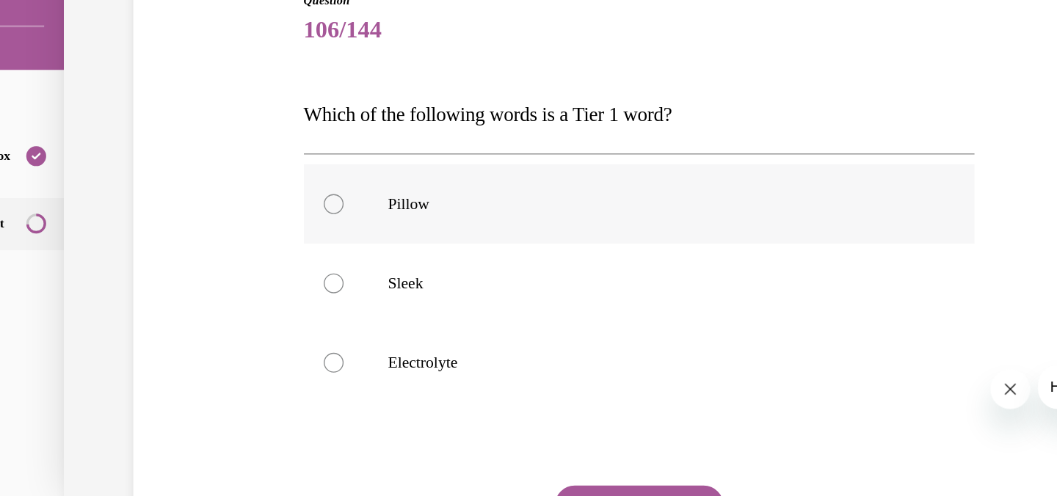
click at [187, 118] on div at bounding box center [191, 117] width 15 height 15
click at [187, 118] on input "Pillow" at bounding box center [191, 117] width 15 height 15
radio input "true"
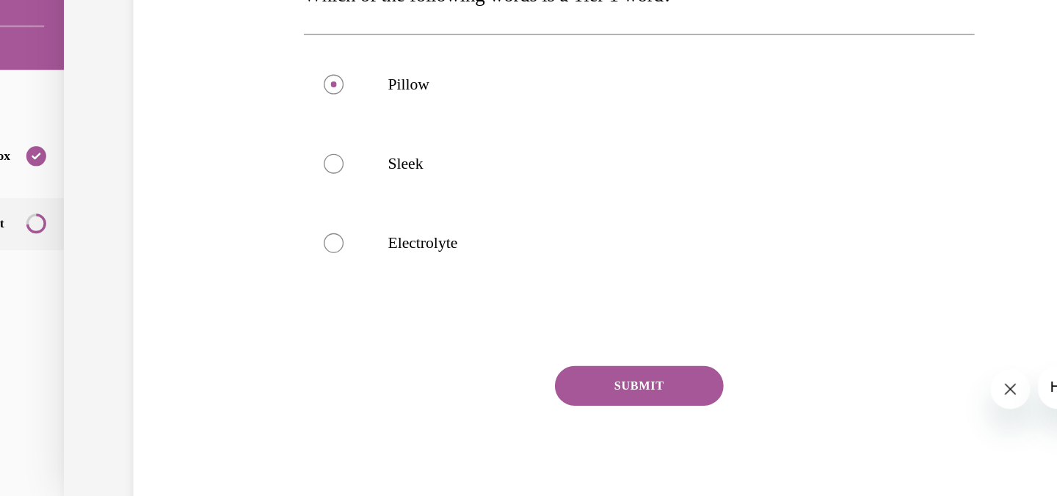
click at [390, 247] on button "SUBMIT" at bounding box center [417, 252] width 125 height 29
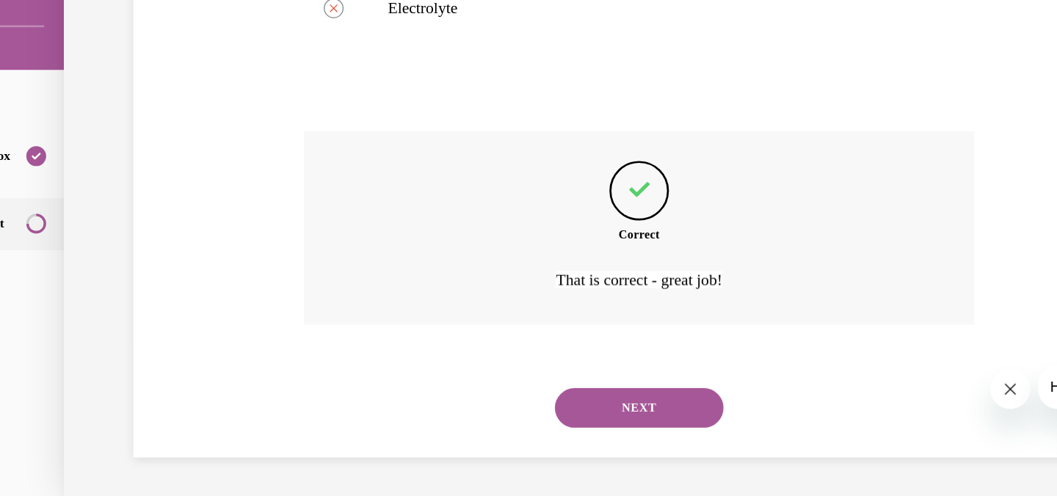
scroll to position [344, 0]
click at [398, 263] on button "NEXT" at bounding box center [417, 267] width 125 height 29
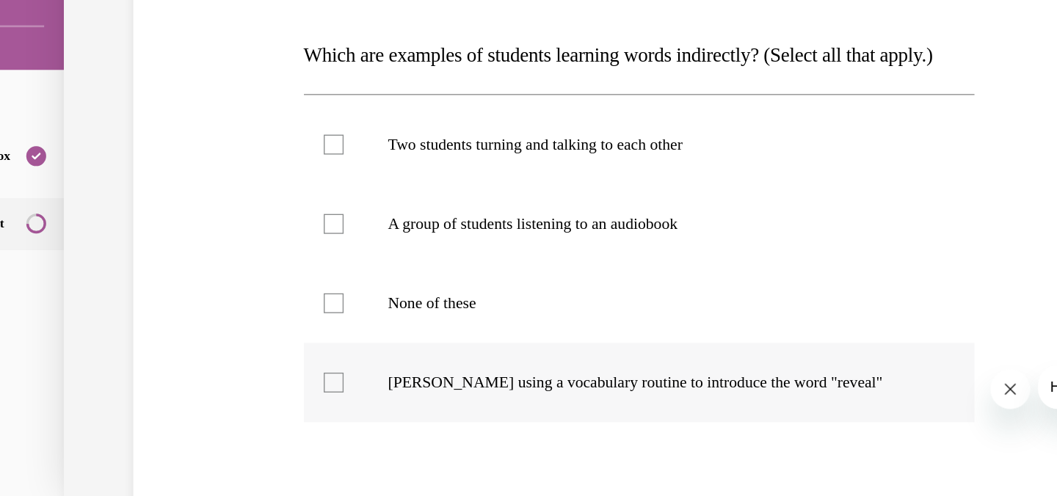
scroll to position [127, 0]
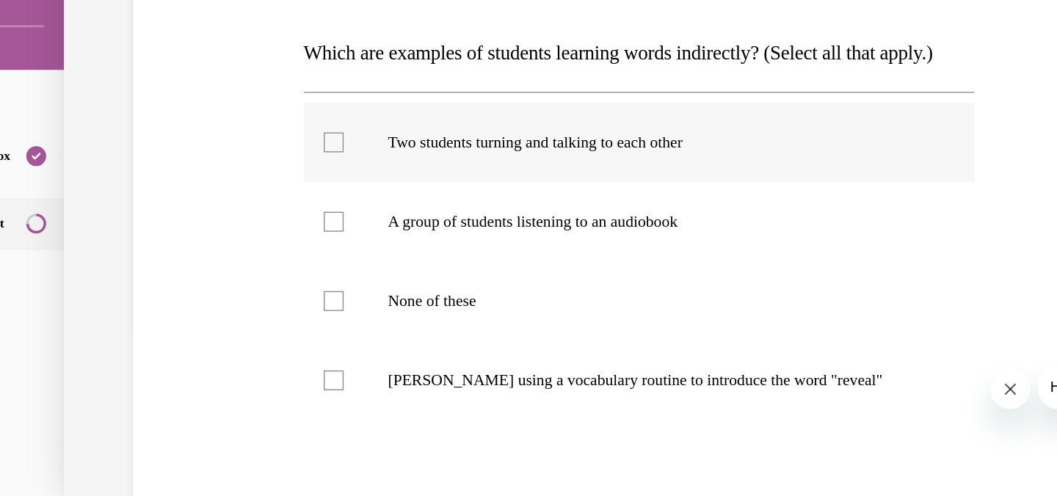
click at [189, 79] on div at bounding box center [191, 72] width 15 height 15
click at [189, 79] on input "Two students turning and talking to each other" at bounding box center [191, 72] width 15 height 15
checkbox input "true"
click at [187, 138] on div at bounding box center [191, 130] width 15 height 15
click at [187, 138] on input "A group of students listening to an audiobook" at bounding box center [191, 130] width 15 height 15
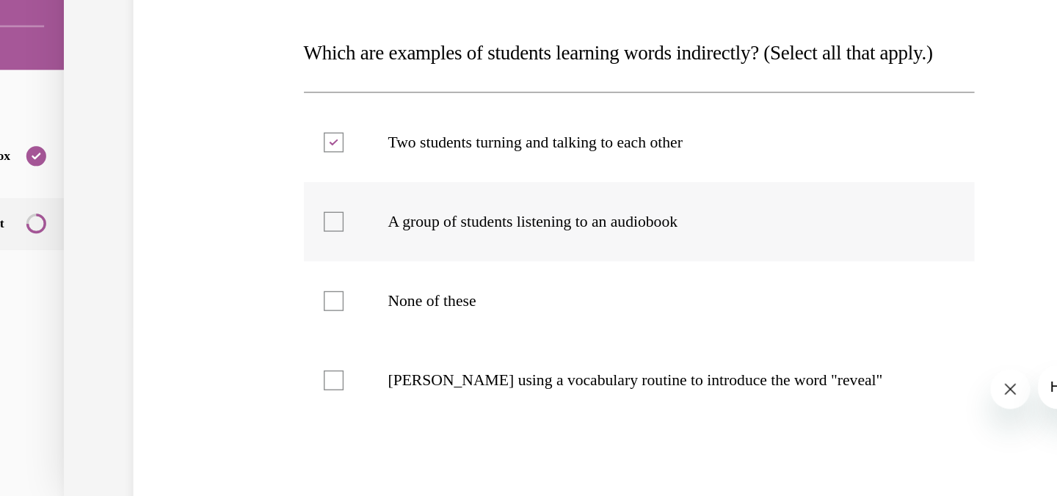
checkbox input "true"
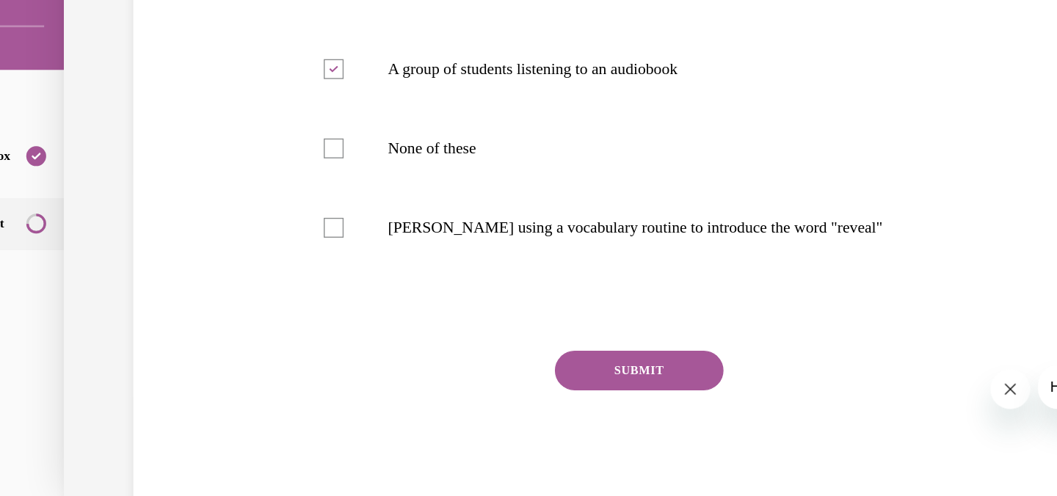
scroll to position [243, 0]
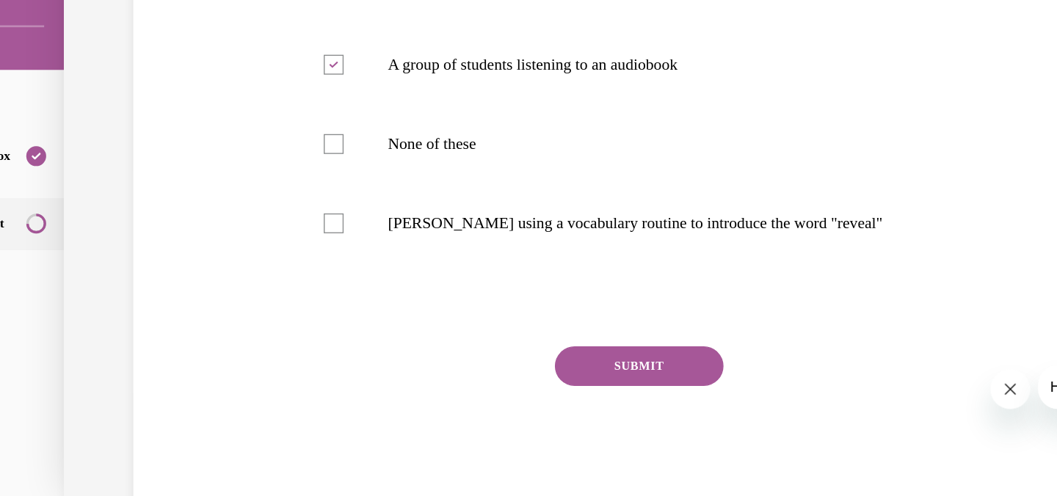
click at [407, 252] on button "SUBMIT" at bounding box center [417, 237] width 125 height 29
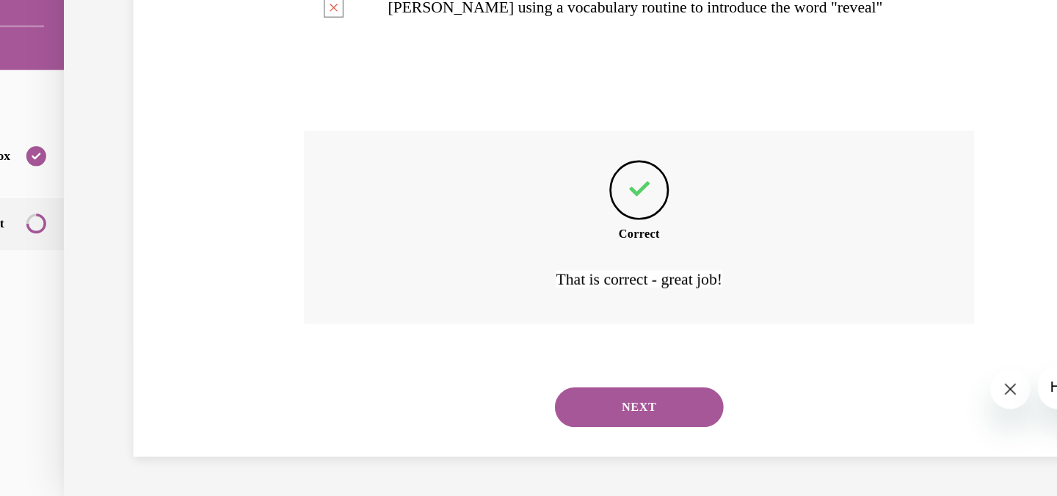
scroll to position [432, 0]
click at [407, 267] on button "NEXT" at bounding box center [417, 268] width 125 height 29
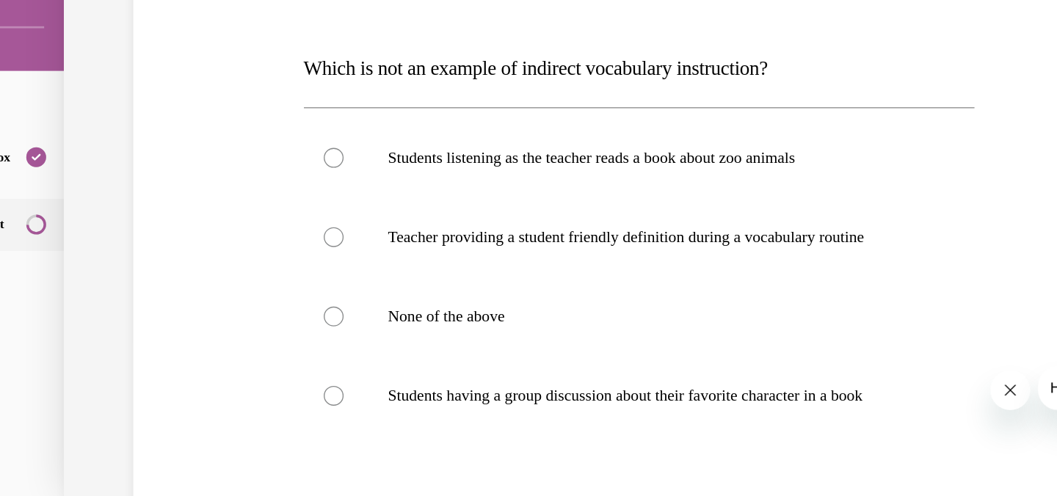
scroll to position [117, 0]
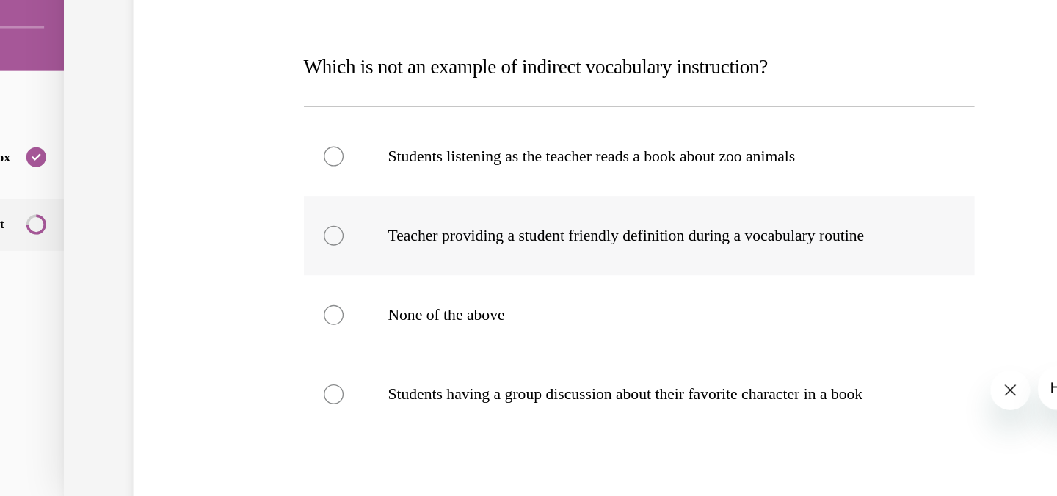
click at [189, 142] on div at bounding box center [191, 141] width 15 height 15
click at [189, 142] on input "Teacher providing a student friendly definition during a vocabulary routine" at bounding box center [191, 141] width 15 height 15
radio input "true"
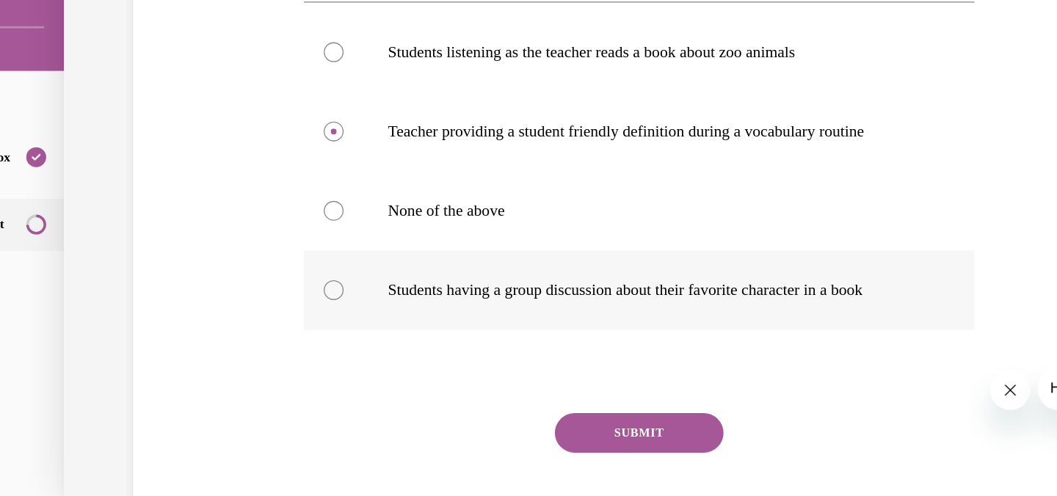
scroll to position [200, 0]
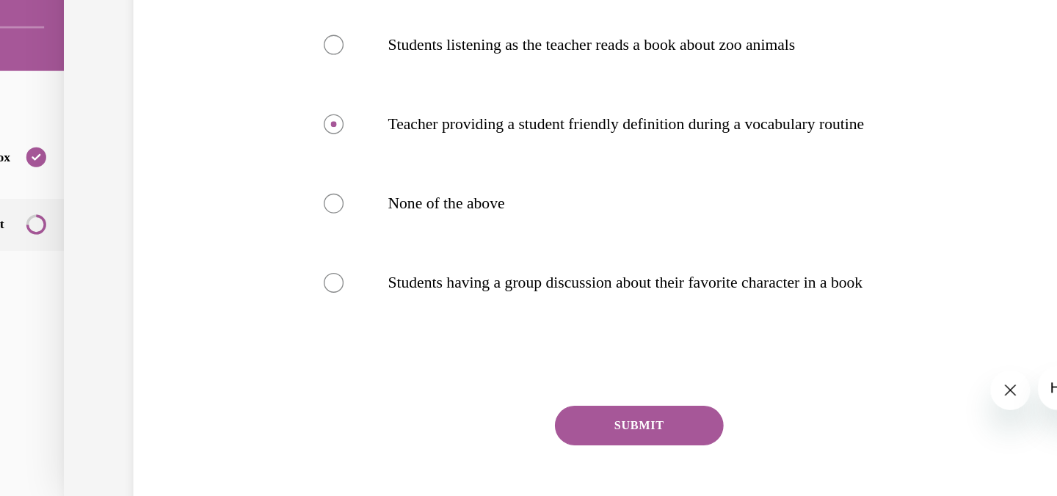
click at [395, 282] on button "SUBMIT" at bounding box center [417, 281] width 125 height 29
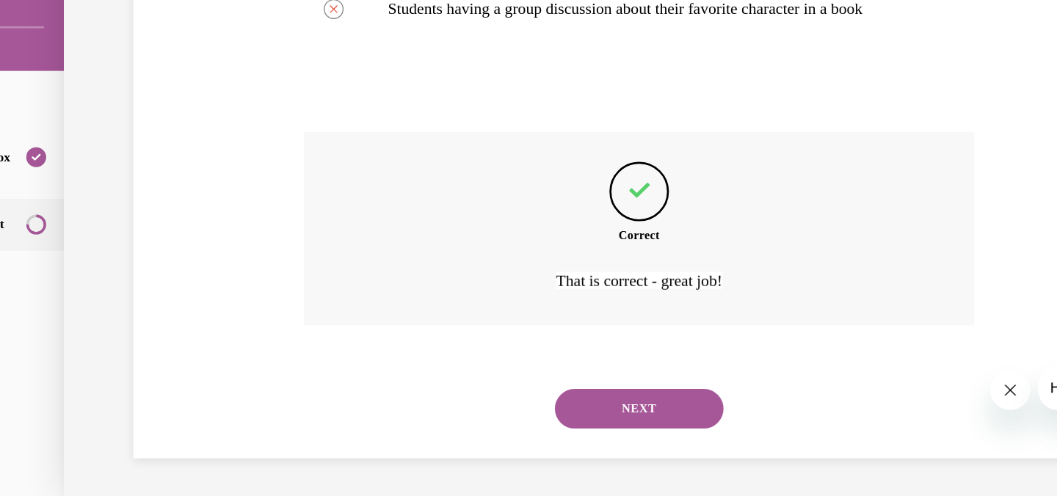
scroll to position [403, 0]
click at [393, 268] on button "NEXT" at bounding box center [417, 267] width 125 height 29
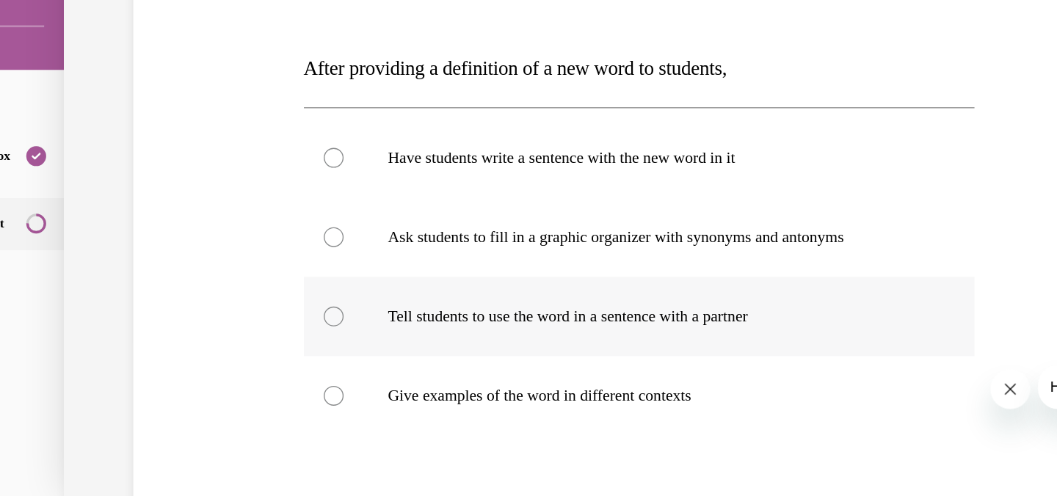
scroll to position [123, 0]
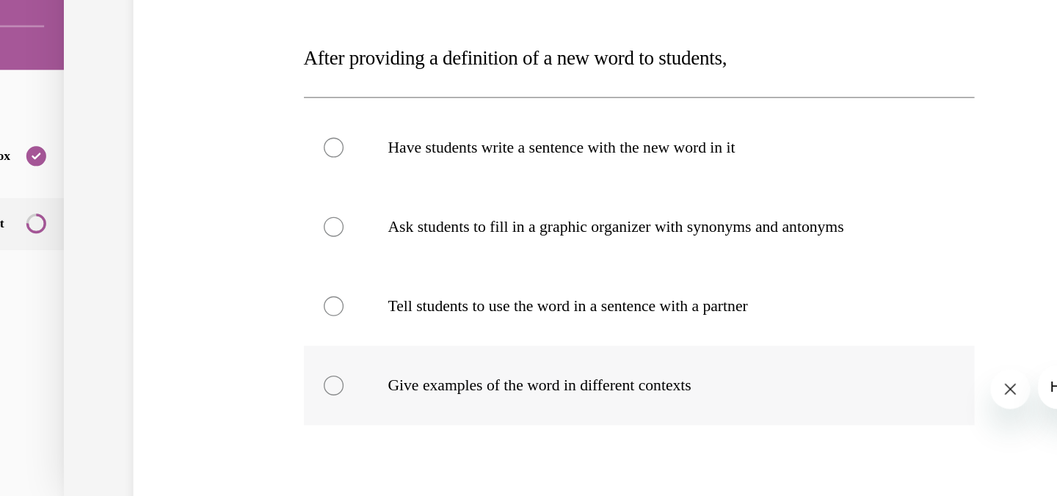
click at [187, 250] on div at bounding box center [191, 251] width 15 height 15
click at [187, 250] on input "Give examples of the word in different contexts" at bounding box center [191, 251] width 15 height 15
radio input "true"
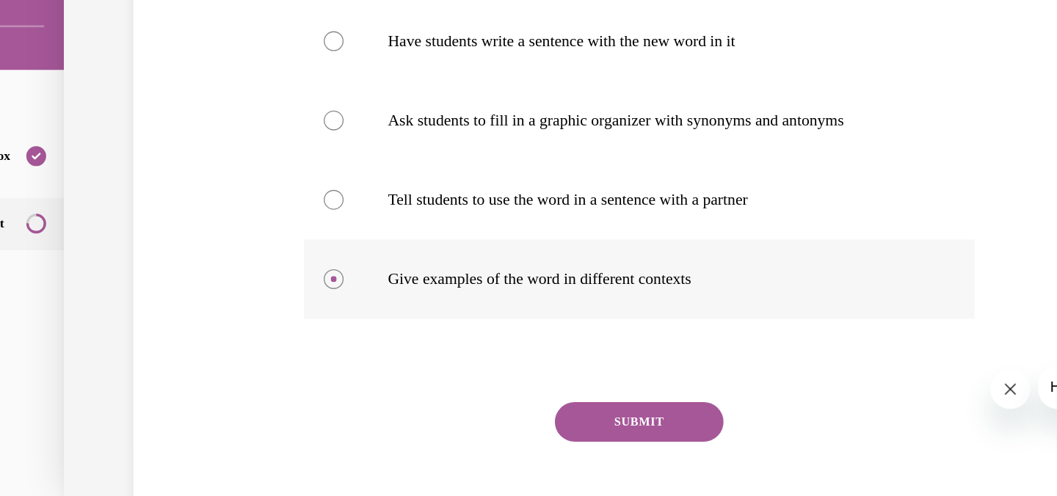
scroll to position [216, 0]
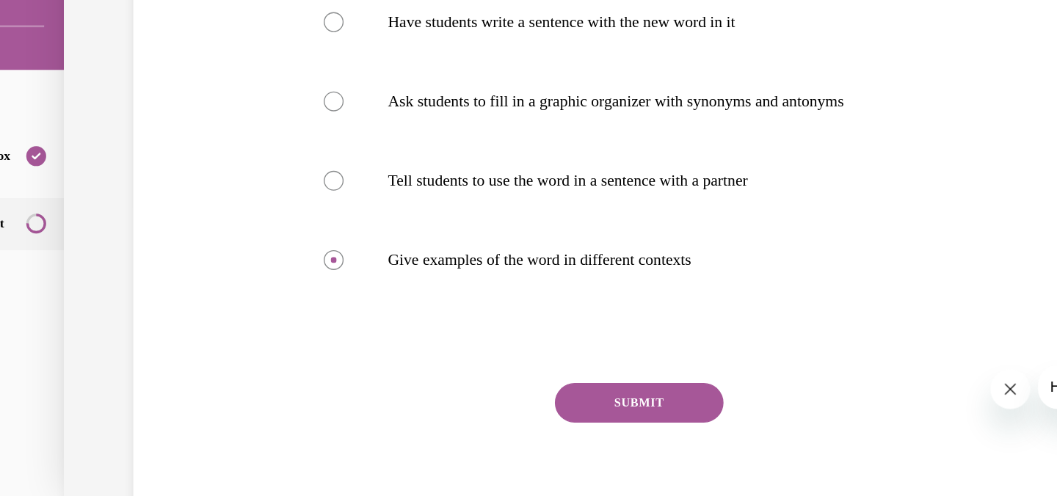
click at [382, 266] on button "SUBMIT" at bounding box center [417, 264] width 125 height 29
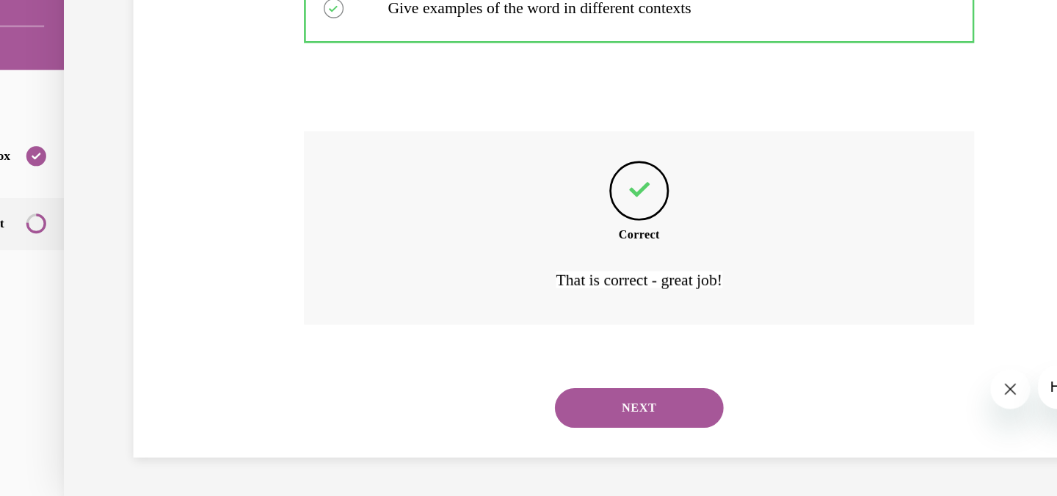
scroll to position [403, 0]
click at [406, 266] on button "NEXT" at bounding box center [417, 267] width 125 height 29
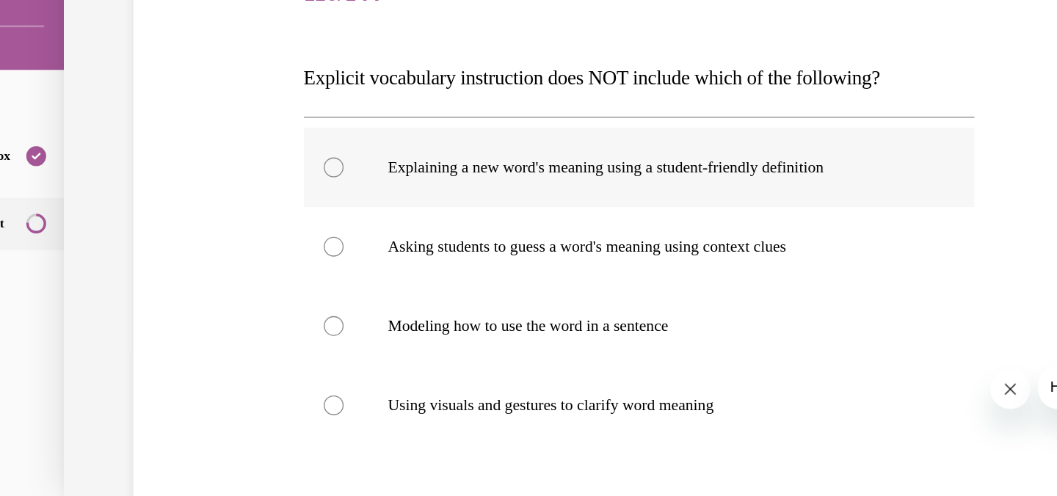
scroll to position [110, 0]
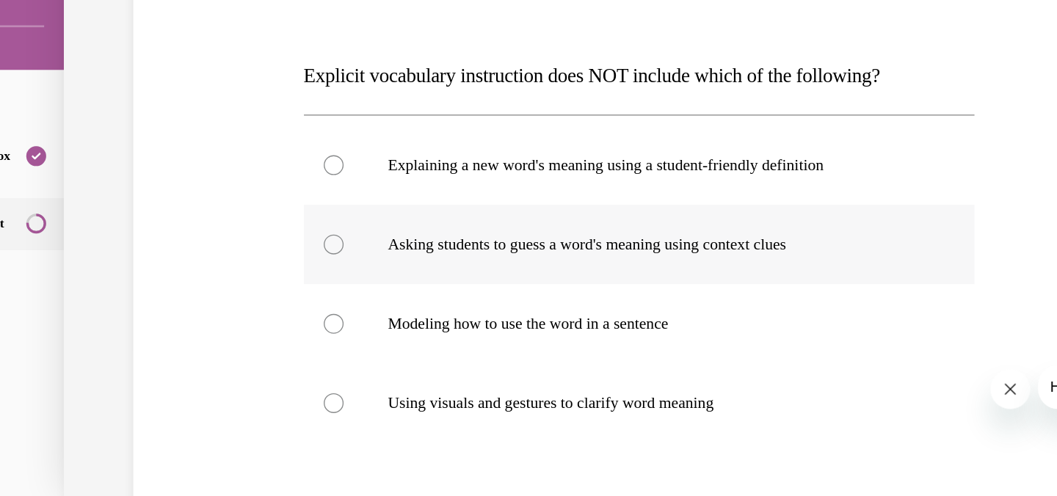
click at [188, 149] on div at bounding box center [191, 147] width 15 height 15
click at [188, 149] on input "Asking students to guess a word's meaning using context clues" at bounding box center [191, 147] width 15 height 15
radio input "true"
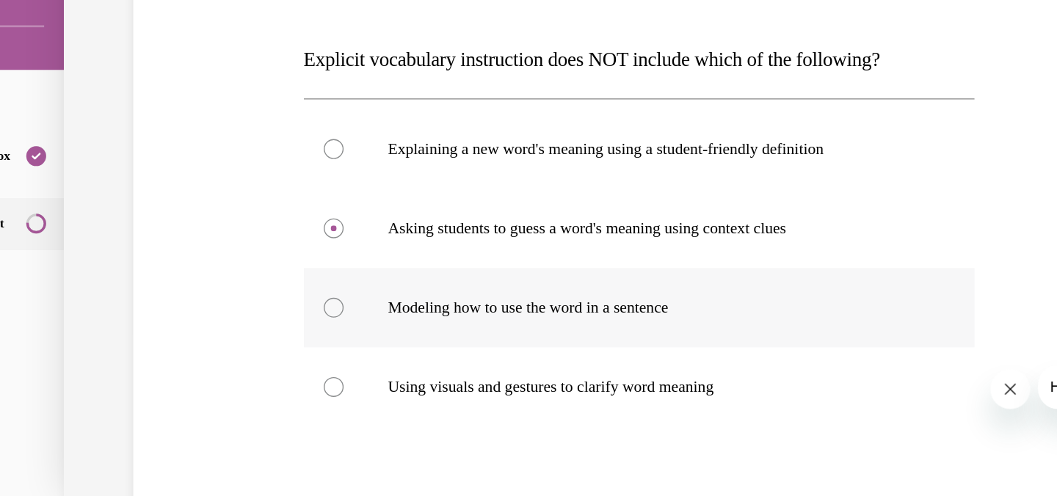
scroll to position [123, 0]
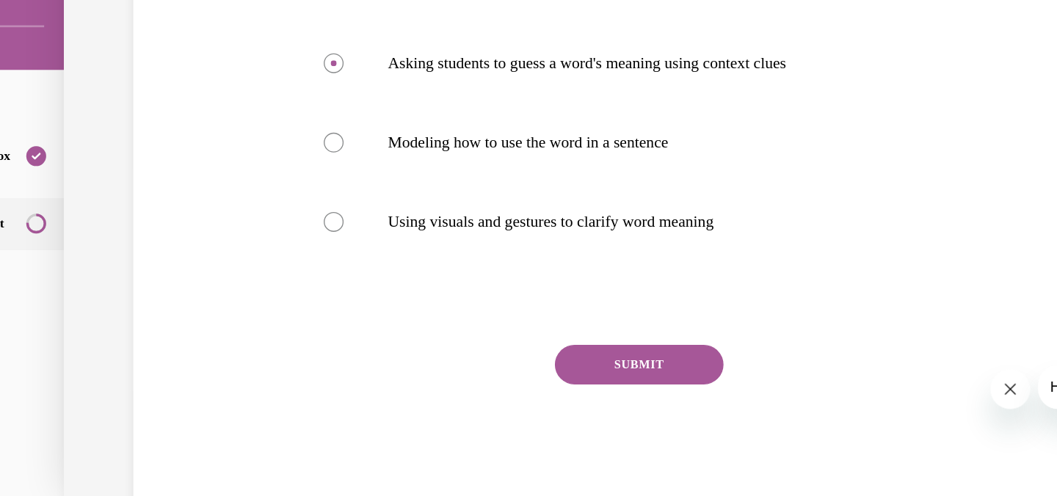
click at [409, 233] on button "SUBMIT" at bounding box center [417, 236] width 125 height 29
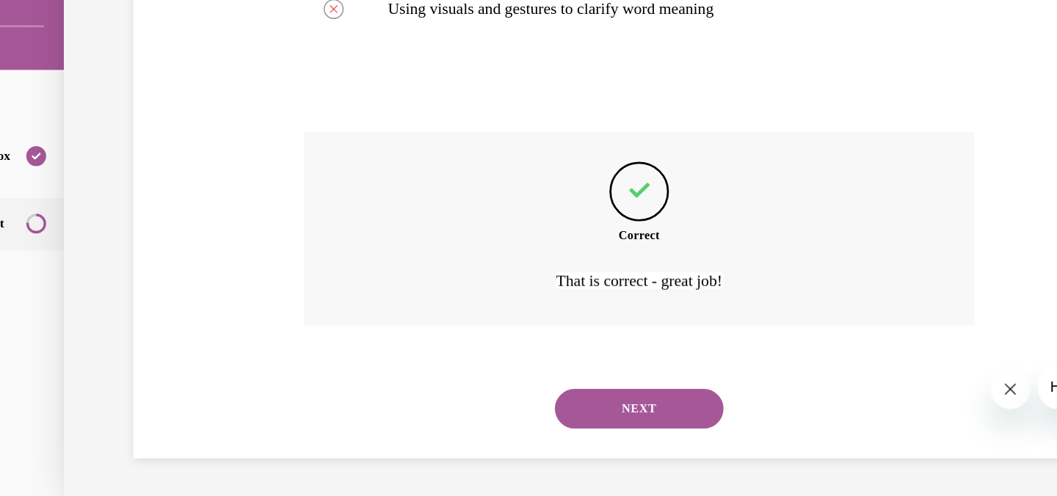
scroll to position [403, 0]
click at [415, 267] on button "NEXT" at bounding box center [417, 267] width 125 height 29
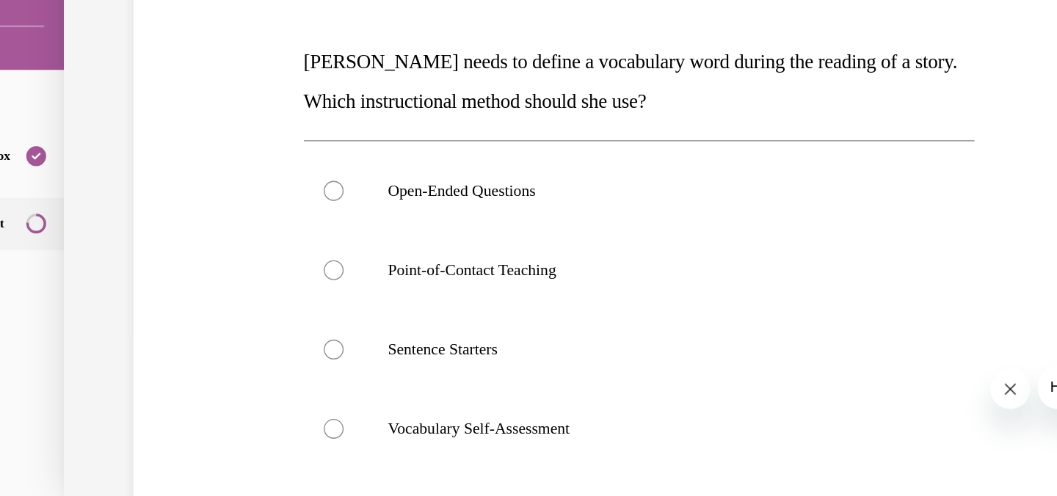
scroll to position [124, 0]
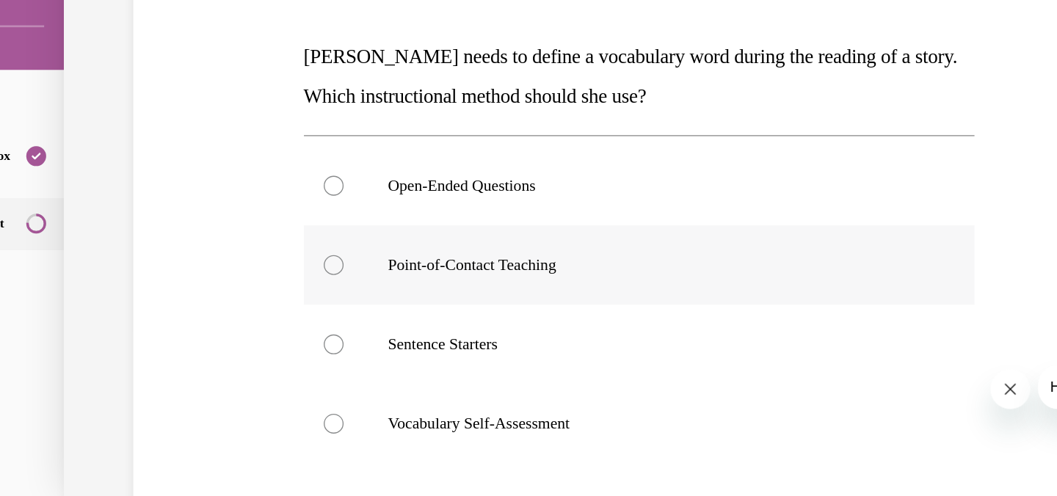
click at [186, 164] on div at bounding box center [191, 163] width 15 height 15
click at [186, 164] on input "Point-of-Contact Teaching" at bounding box center [191, 163] width 15 height 15
radio input "true"
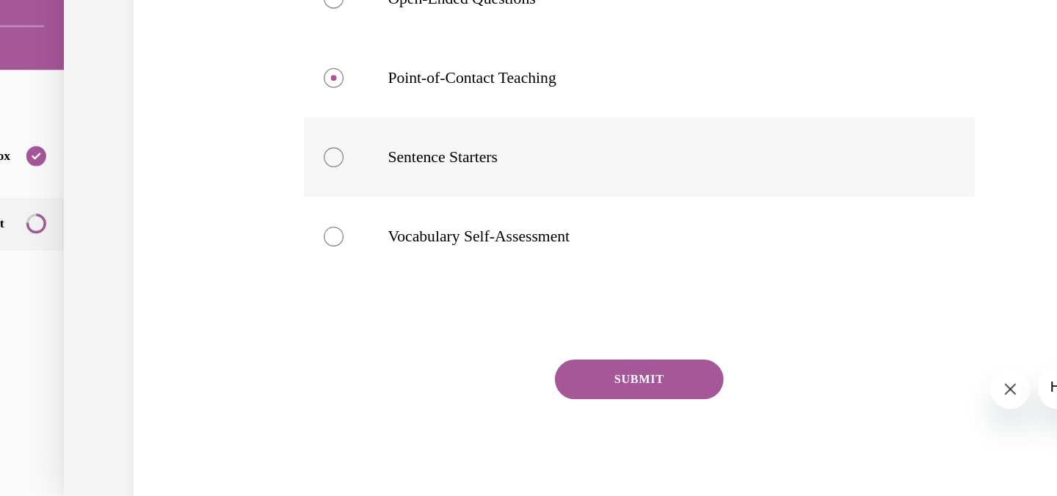
scroll to position [263, 0]
click at [385, 242] on button "SUBMIT" at bounding box center [417, 246] width 125 height 29
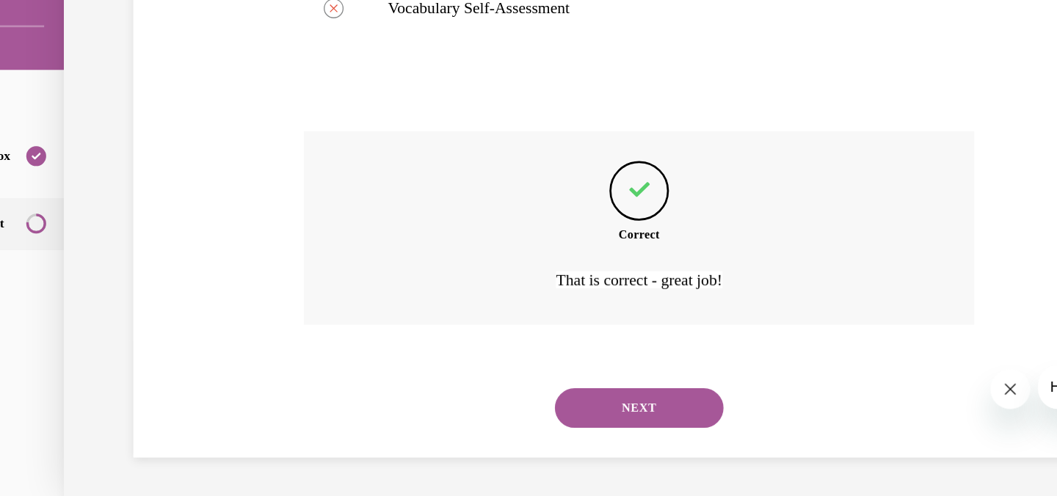
scroll to position [432, 0]
click at [392, 270] on button "NEXT" at bounding box center [417, 267] width 125 height 29
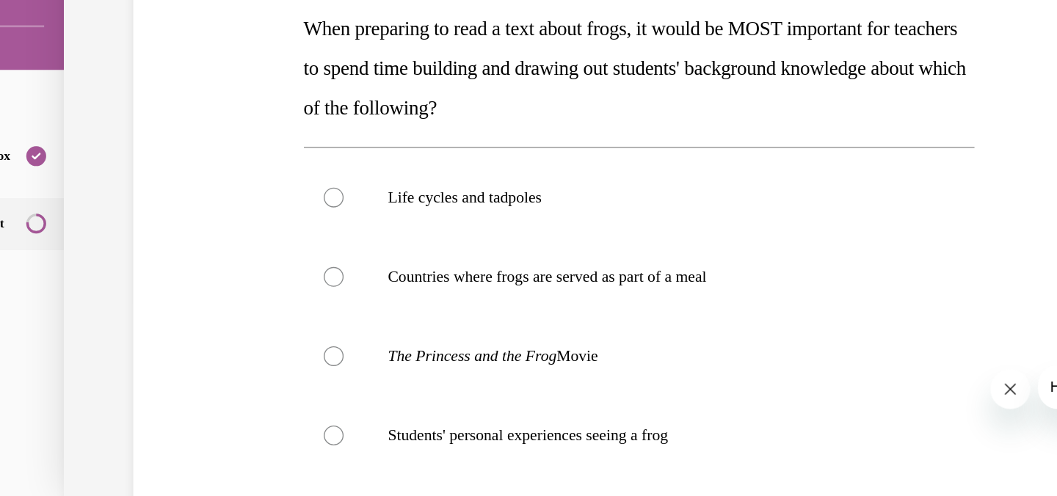
scroll to position [151, 0]
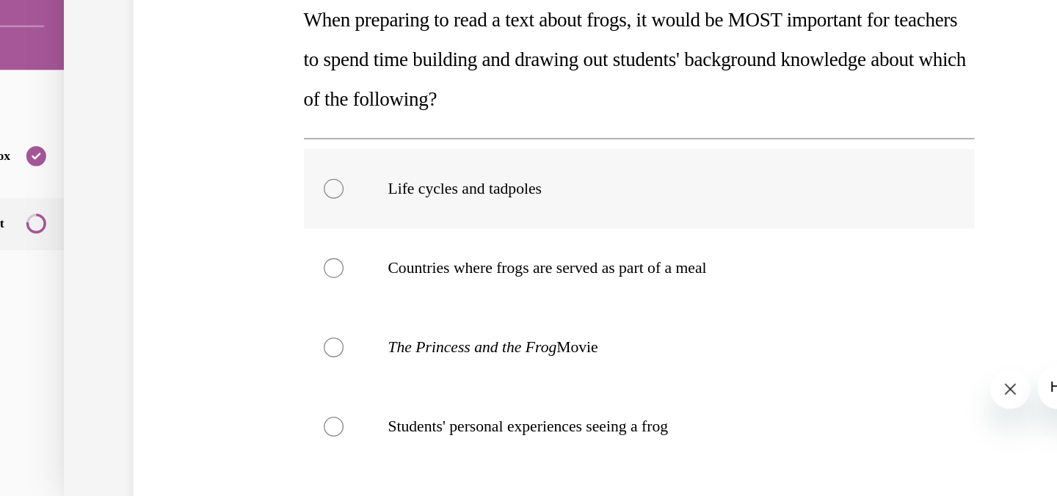
click at [186, 104] on div at bounding box center [191, 106] width 15 height 15
click at [186, 104] on input "Life cycles and tadpoles" at bounding box center [191, 106] width 15 height 15
radio input "true"
click at [189, 105] on div at bounding box center [191, 106] width 15 height 15
click at [189, 105] on input "Life cycles and tadpoles" at bounding box center [191, 106] width 15 height 15
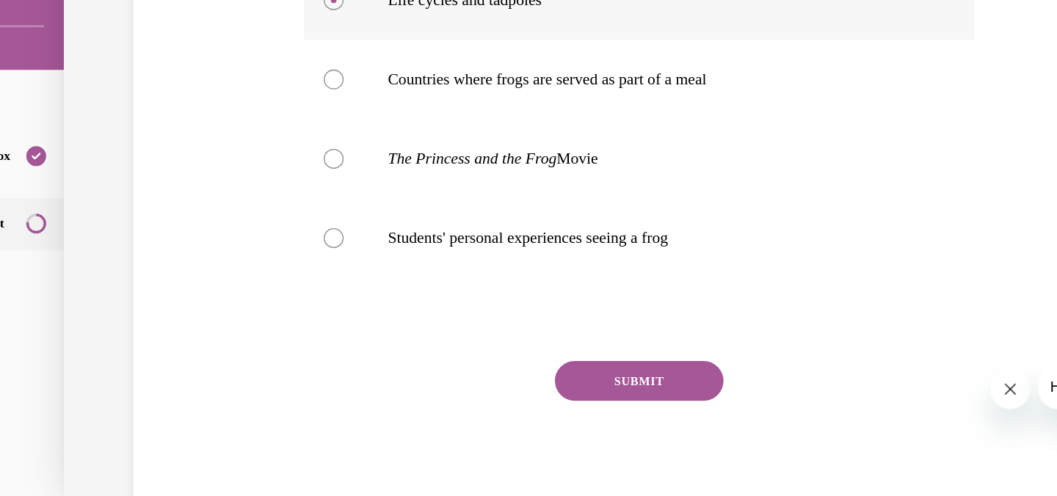
scroll to position [307, 0]
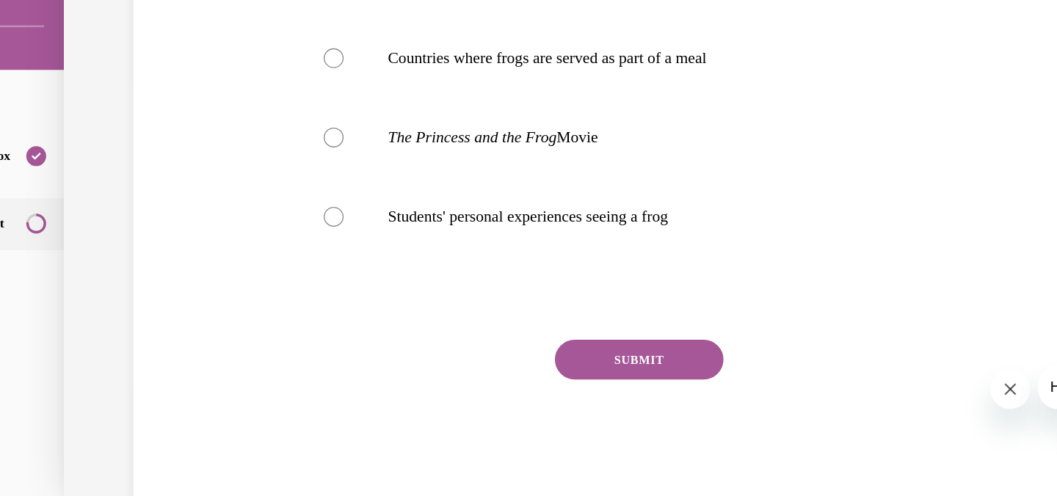
click at [413, 229] on button "SUBMIT" at bounding box center [417, 232] width 125 height 29
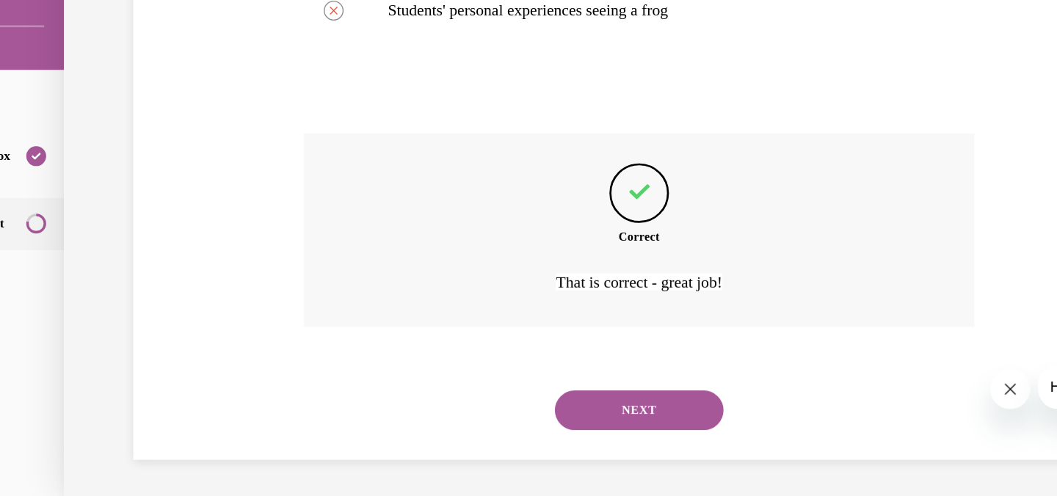
scroll to position [462, 0]
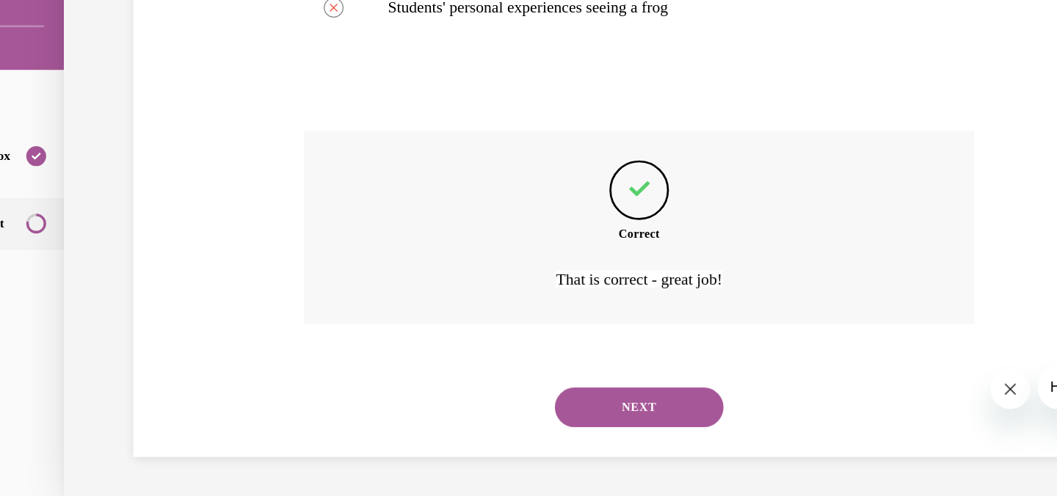
click at [417, 262] on button "NEXT" at bounding box center [417, 267] width 125 height 29
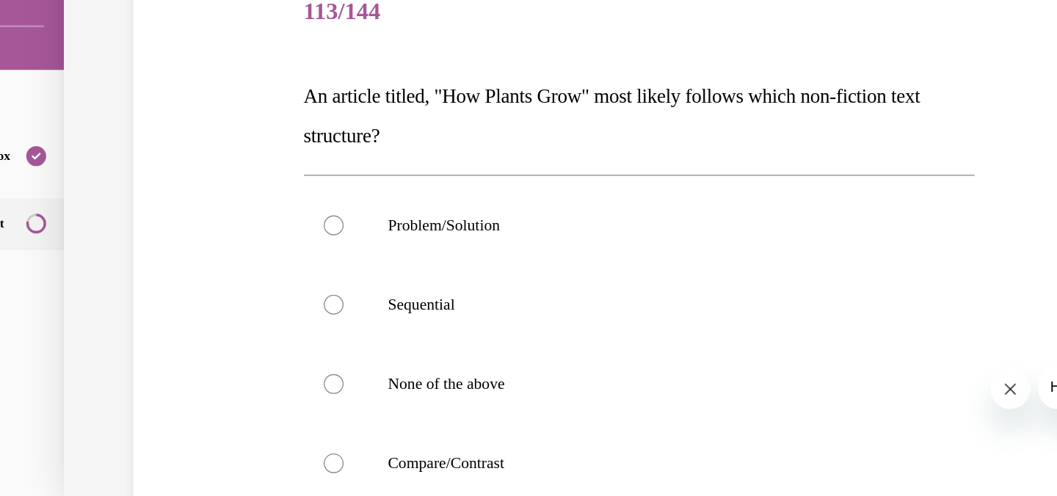
scroll to position [98, 0]
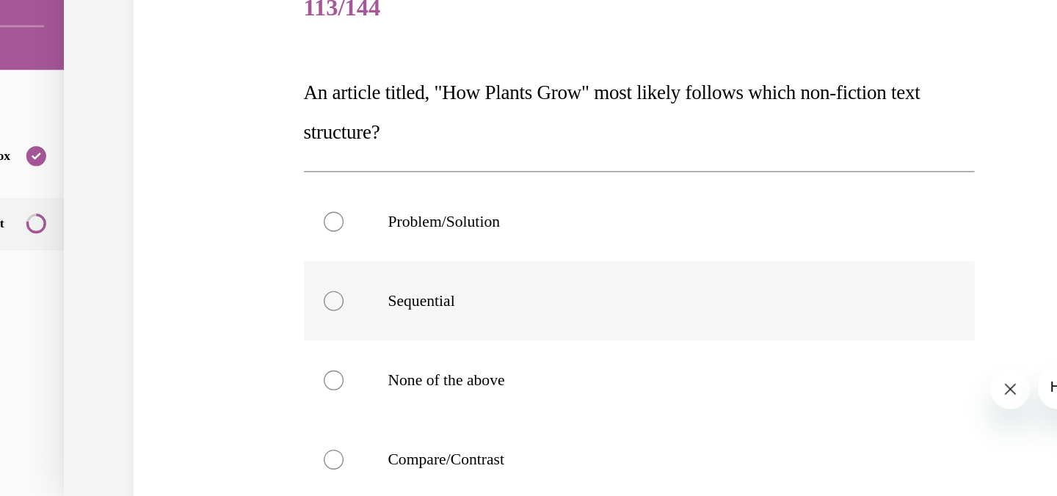
click at [186, 189] on div at bounding box center [191, 189] width 15 height 15
click at [186, 189] on input "Sequential" at bounding box center [191, 189] width 15 height 15
radio input "true"
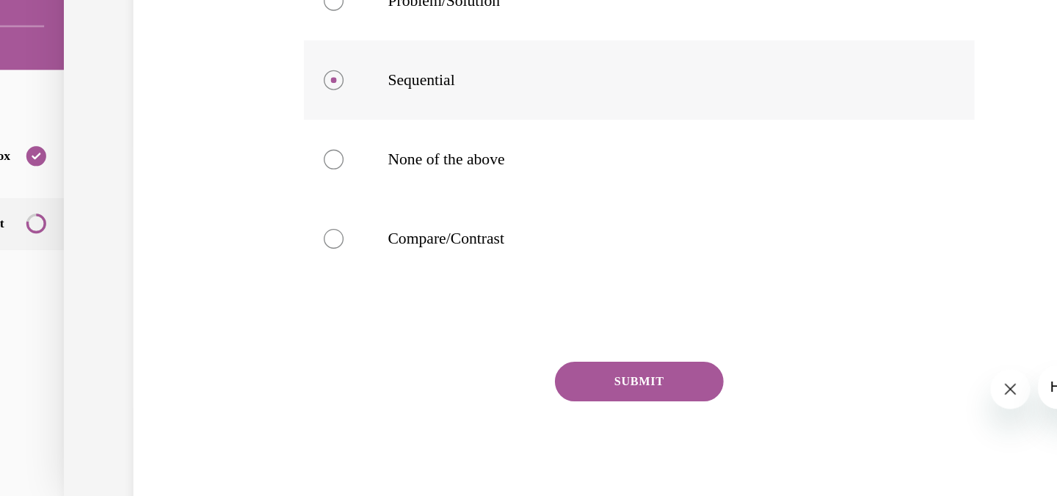
scroll to position [260, 0]
click at [412, 247] on button "SUBMIT" at bounding box center [417, 249] width 125 height 29
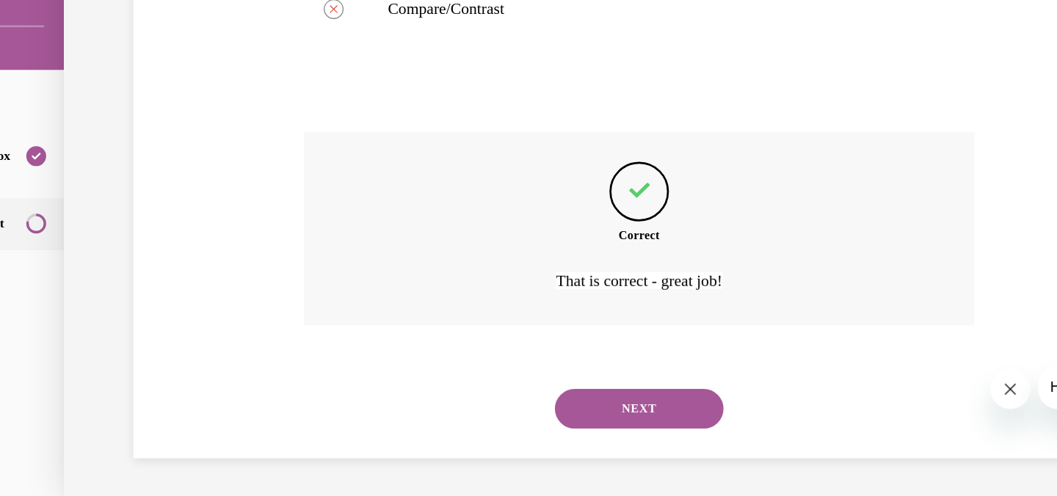
scroll to position [432, 0]
click at [411, 264] on button "NEXT" at bounding box center [417, 267] width 125 height 29
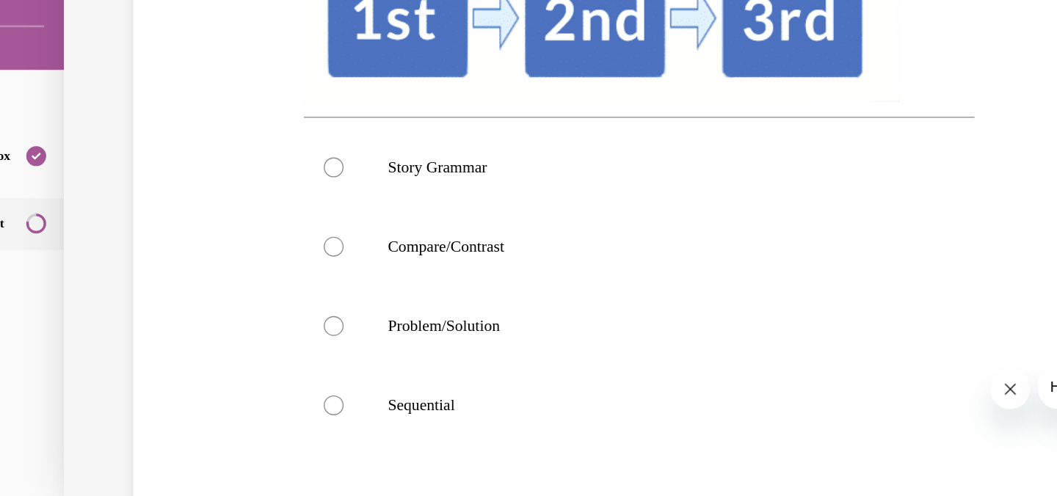
scroll to position [245, 0]
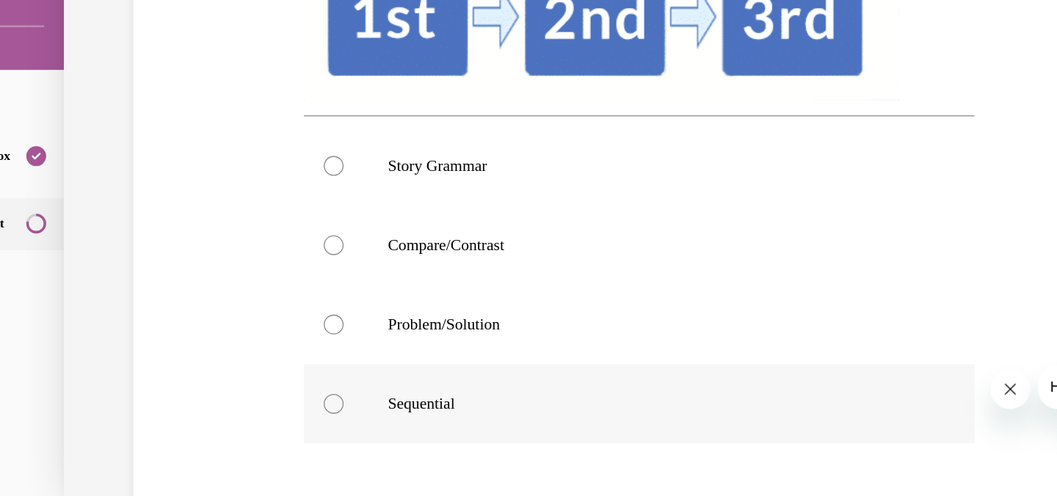
click at [189, 260] on div at bounding box center [191, 265] width 15 height 15
click at [189, 260] on input "Sequential" at bounding box center [191, 265] width 15 height 15
radio input "true"
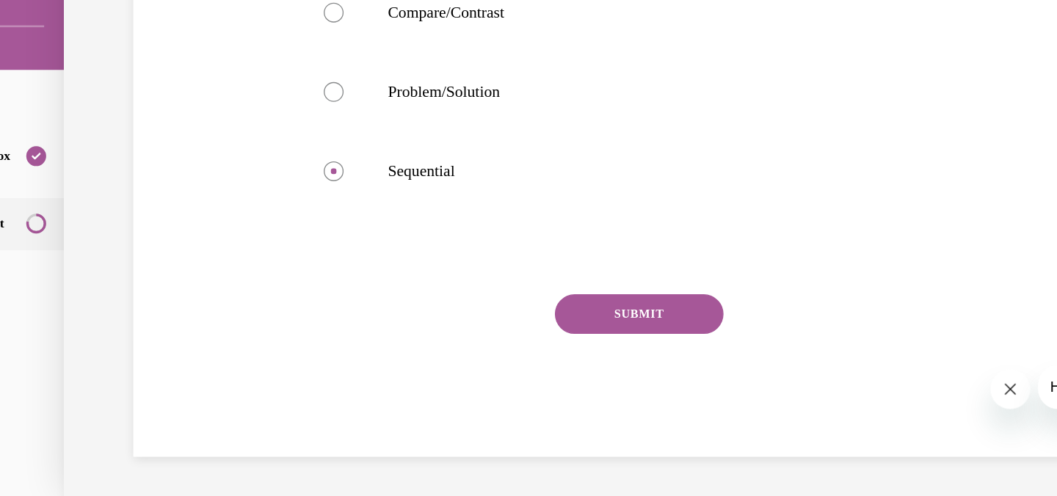
click at [386, 200] on button "SUBMIT" at bounding box center [417, 198] width 125 height 29
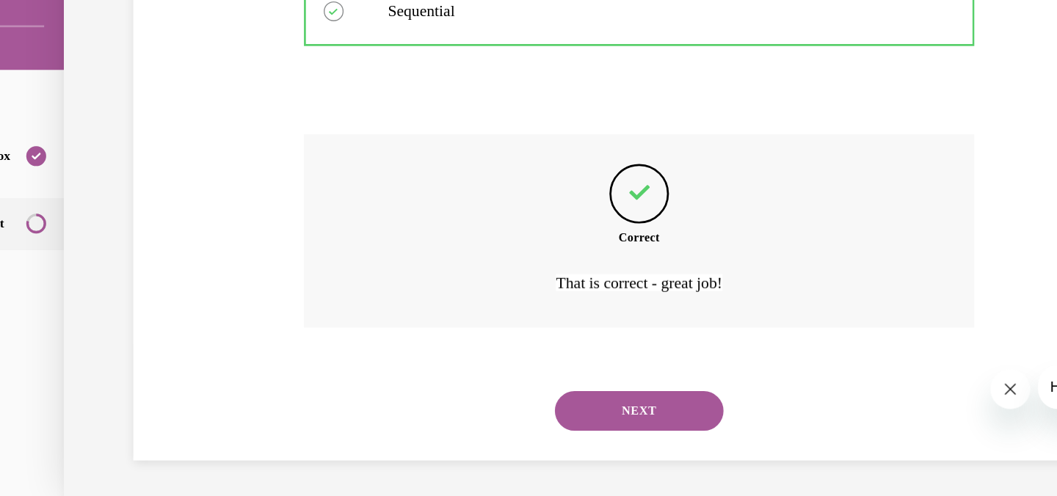
scroll to position [539, 0]
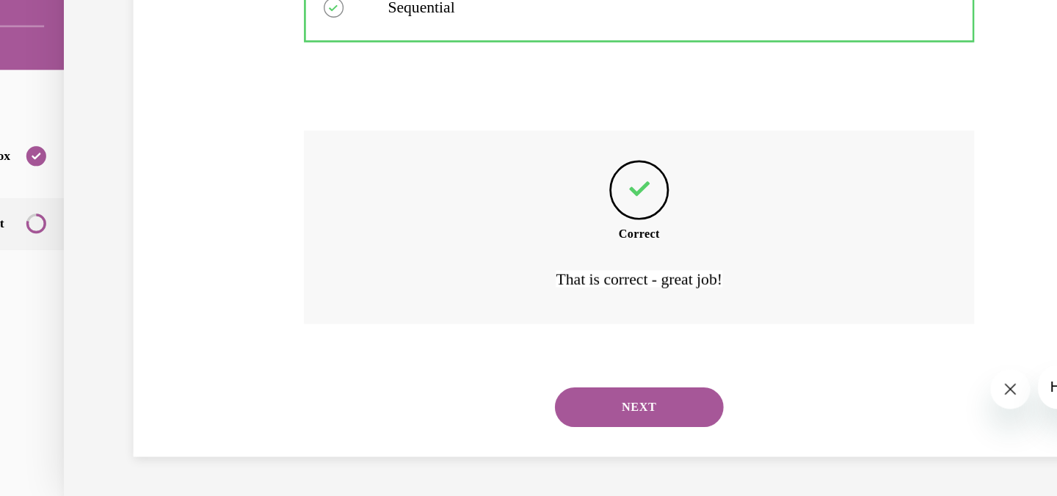
click at [397, 274] on button "NEXT" at bounding box center [417, 267] width 125 height 29
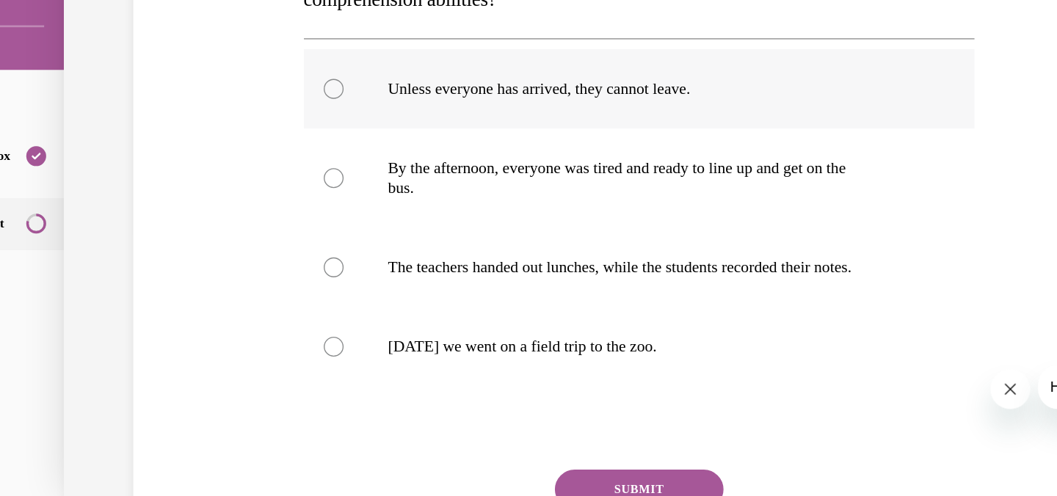
scroll to position [199, 0]
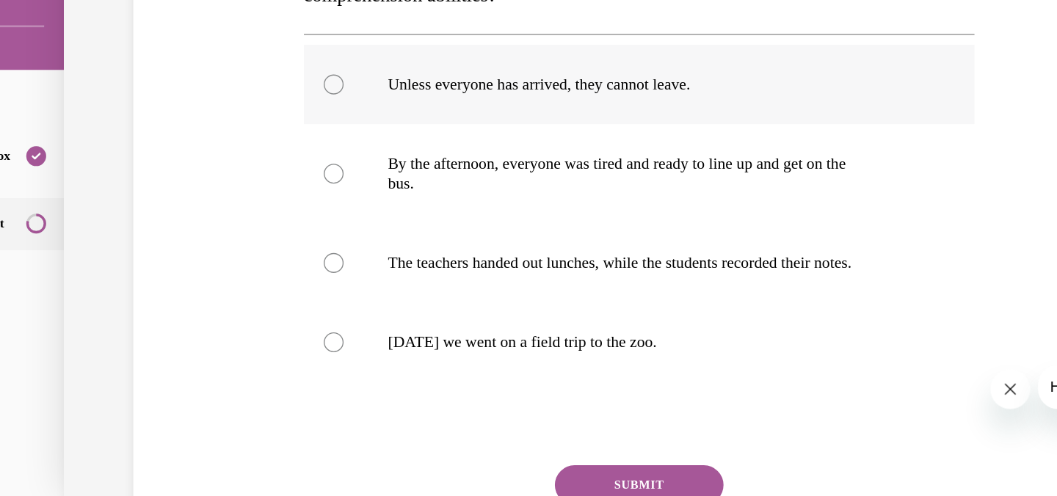
click at [189, 26] on div at bounding box center [191, 29] width 15 height 15
click at [189, 26] on input "Unless everyone has arrived, they cannot leave." at bounding box center [191, 29] width 15 height 15
radio input "true"
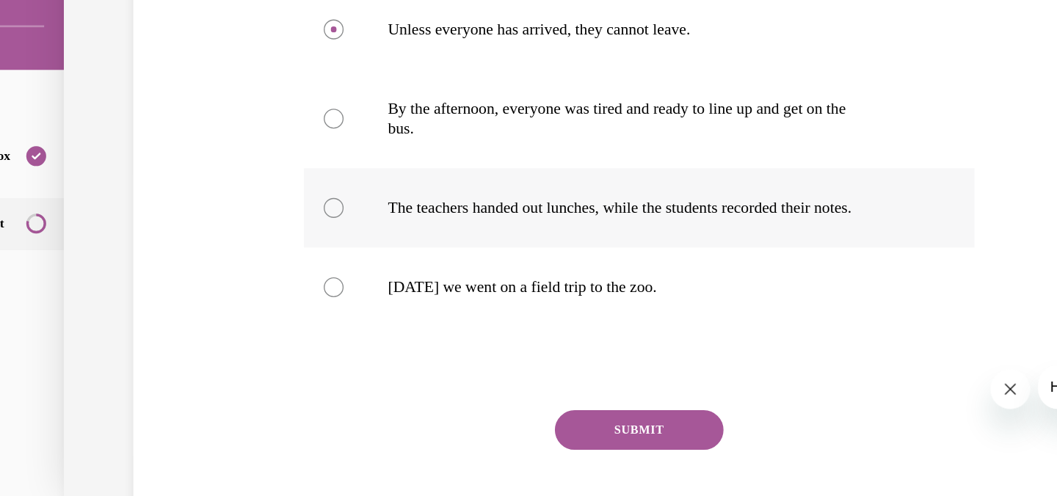
scroll to position [242, 0]
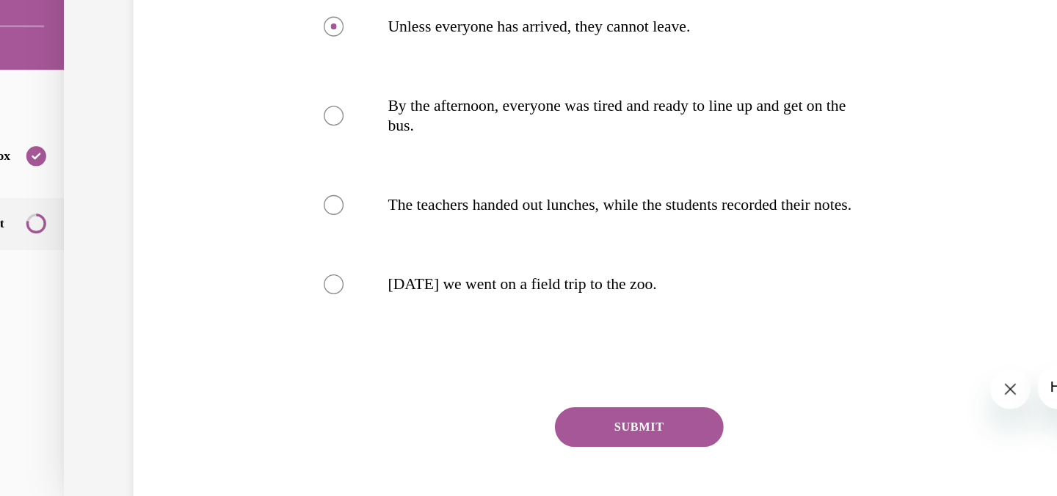
click at [435, 280] on button "SUBMIT" at bounding box center [417, 282] width 125 height 29
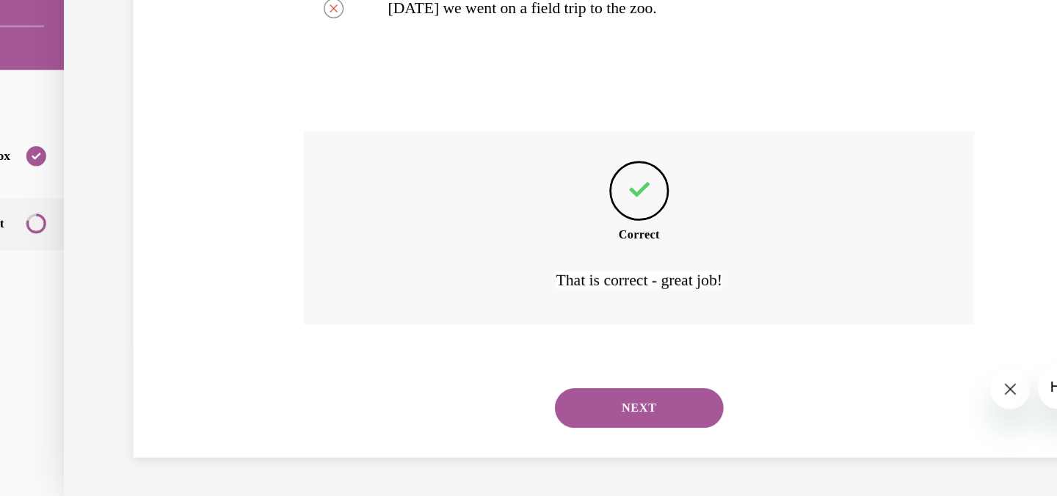
scroll to position [447, 0]
click at [418, 269] on button "NEXT" at bounding box center [417, 267] width 125 height 29
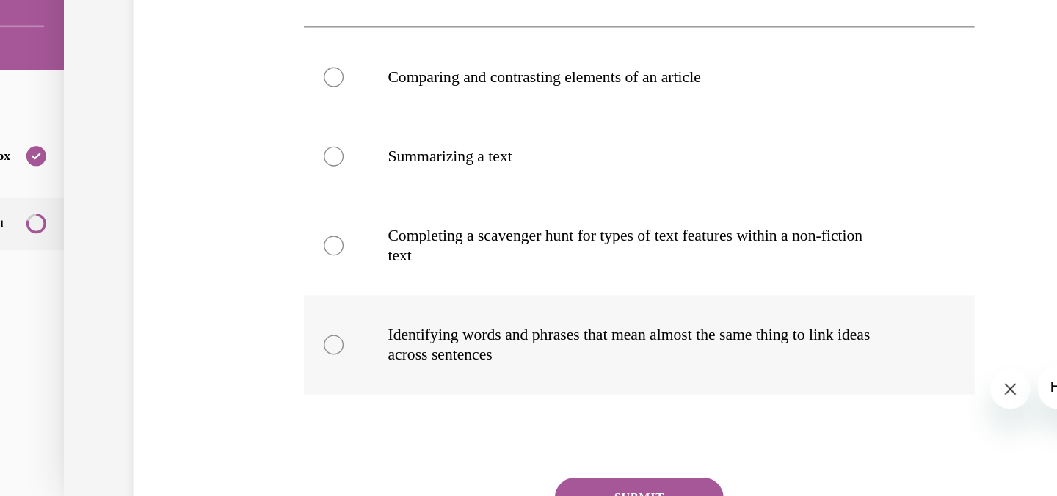
scroll to position [177, 0]
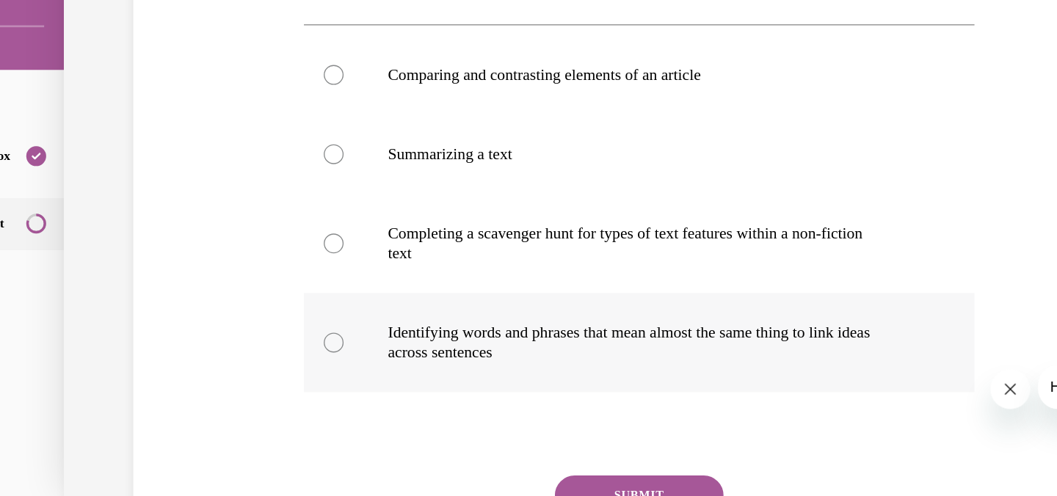
click at [189, 220] on div at bounding box center [191, 220] width 15 height 15
click at [189, 220] on input "Identifying words and phrases that mean almost the same thing to link ideas acr…" at bounding box center [191, 220] width 15 height 15
radio input "true"
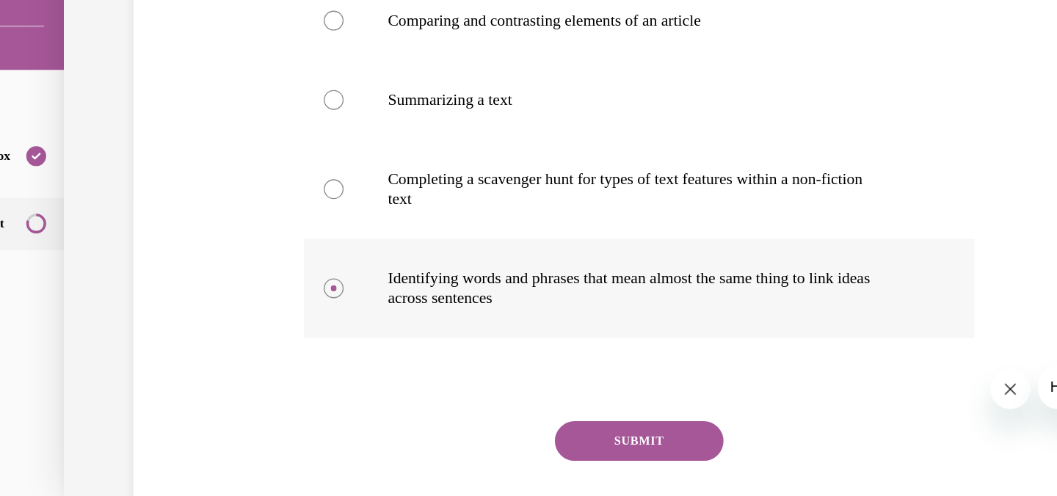
scroll to position [221, 0]
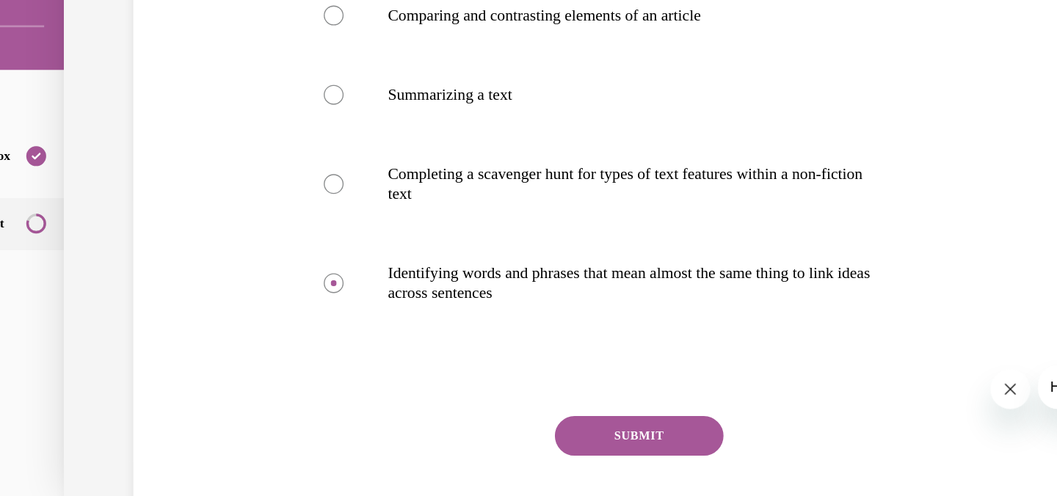
click at [413, 287] on button "SUBMIT" at bounding box center [417, 288] width 125 height 29
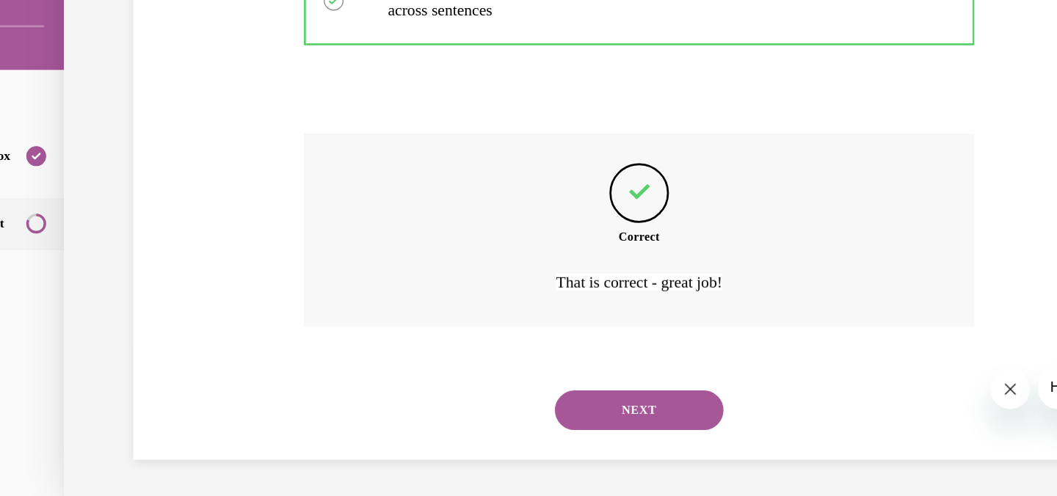
scroll to position [432, 0]
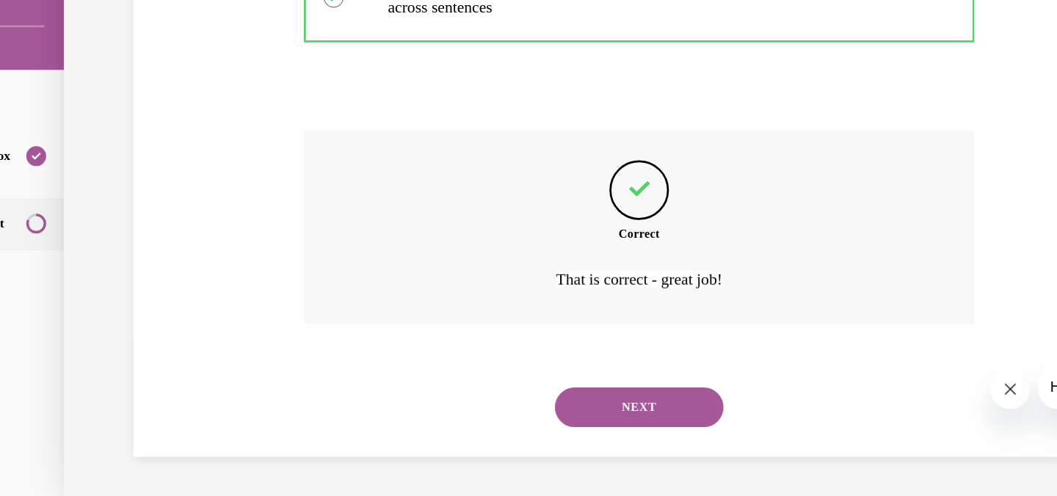
click at [410, 263] on button "NEXT" at bounding box center [417, 267] width 125 height 29
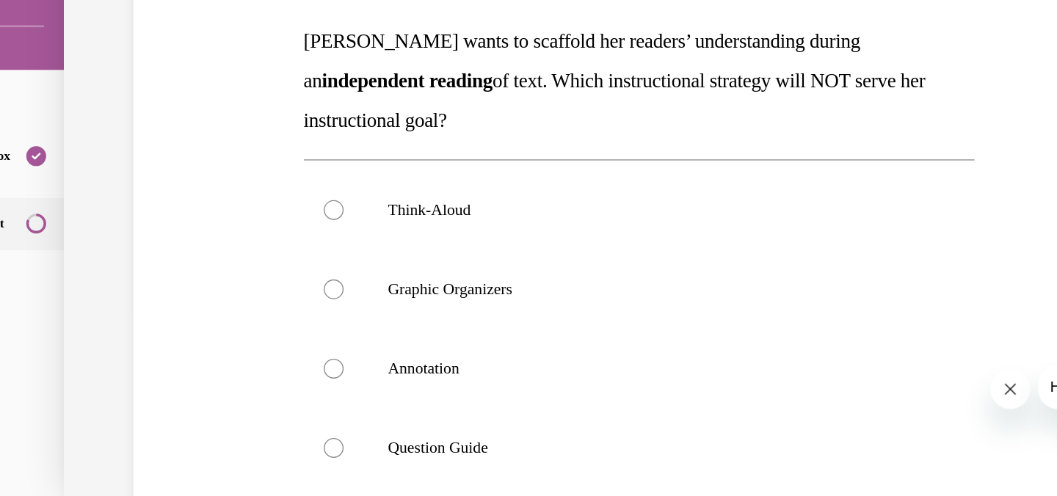
scroll to position [155, 0]
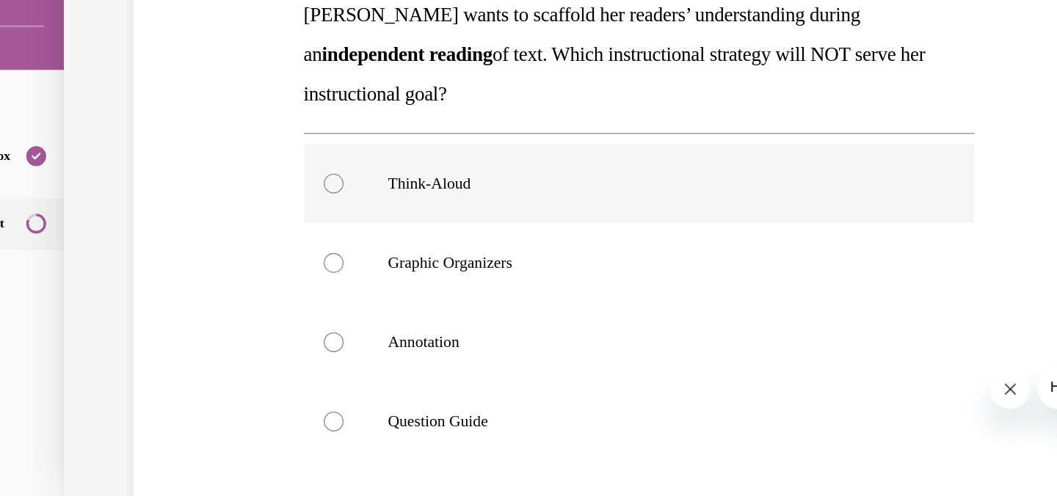
click at [185, 103] on div at bounding box center [191, 102] width 15 height 15
click at [185, 103] on input "Think-Aloud" at bounding box center [191, 102] width 15 height 15
radio input "true"
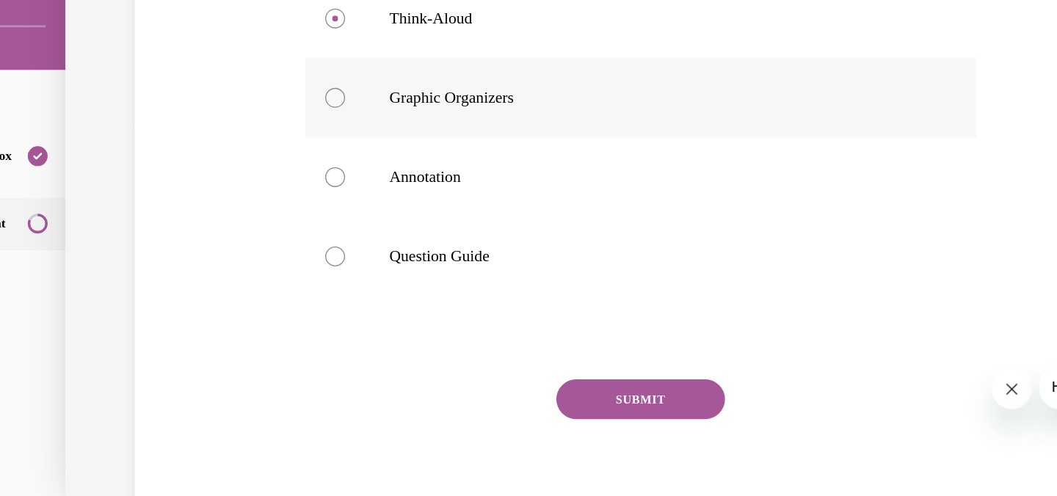
scroll to position [279, 0]
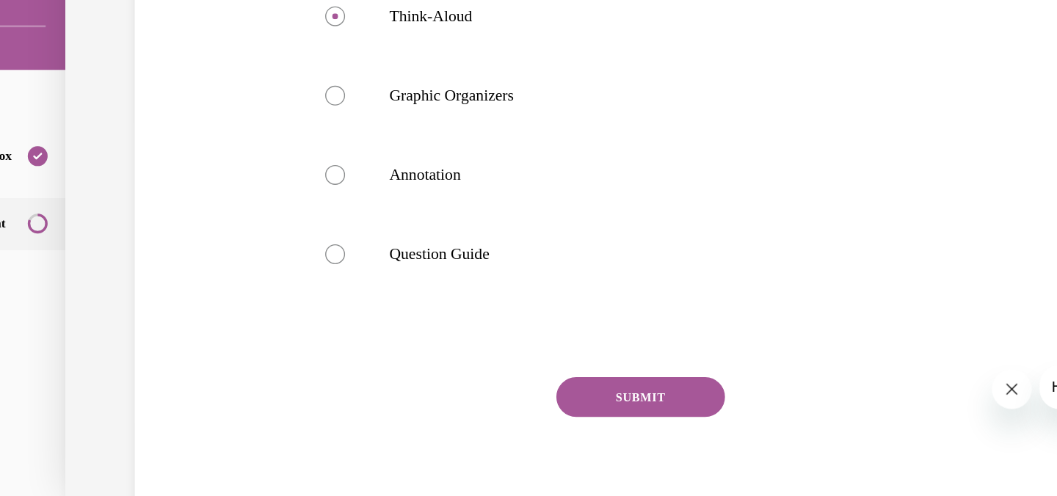
click at [385, 257] on button "SUBMIT" at bounding box center [419, 260] width 125 height 29
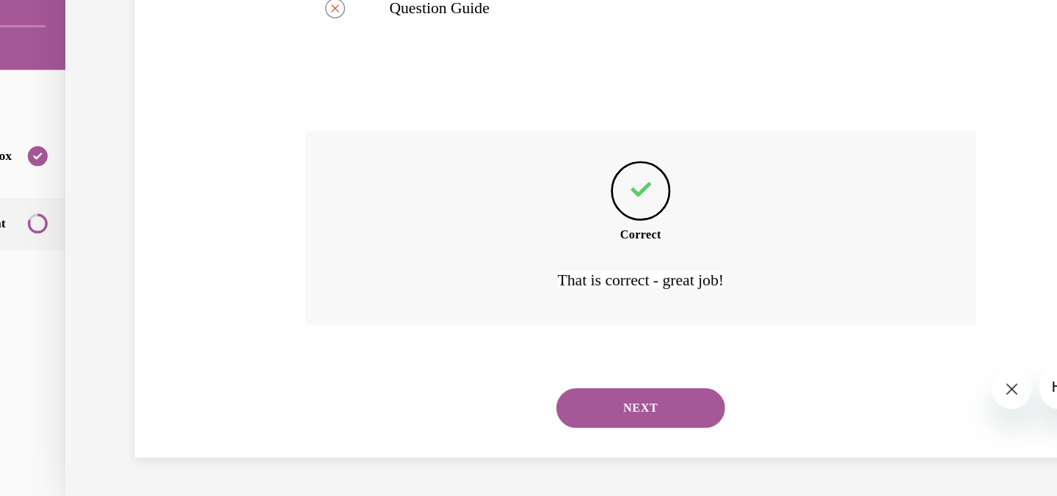
scroll to position [462, 0]
click at [387, 265] on button "NEXT" at bounding box center [419, 267] width 125 height 29
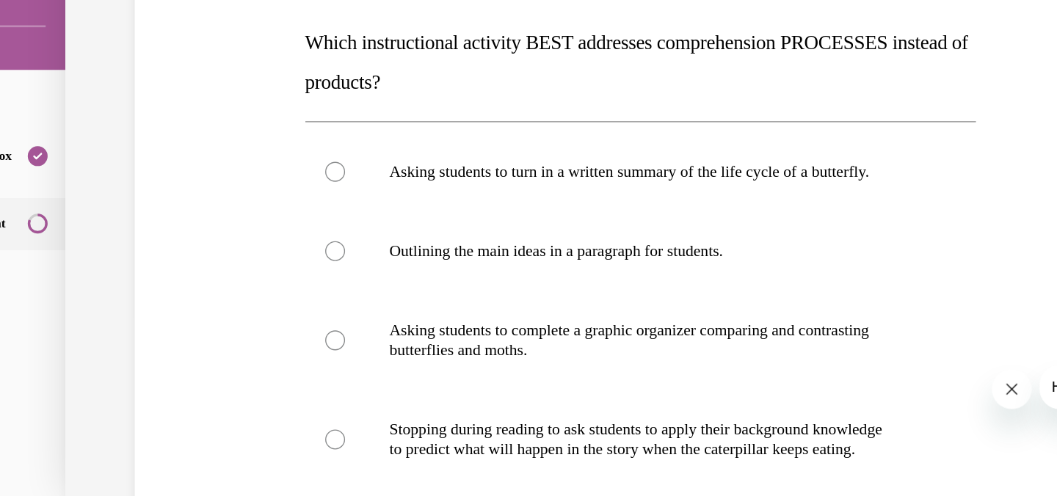
scroll to position [136, 0]
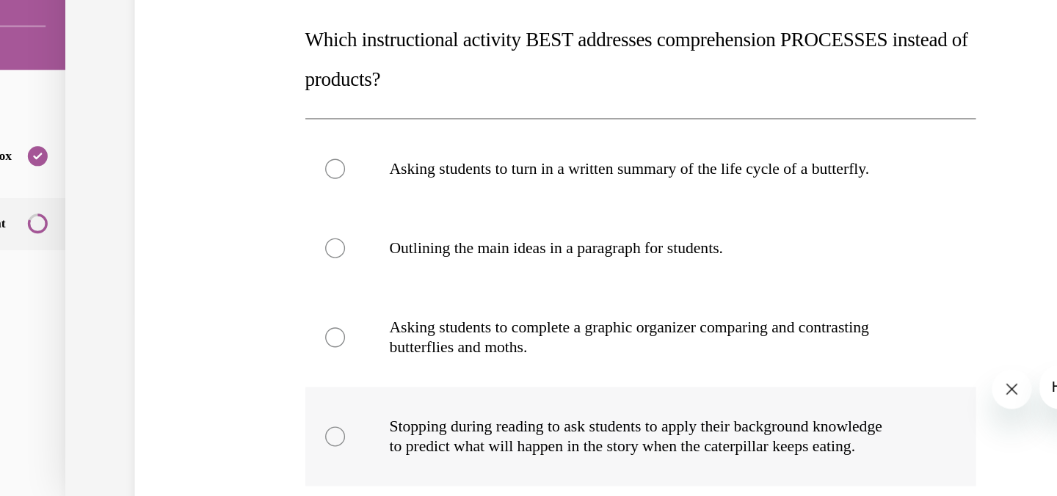
click at [188, 281] on label "Stopping during reading to ask students to apply their background knowledge to …" at bounding box center [419, 289] width 497 height 73
click at [188, 282] on input "Stopping during reading to ask students to apply their background knowledge to …" at bounding box center [193, 289] width 15 height 15
radio input "true"
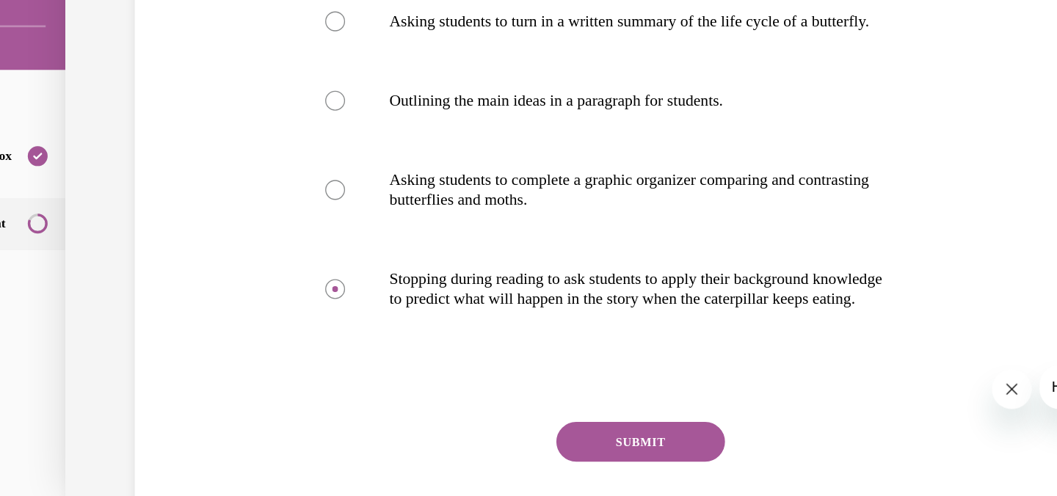
scroll to position [252, 0]
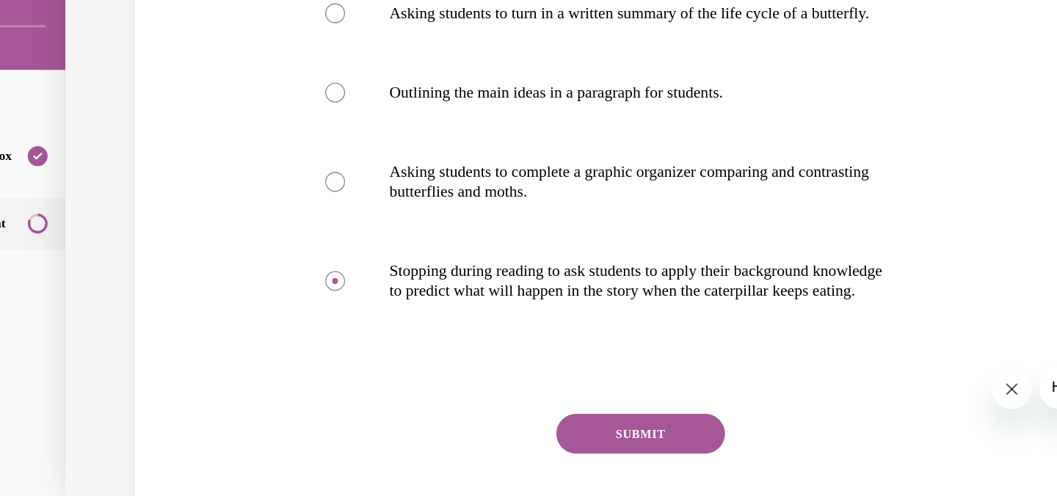
click at [376, 284] on button "SUBMIT" at bounding box center [419, 287] width 125 height 29
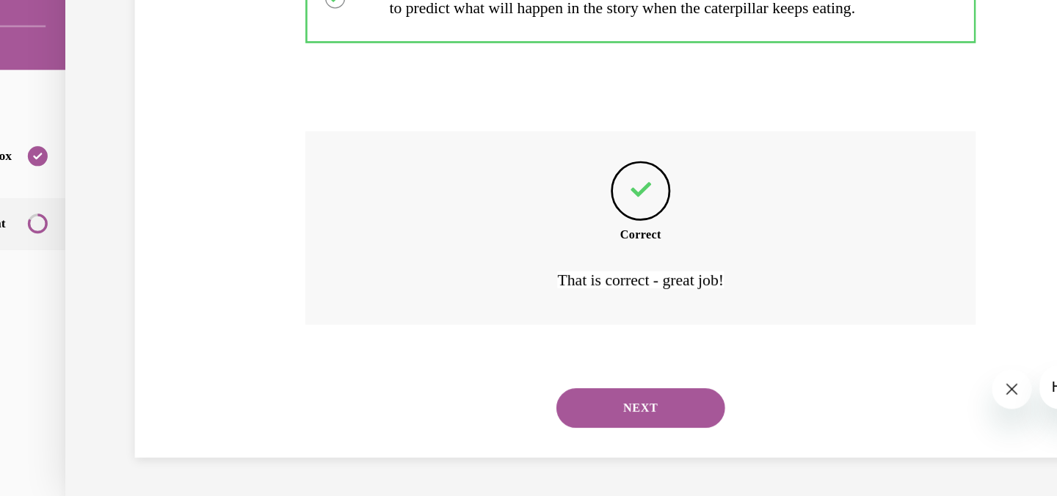
scroll to position [462, 0]
click at [394, 266] on button "NEXT" at bounding box center [419, 267] width 125 height 29
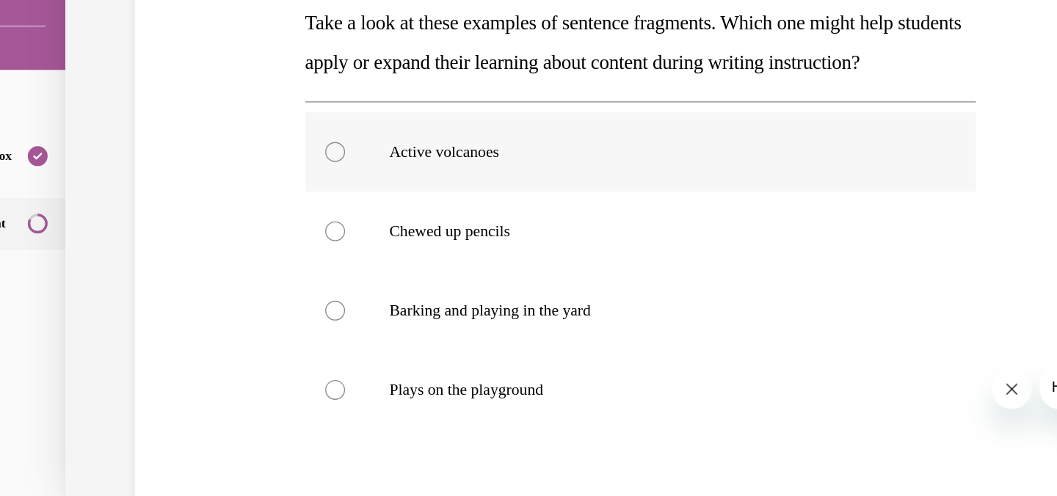
scroll to position [149, 0]
click at [187, 87] on div at bounding box center [193, 79] width 15 height 15
click at [187, 87] on input "Active volcanoes" at bounding box center [193, 79] width 15 height 15
radio input "true"
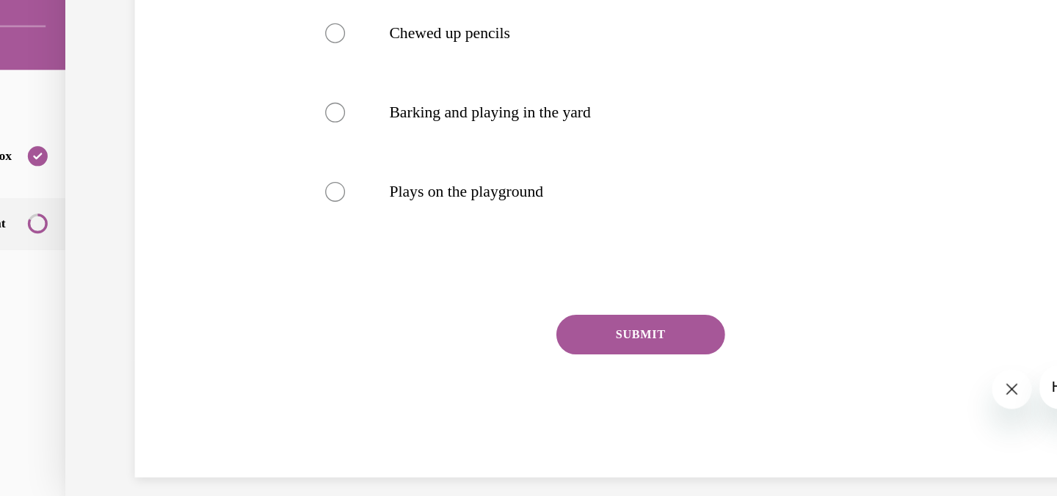
click at [409, 229] on button "SUBMIT" at bounding box center [419, 214] width 125 height 29
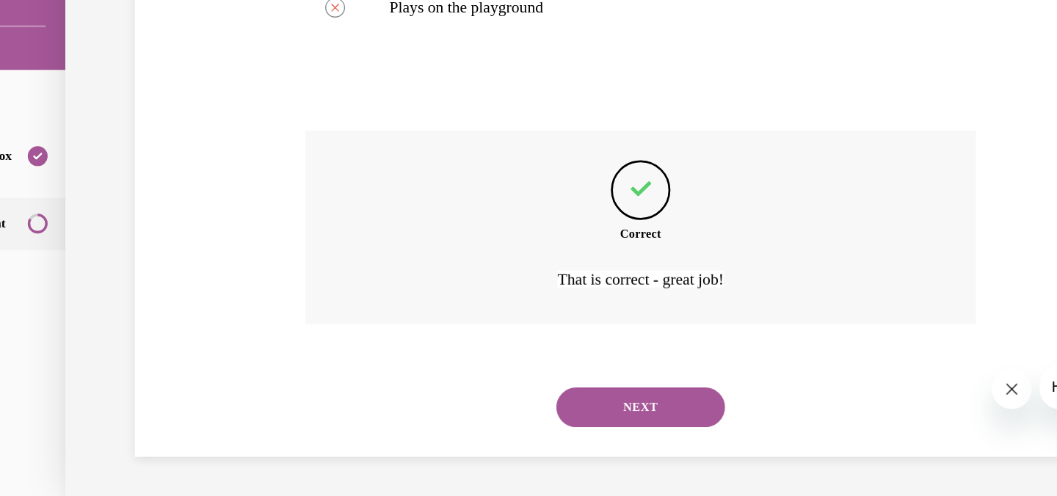
scroll to position [462, 0]
click at [409, 263] on button "NEXT" at bounding box center [419, 267] width 125 height 29
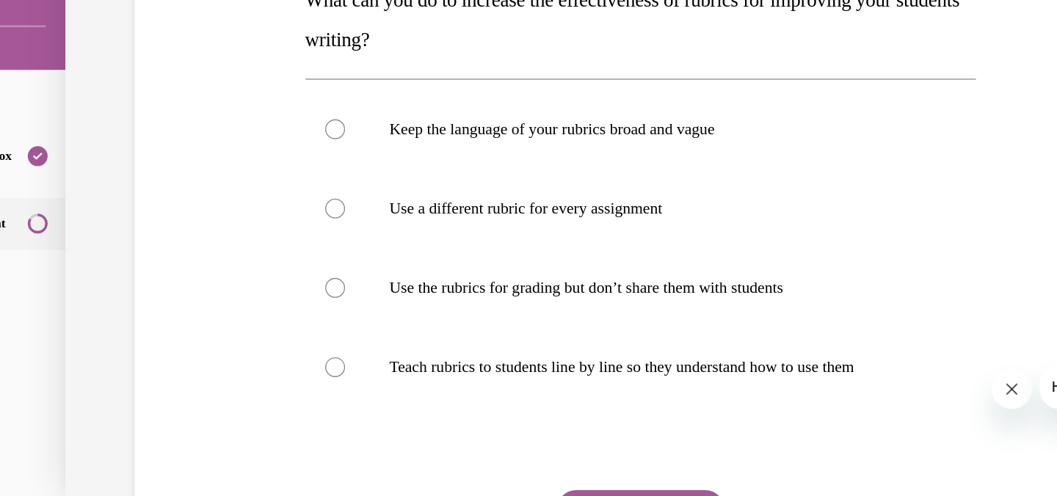
scroll to position [169, 0]
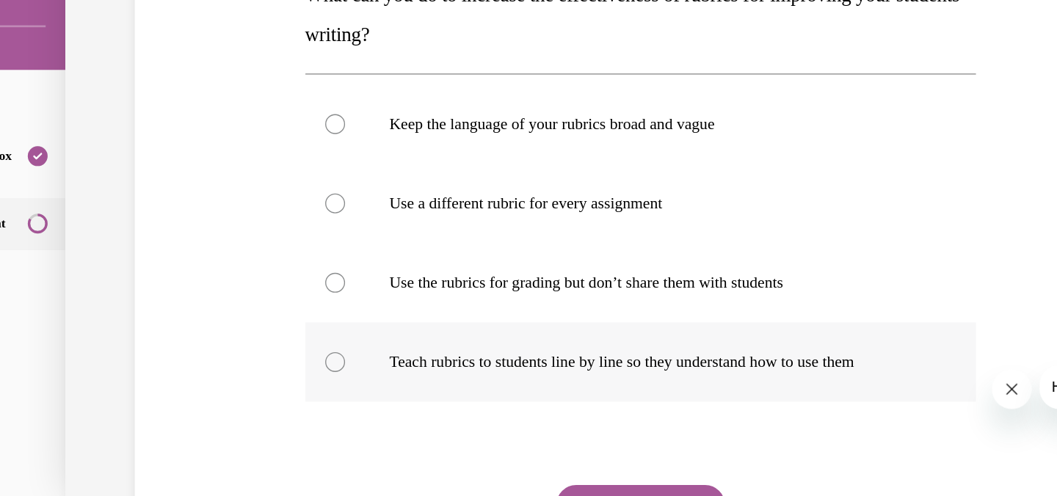
click at [186, 234] on div at bounding box center [193, 234] width 15 height 15
click at [186, 234] on input "Teach rubrics to students line by line so they understand how to use them" at bounding box center [193, 234] width 15 height 15
radio input "true"
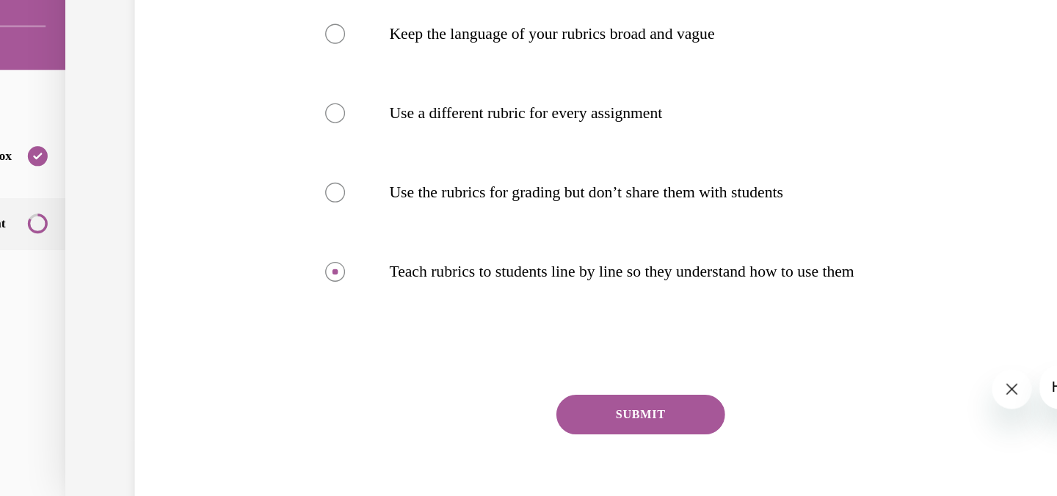
click at [379, 277] on button "SUBMIT" at bounding box center [419, 273] width 125 height 29
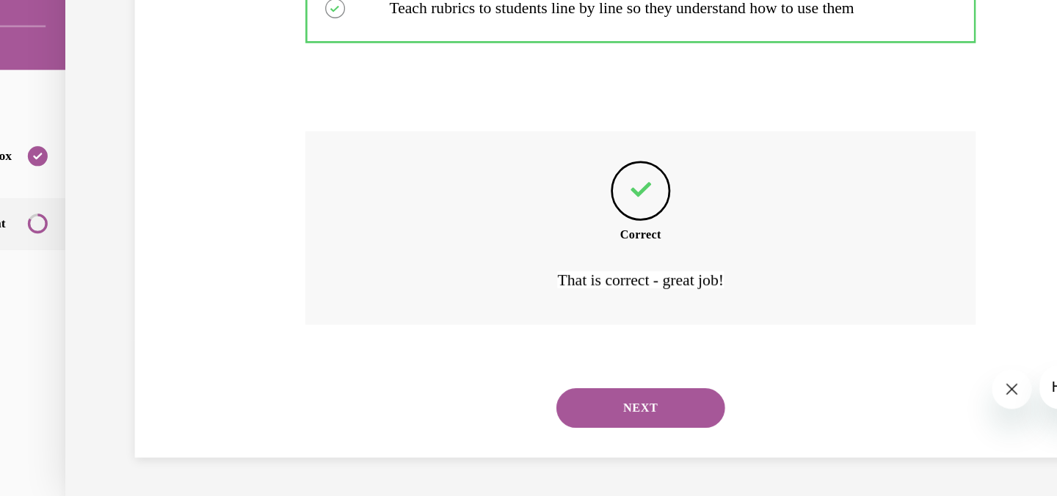
scroll to position [432, 0]
click at [387, 270] on button "NEXT" at bounding box center [419, 267] width 125 height 29
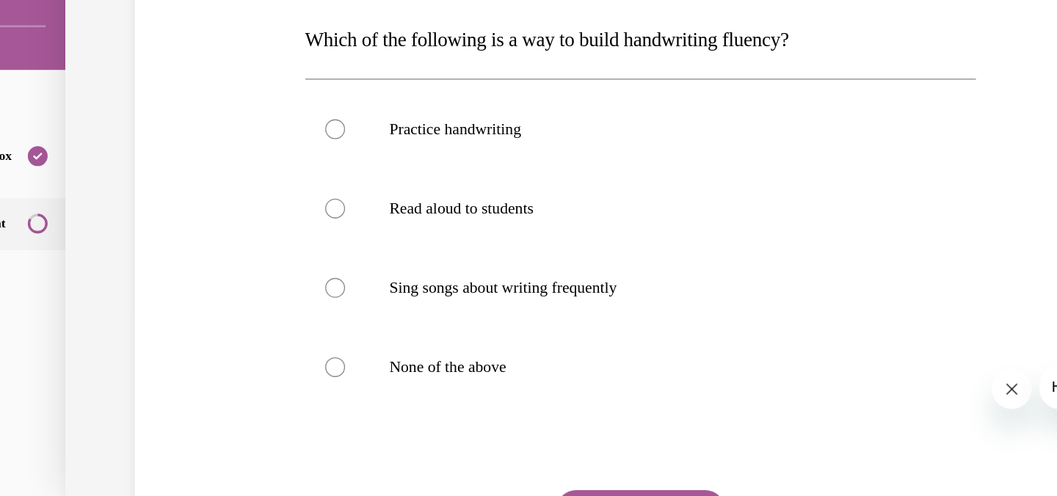
scroll to position [137, 0]
click at [187, 234] on div at bounding box center [193, 237] width 15 height 15
click at [187, 234] on input "None of the above" at bounding box center [193, 237] width 15 height 15
radio input "true"
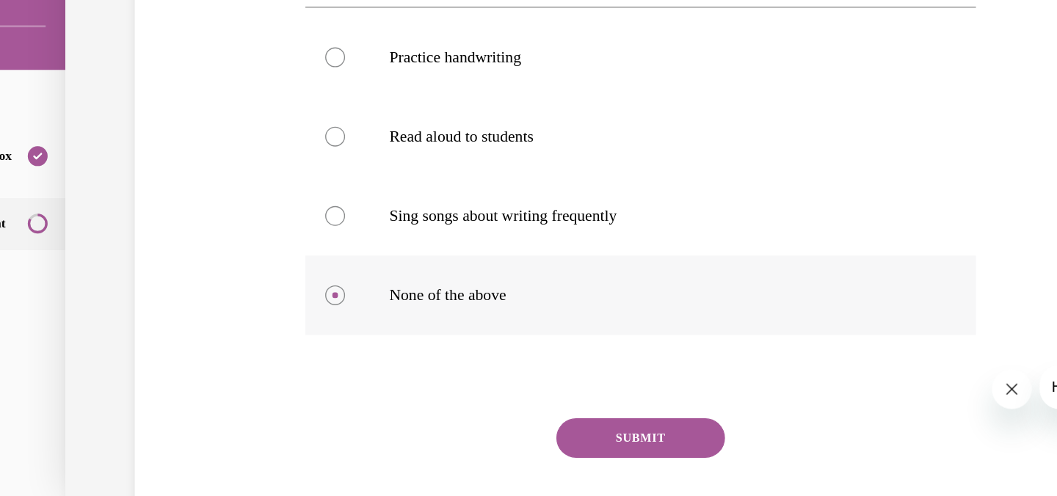
scroll to position [192, 0]
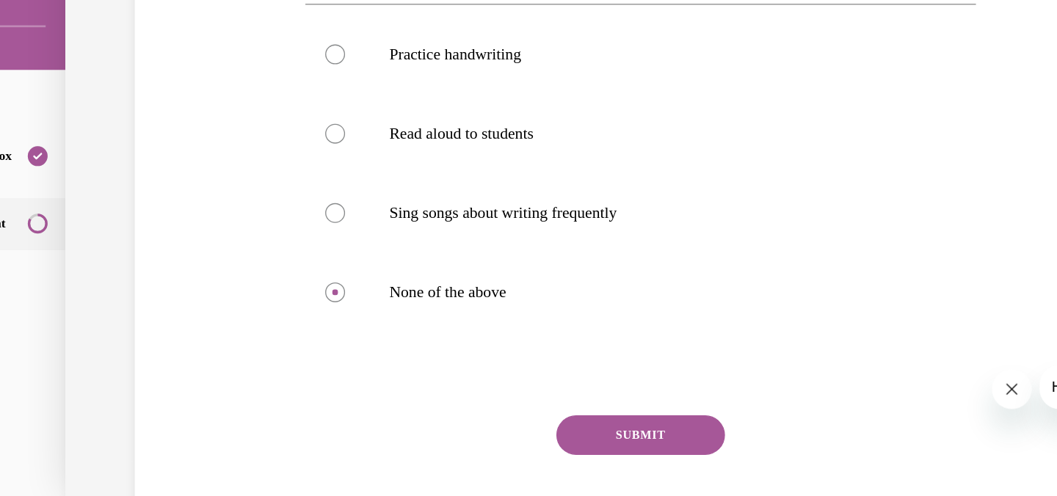
click at [395, 285] on button "SUBMIT" at bounding box center [419, 288] width 125 height 29
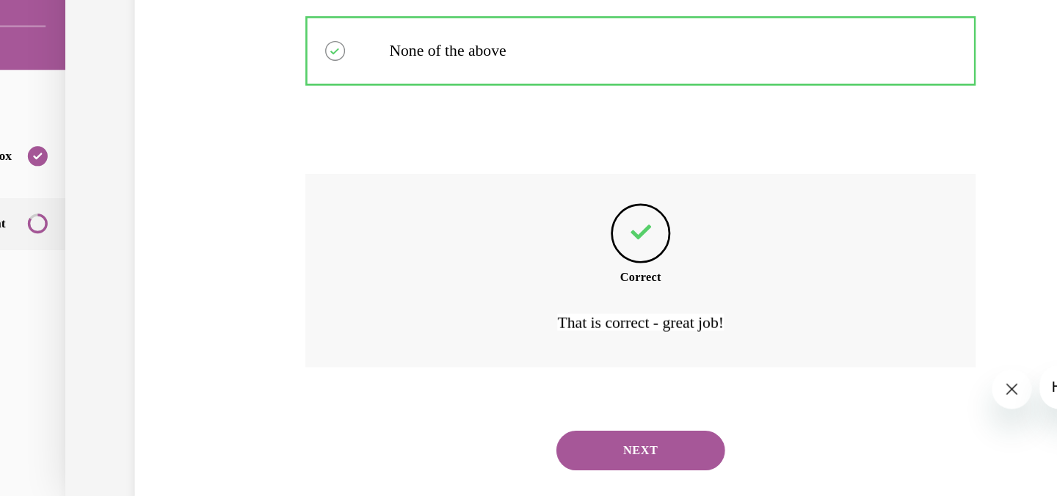
scroll to position [373, 0]
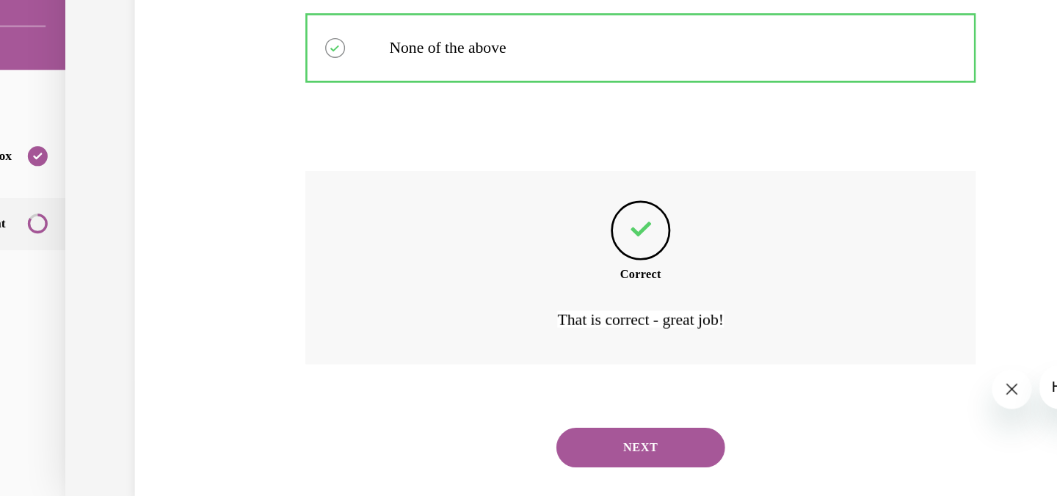
click at [420, 295] on button "NEXT" at bounding box center [419, 297] width 125 height 29
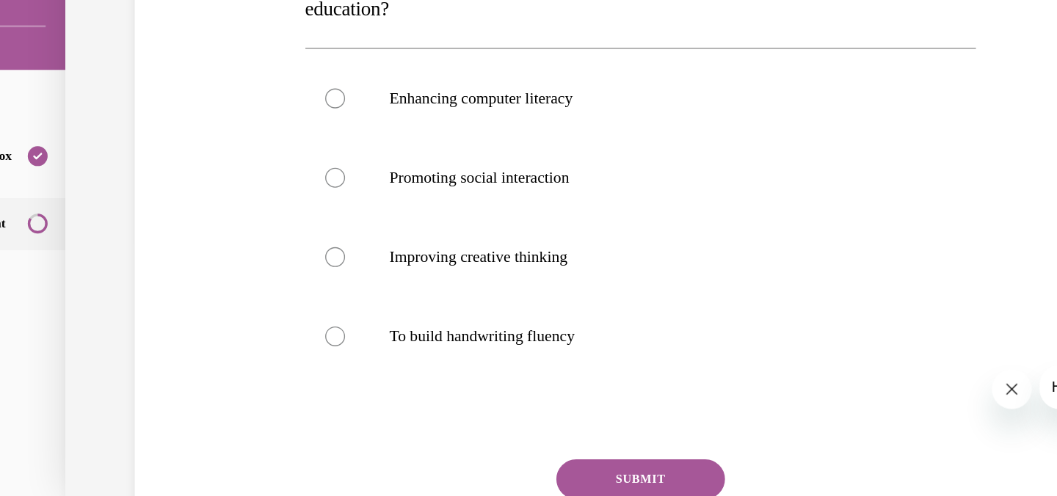
scroll to position [192, 0]
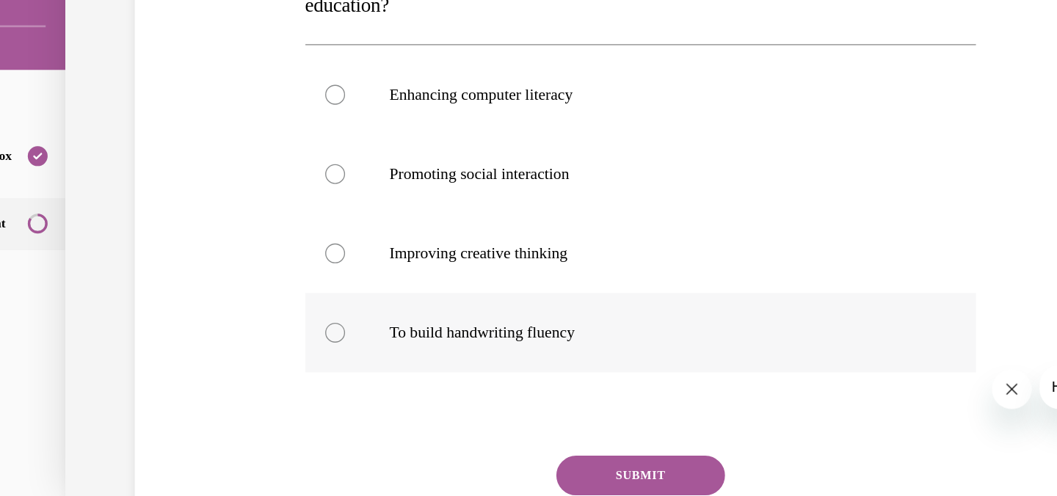
click at [189, 205] on label "To build handwriting fluency" at bounding box center [419, 212] width 497 height 59
click at [189, 205] on input "To build handwriting fluency" at bounding box center [193, 212] width 15 height 15
radio input "true"
click at [390, 316] on button "SUBMIT" at bounding box center [419, 318] width 125 height 29
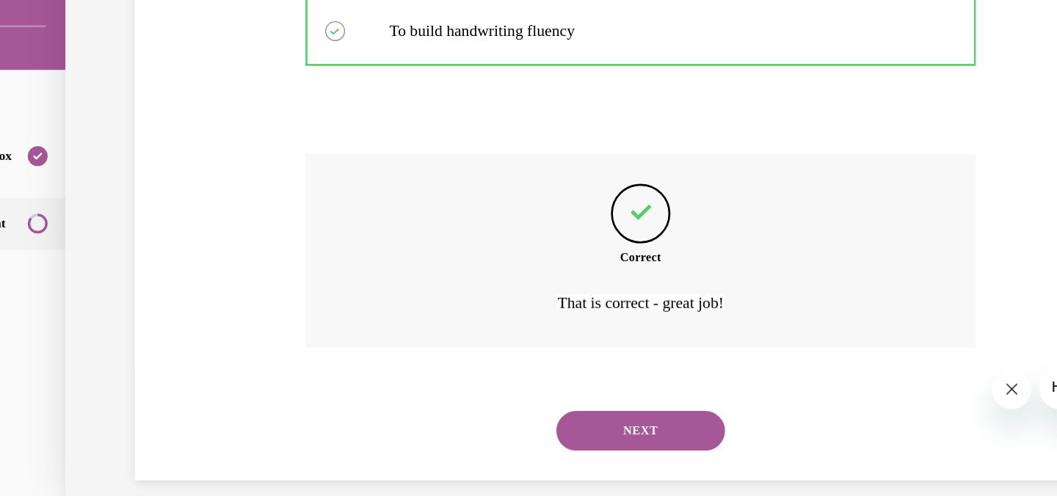
scroll to position [432, 0]
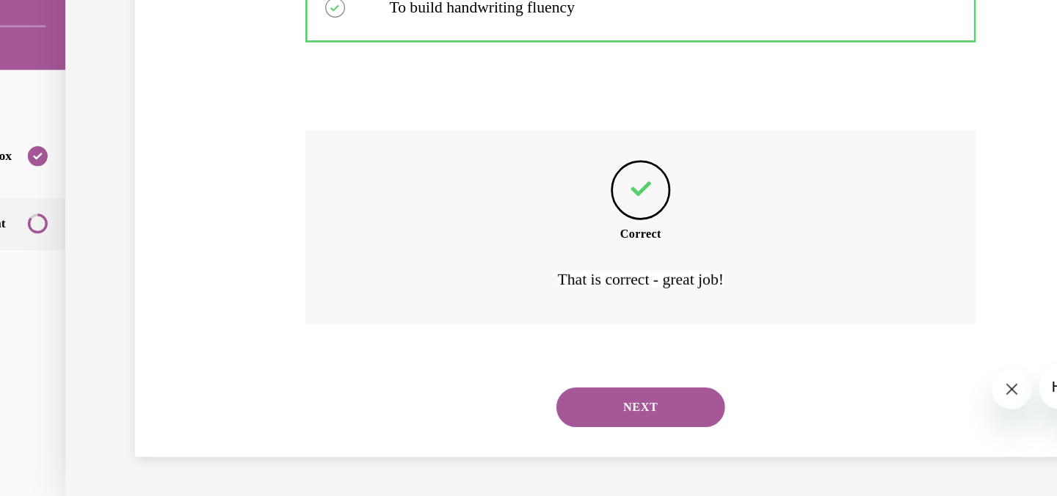
click at [418, 266] on button "NEXT" at bounding box center [419, 267] width 125 height 29
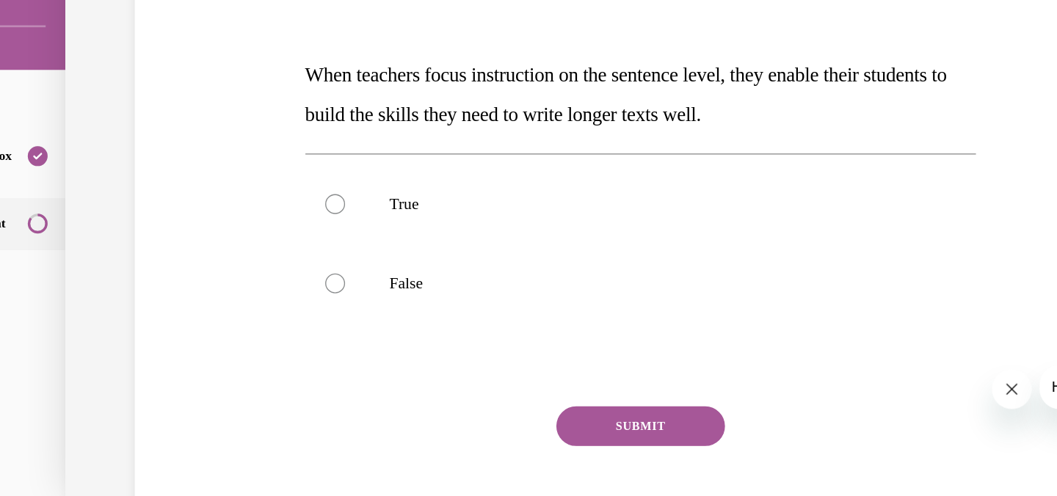
scroll to position [113, 0]
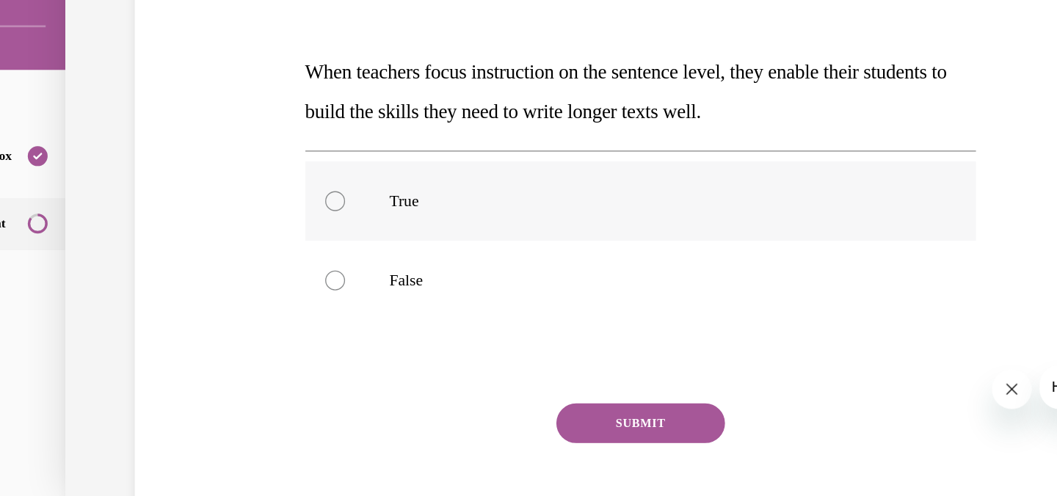
click at [188, 117] on div at bounding box center [193, 115] width 15 height 15
click at [188, 117] on input "True" at bounding box center [193, 115] width 15 height 15
radio input "true"
click at [392, 280] on button "SUBMIT" at bounding box center [419, 279] width 125 height 29
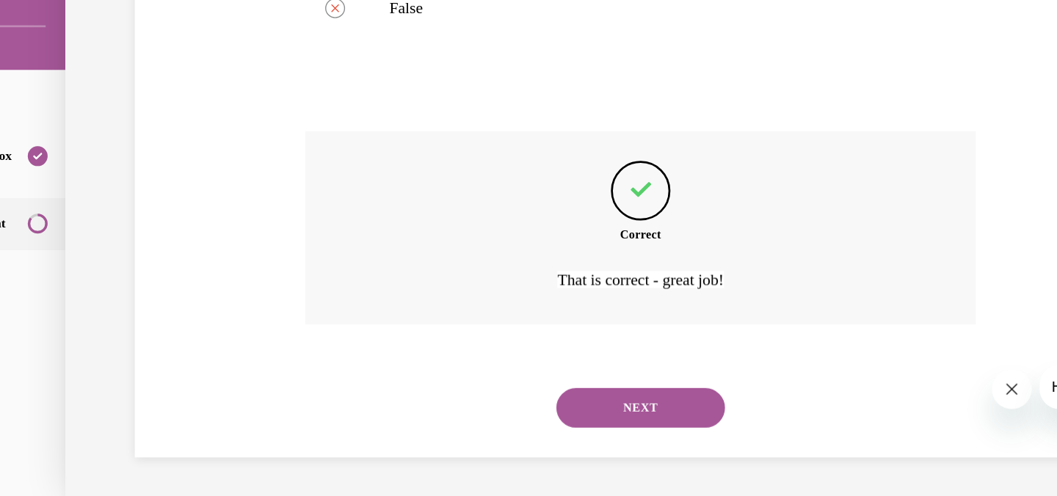
scroll to position [315, 0]
click at [395, 268] on button "NEXT" at bounding box center [419, 267] width 125 height 29
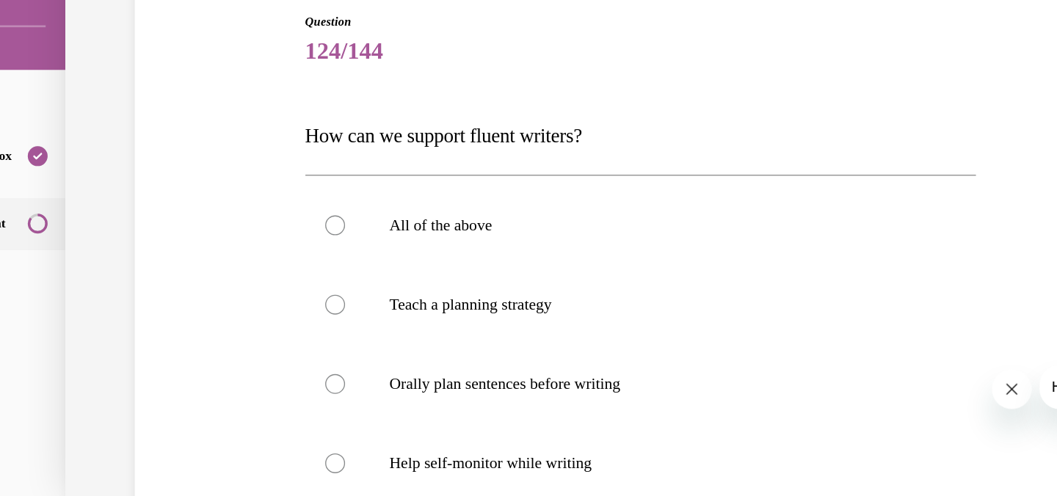
scroll to position [72, 0]
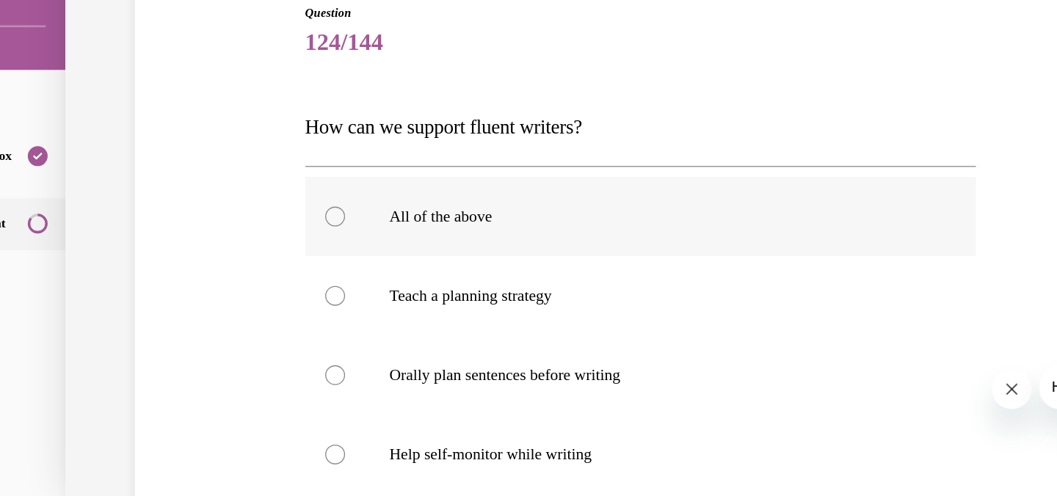
click at [186, 125] on div at bounding box center [193, 127] width 15 height 15
click at [186, 125] on input "All of the above" at bounding box center [193, 127] width 15 height 15
radio input "true"
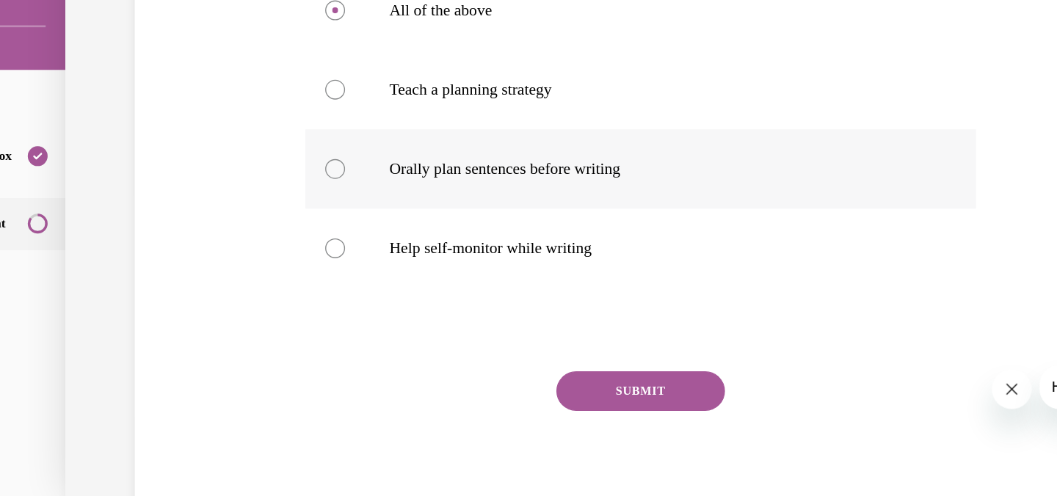
scroll to position [226, 0]
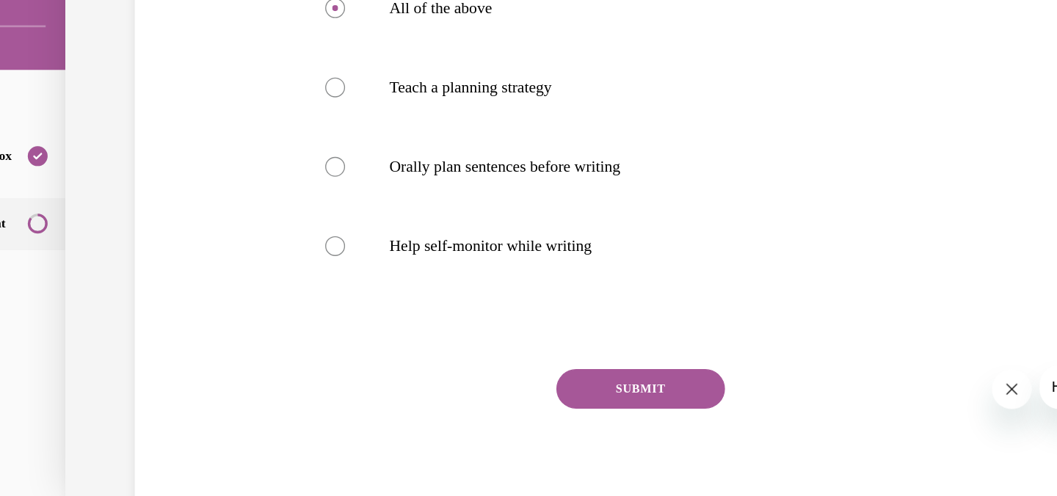
click at [431, 253] on button "SUBMIT" at bounding box center [419, 254] width 125 height 29
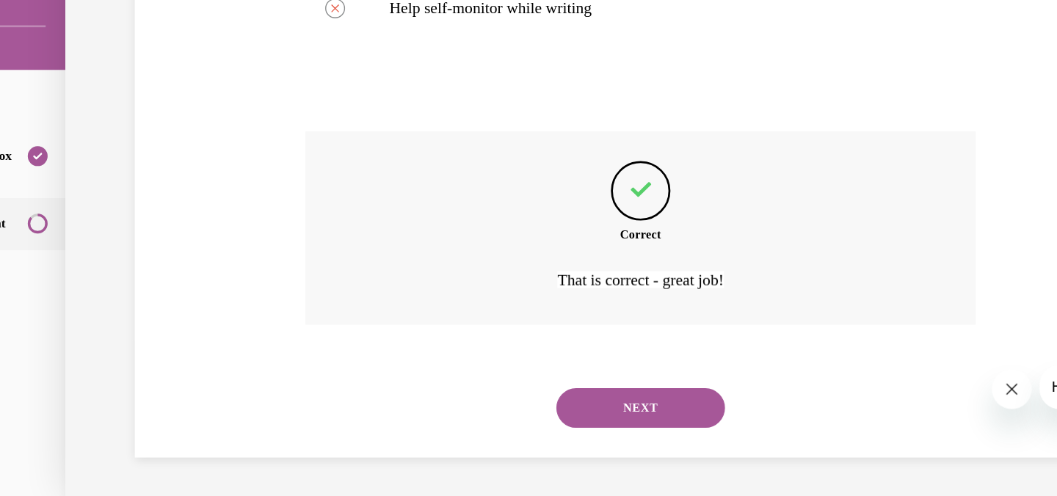
scroll to position [403, 0]
click at [420, 270] on button "NEXT" at bounding box center [419, 267] width 125 height 29
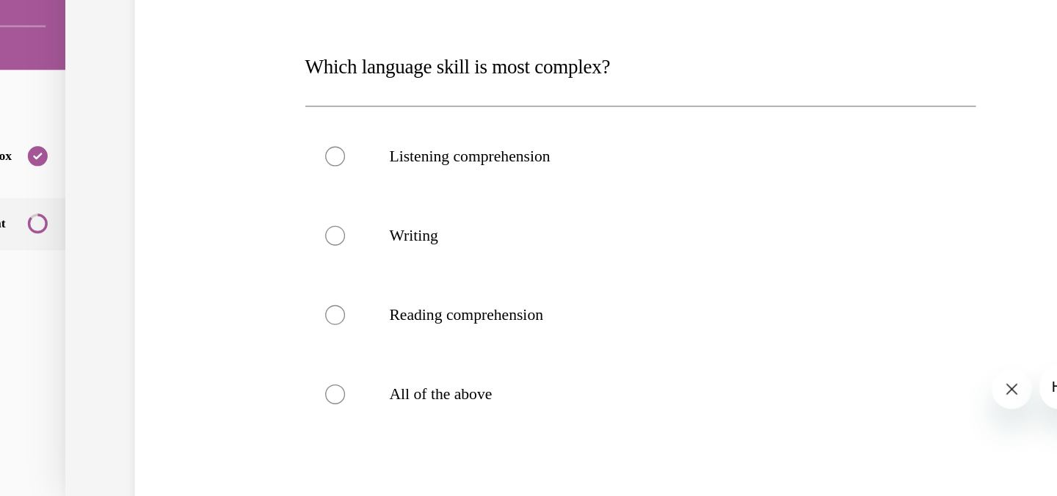
scroll to position [117, 0]
click at [189, 138] on div at bounding box center [193, 140] width 15 height 15
click at [189, 138] on input "Writing" at bounding box center [193, 140] width 15 height 15
radio input "true"
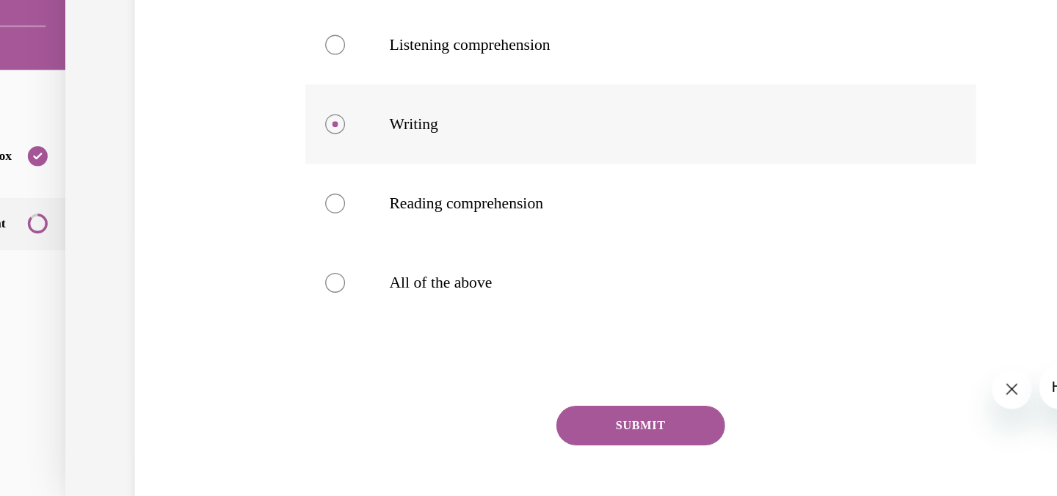
scroll to position [205, 0]
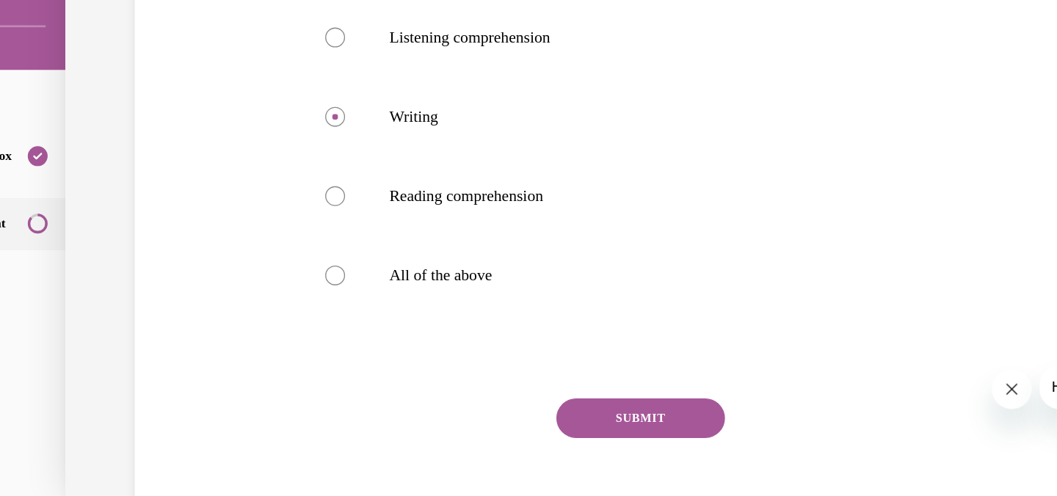
click at [409, 272] on button "SUBMIT" at bounding box center [419, 275] width 125 height 29
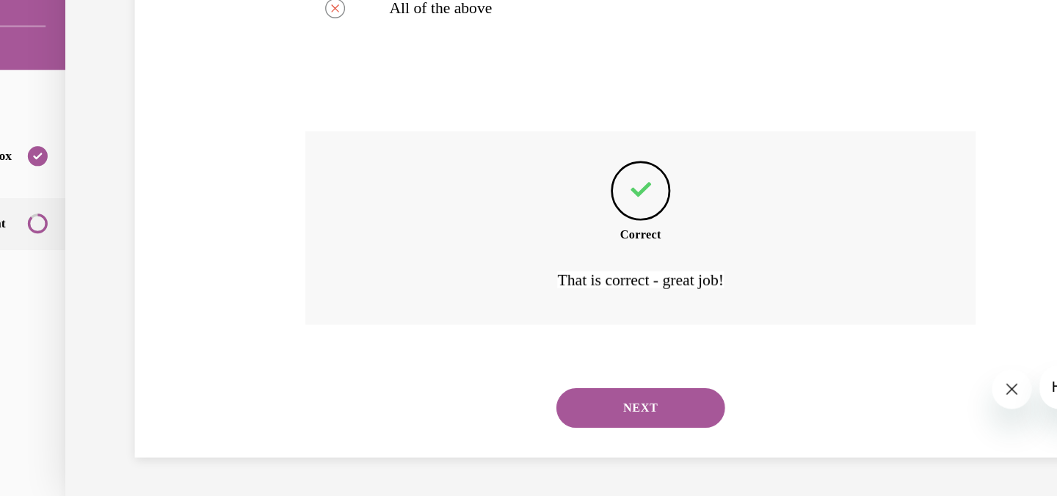
scroll to position [403, 0]
click at [409, 271] on button "NEXT" at bounding box center [419, 267] width 125 height 29
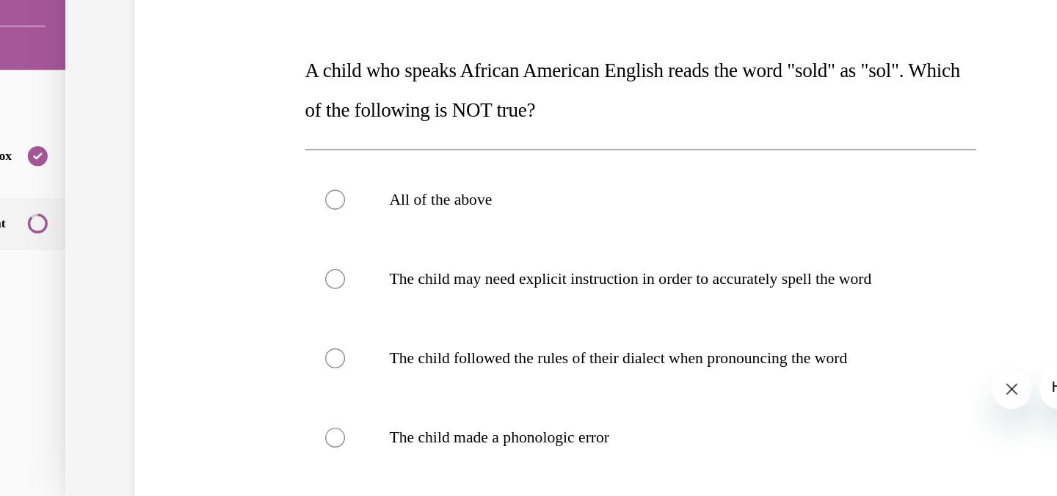
scroll to position [117, 0]
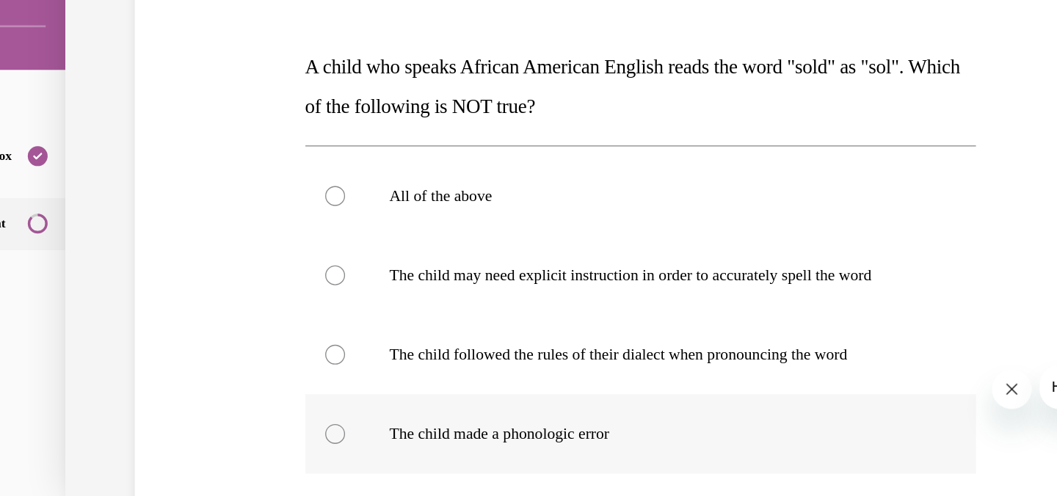
click at [190, 290] on div at bounding box center [193, 287] width 15 height 15
click at [190, 290] on input "The child made a phonologic error" at bounding box center [193, 287] width 15 height 15
radio input "true"
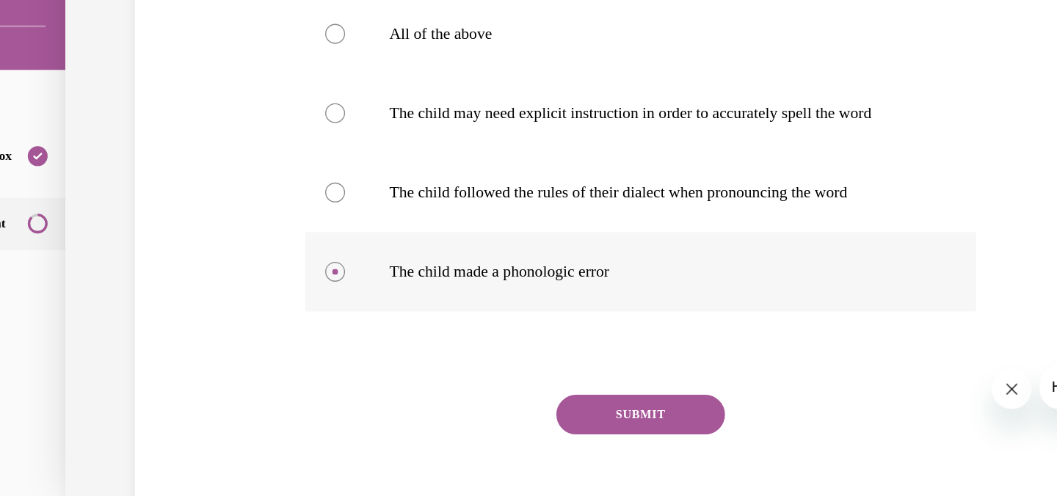
scroll to position [247, 0]
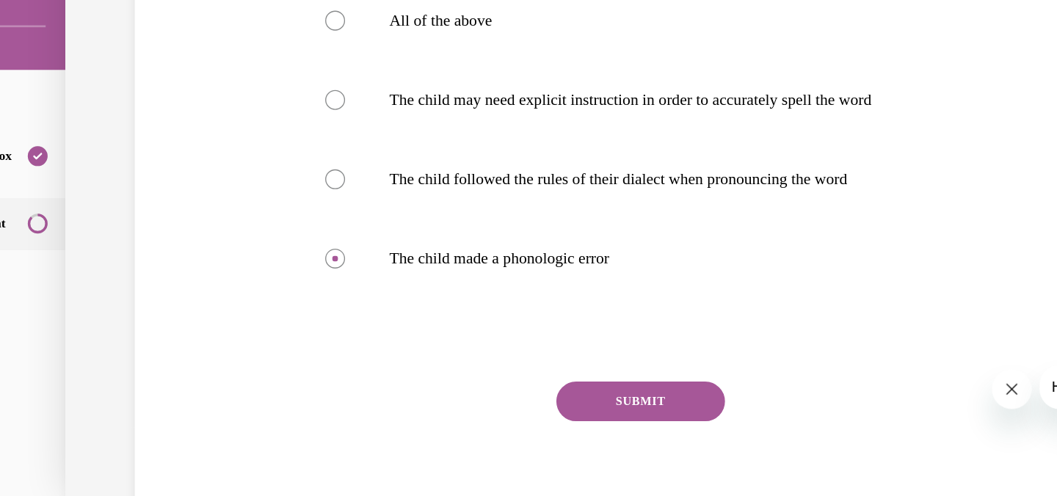
click at [390, 269] on button "SUBMIT" at bounding box center [419, 263] width 125 height 29
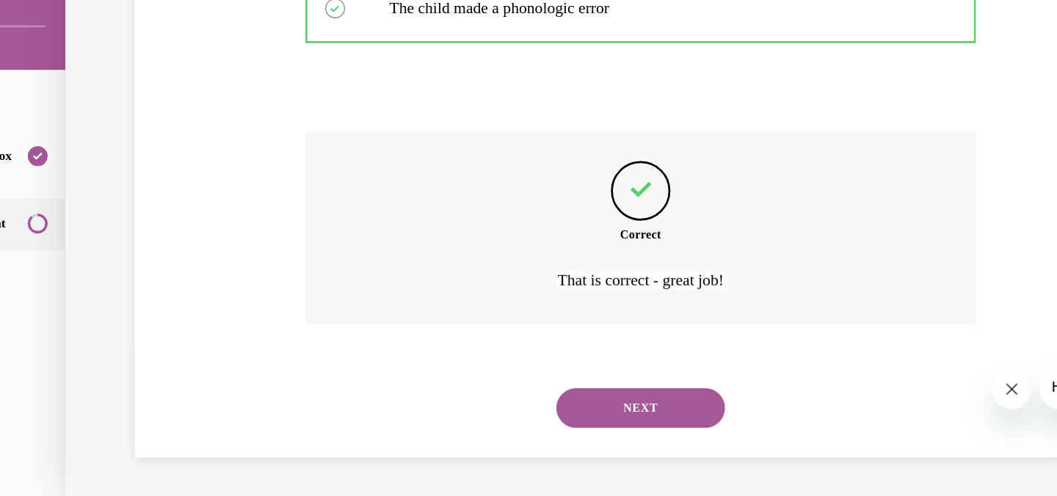
scroll to position [432, 0]
click at [393, 268] on button "NEXT" at bounding box center [419, 267] width 125 height 29
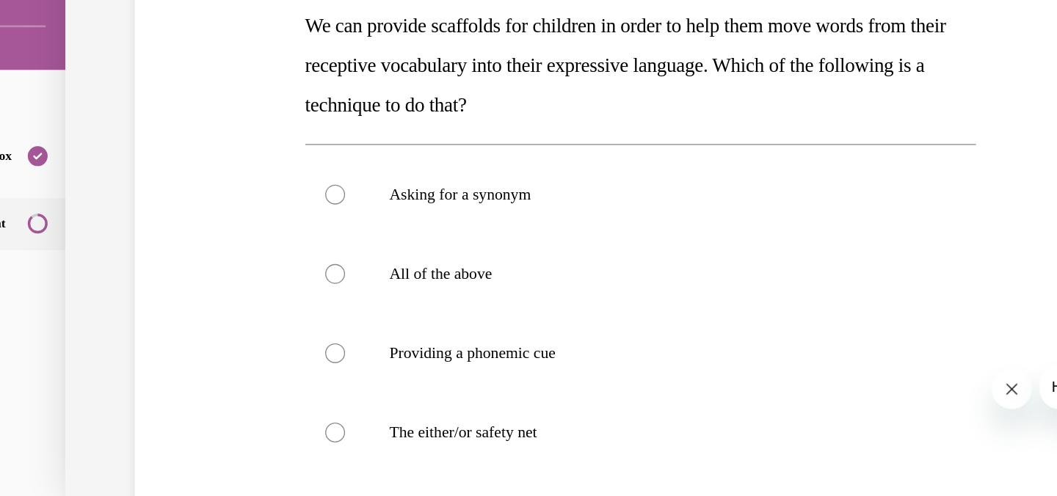
scroll to position [150, 0]
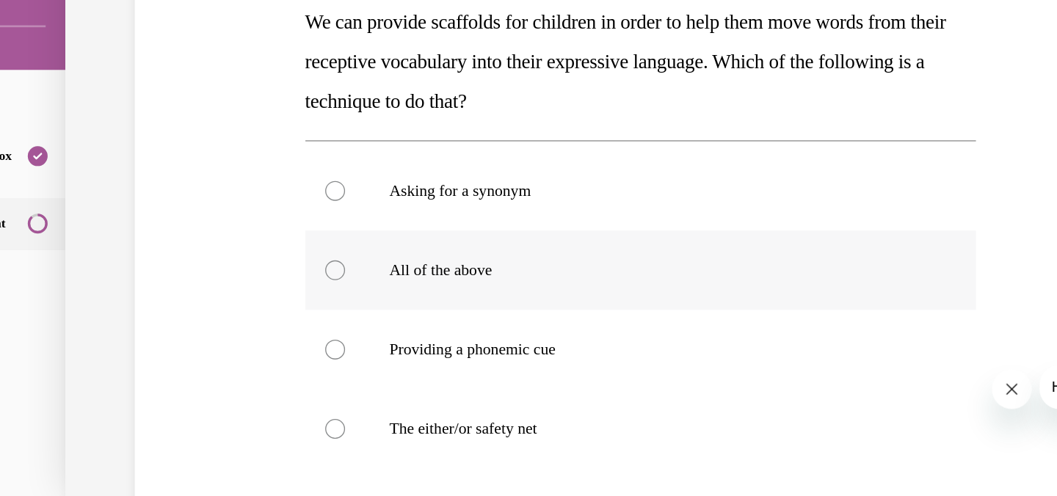
click at [186, 170] on div at bounding box center [193, 166] width 15 height 15
click at [186, 170] on input "All of the above" at bounding box center [193, 166] width 15 height 15
radio input "true"
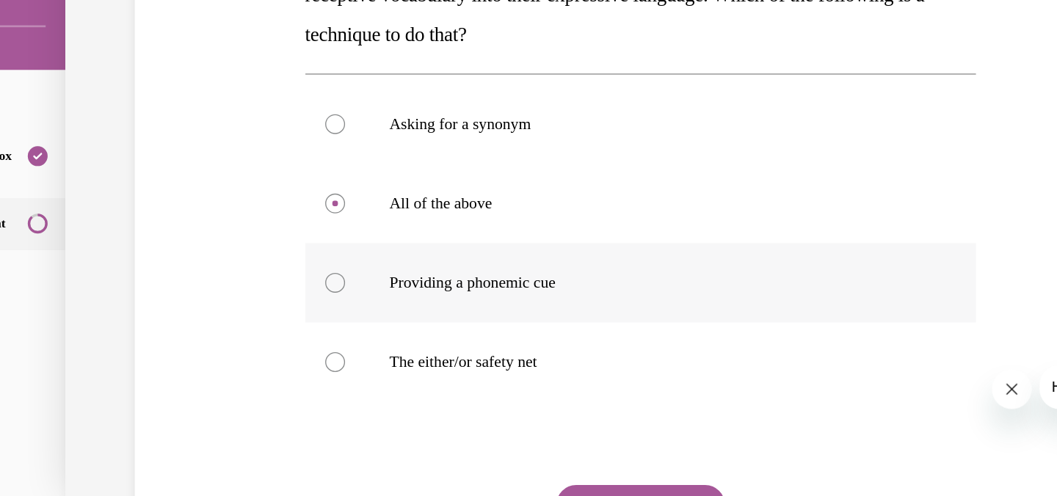
scroll to position [249, 0]
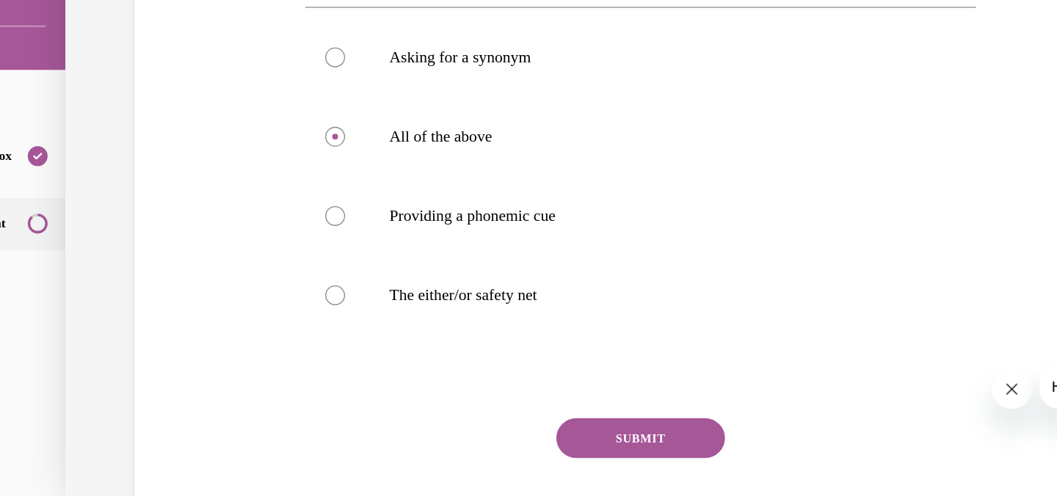
click at [378, 282] on button "SUBMIT" at bounding box center [419, 290] width 125 height 29
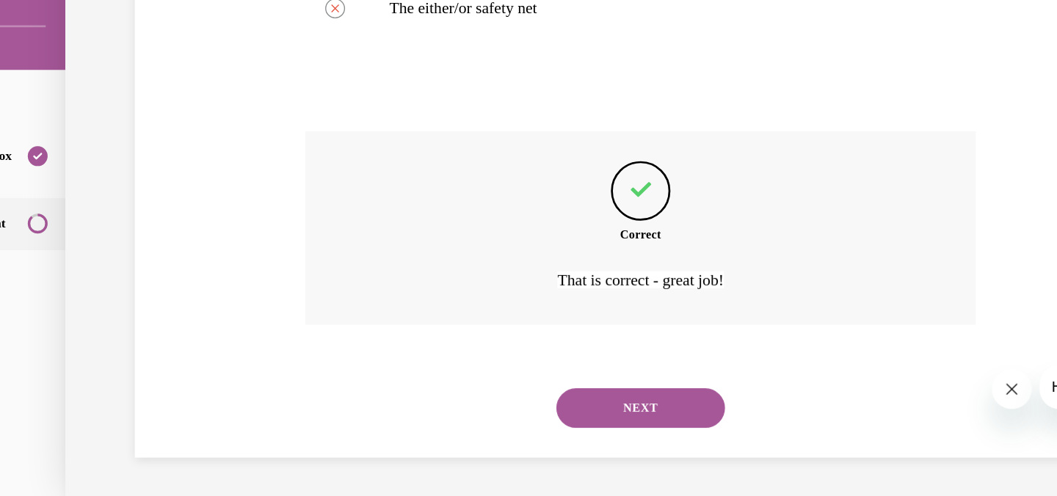
scroll to position [462, 0]
click at [380, 258] on button "NEXT" at bounding box center [419, 267] width 125 height 29
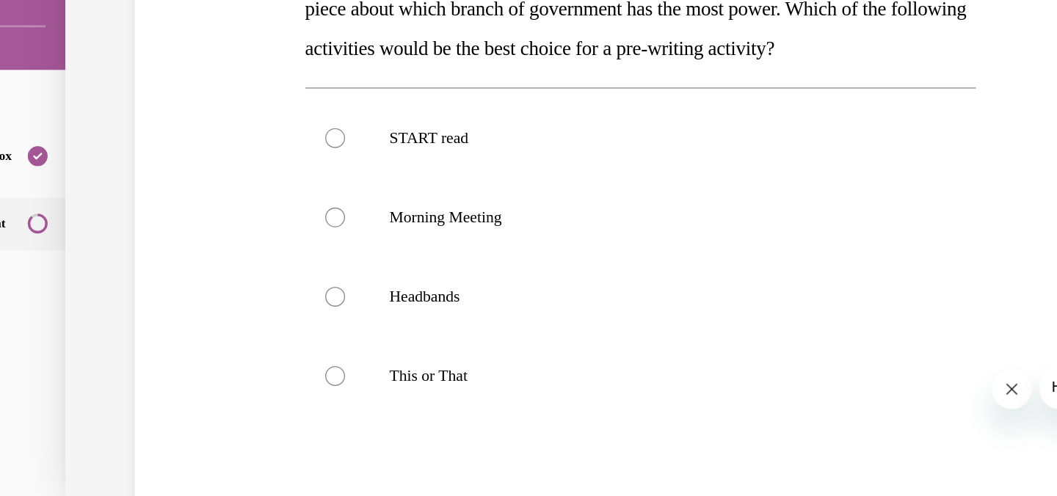
scroll to position [192, 0]
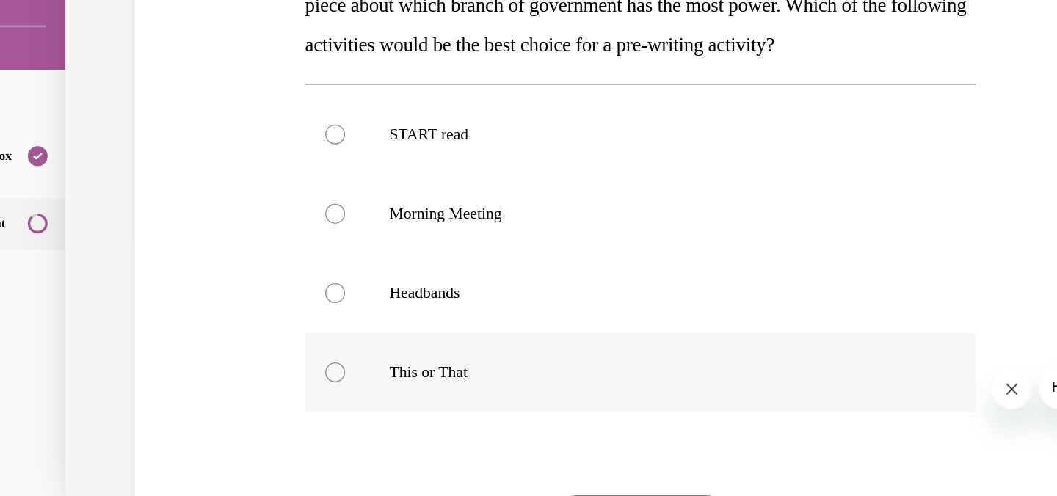
click at [186, 241] on div at bounding box center [193, 242] width 15 height 15
click at [186, 241] on input "This or That" at bounding box center [193, 242] width 15 height 15
radio input "true"
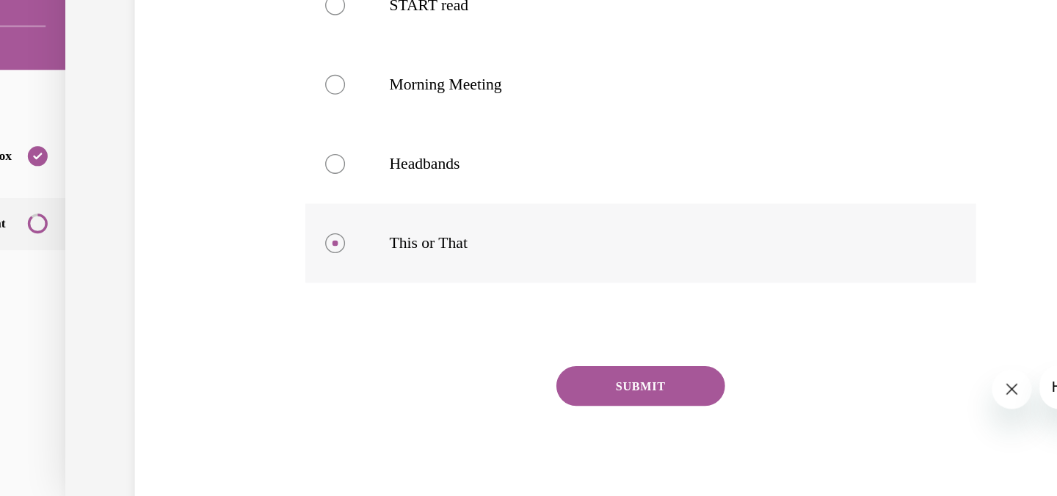
scroll to position [340, 0]
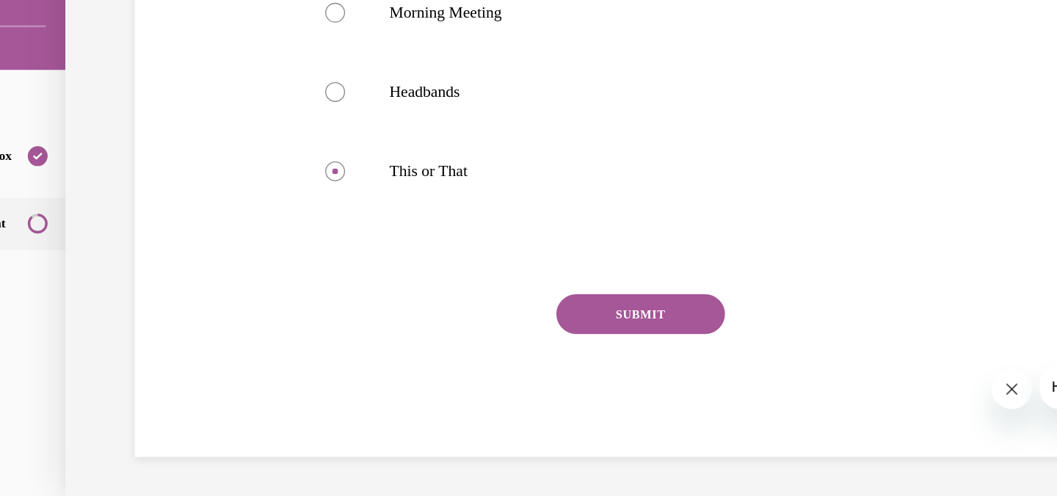
click at [415, 199] on button "SUBMIT" at bounding box center [419, 198] width 125 height 29
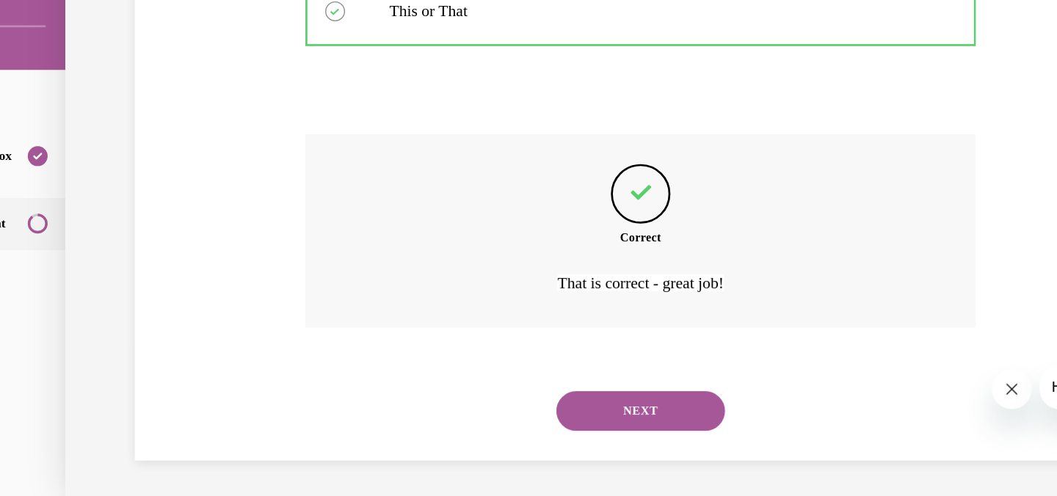
scroll to position [462, 0]
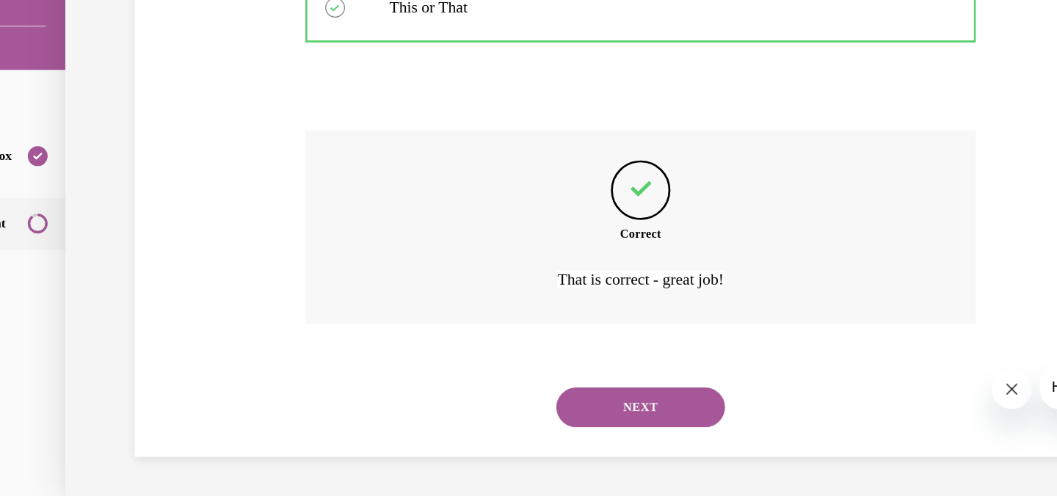
click at [400, 264] on button "NEXT" at bounding box center [419, 267] width 125 height 29
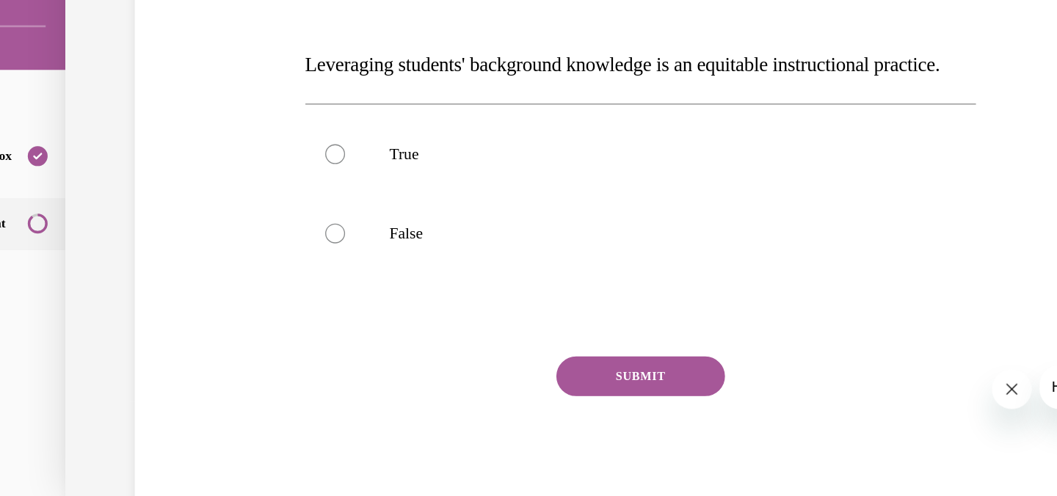
scroll to position [120, 0]
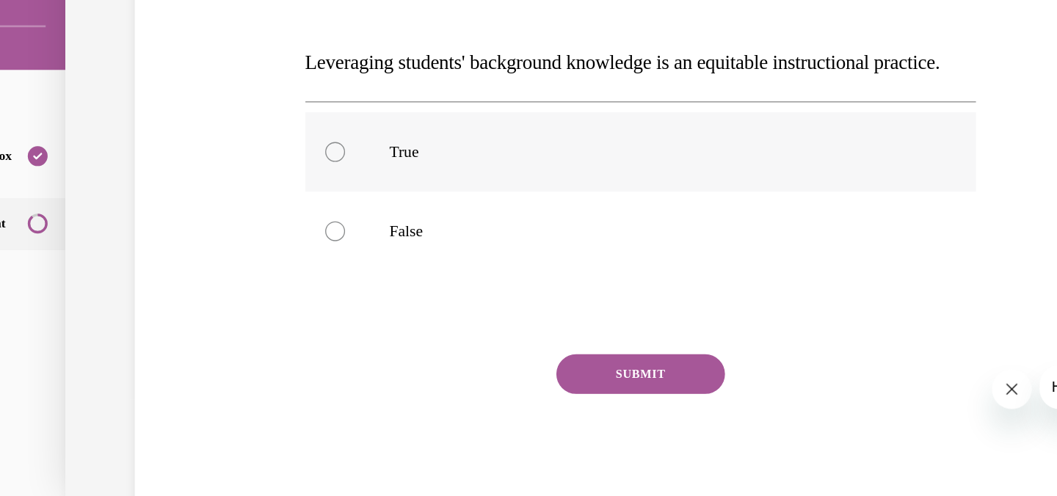
click at [187, 87] on div at bounding box center [193, 79] width 15 height 15
click at [187, 87] on input "True" at bounding box center [193, 79] width 15 height 15
radio input "true"
click at [404, 258] on button "SUBMIT" at bounding box center [419, 243] width 125 height 29
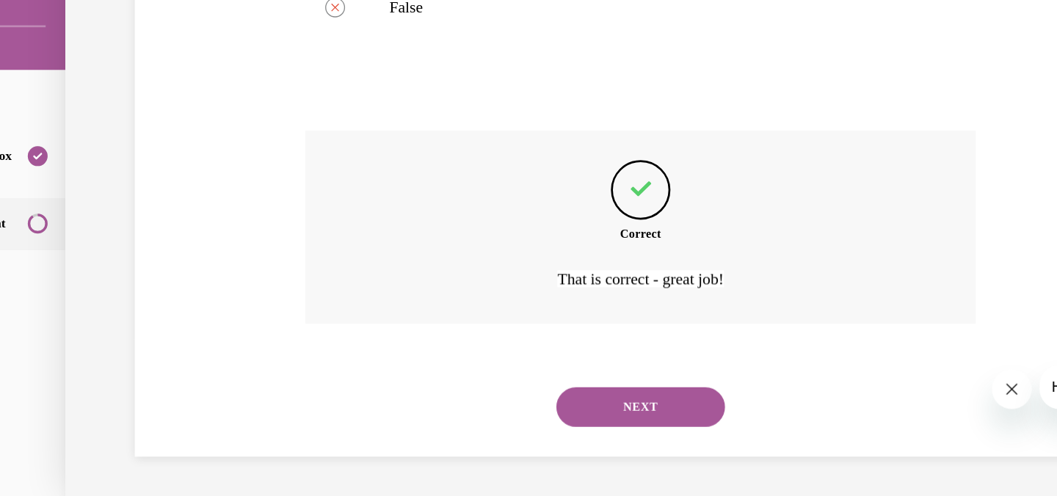
scroll to position [315, 0]
click at [404, 269] on button "NEXT" at bounding box center [419, 267] width 125 height 29
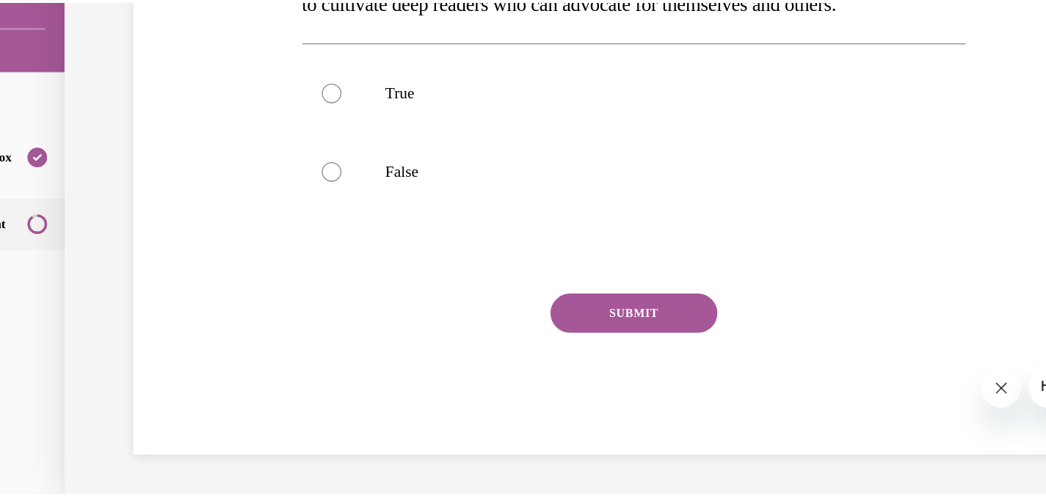
scroll to position [0, 0]
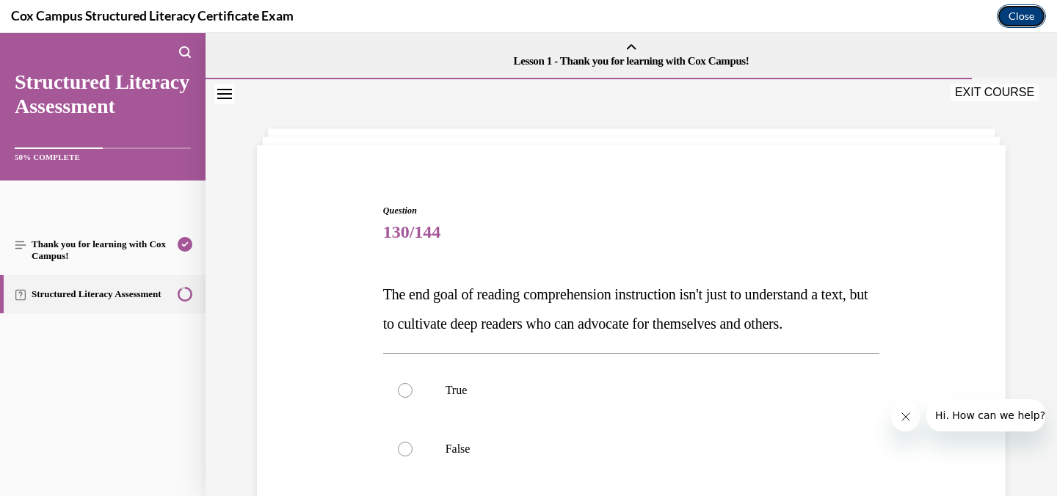
click at [1021, 14] on button "Close" at bounding box center [1020, 15] width 49 height 23
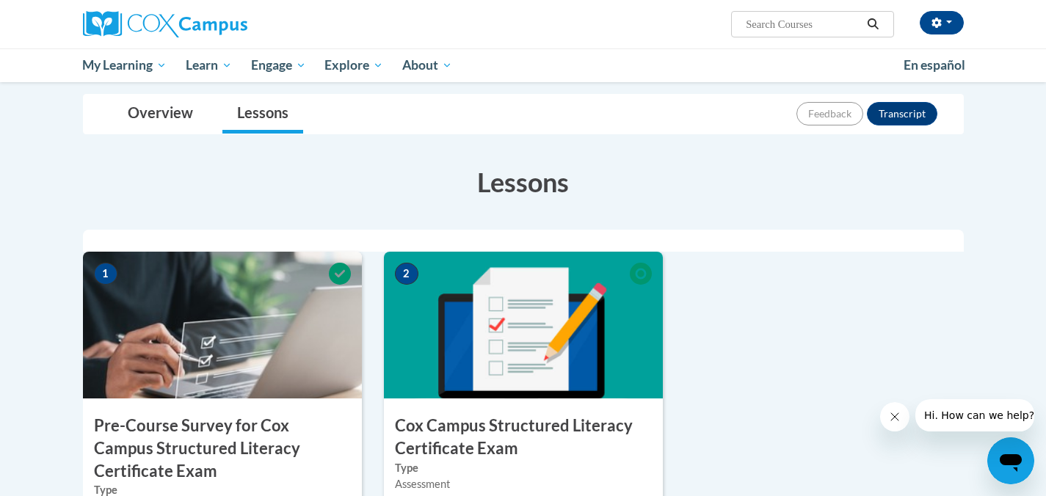
scroll to position [111, 0]
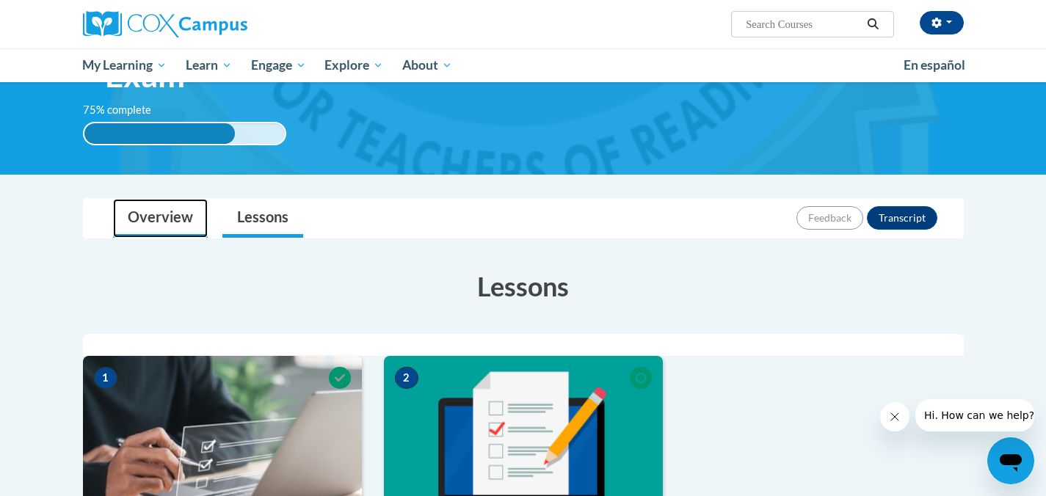
click at [173, 220] on link "Overview" at bounding box center [160, 218] width 95 height 39
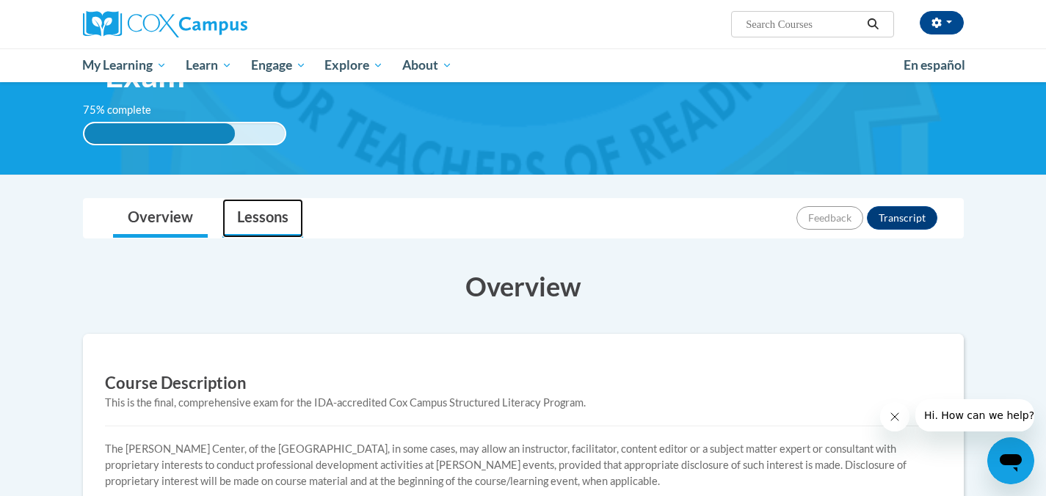
click at [264, 215] on link "Lessons" at bounding box center [262, 218] width 81 height 39
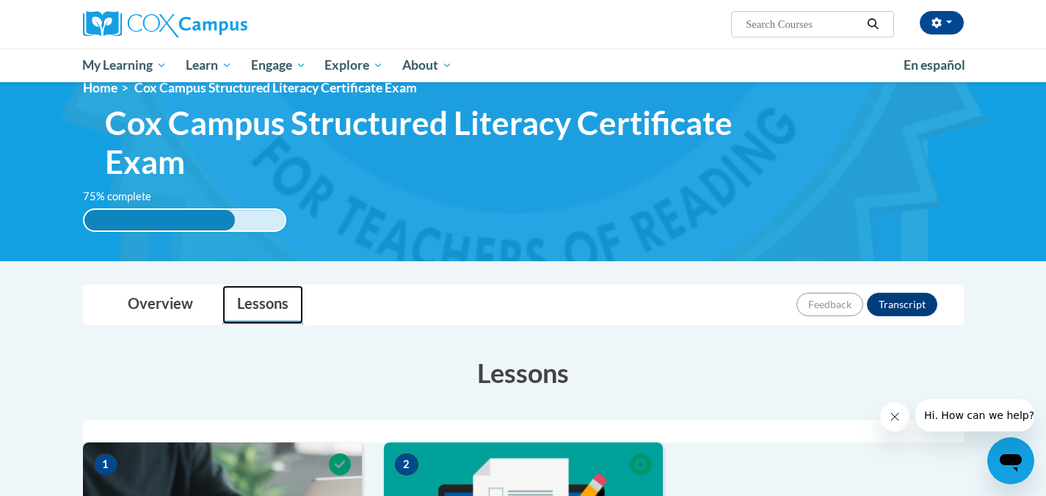
scroll to position [0, 0]
